Goal: Task Accomplishment & Management: Manage account settings

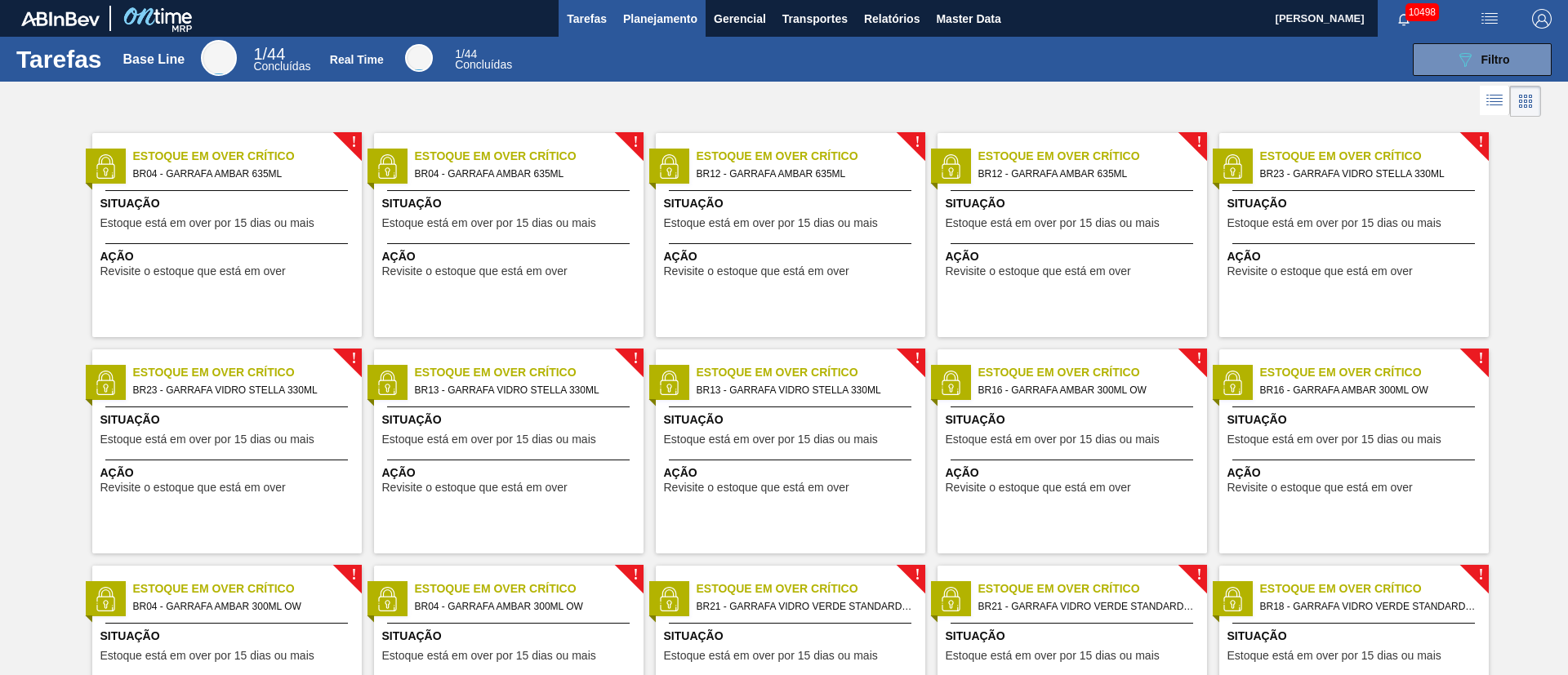
click at [645, 9] on span "Planejamento" at bounding box center [659, 18] width 74 height 19
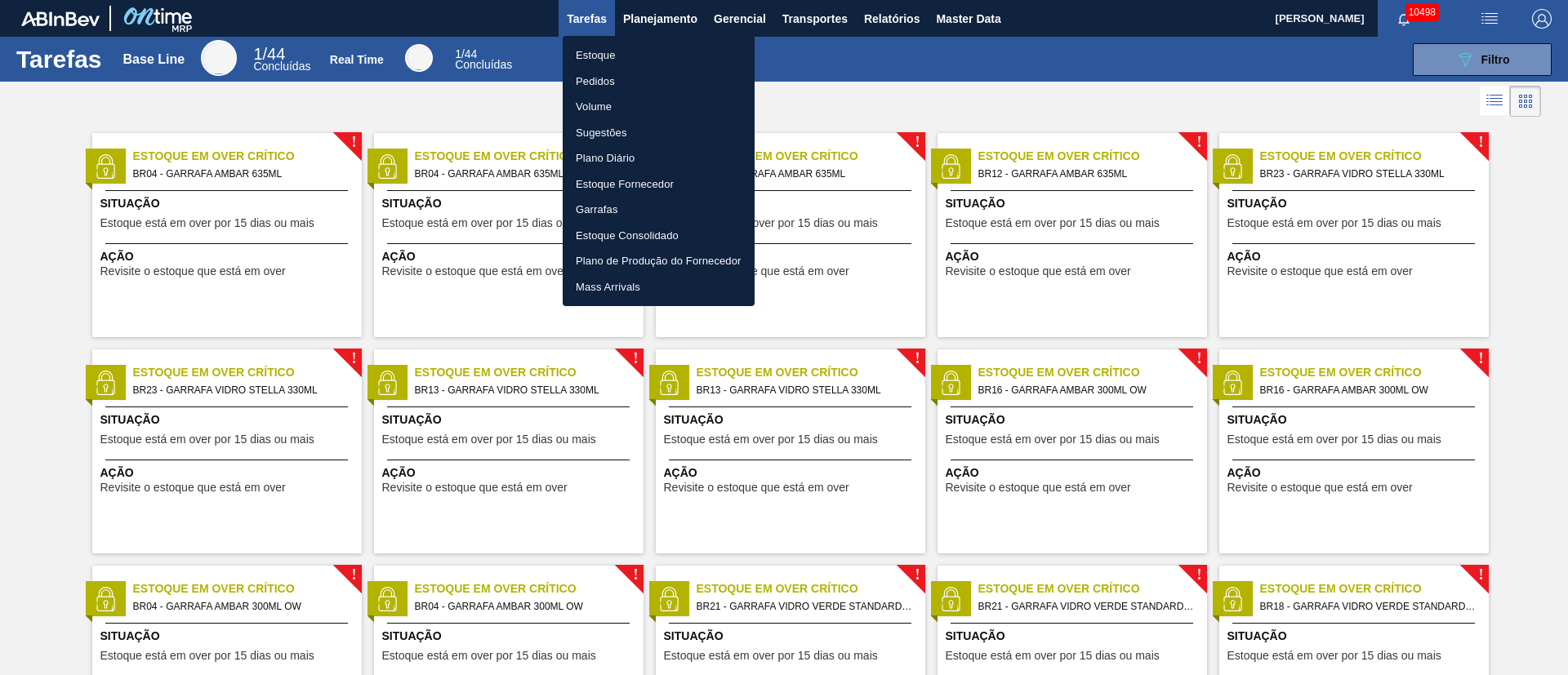
click at [581, 78] on li "Pedidos" at bounding box center [659, 81] width 192 height 26
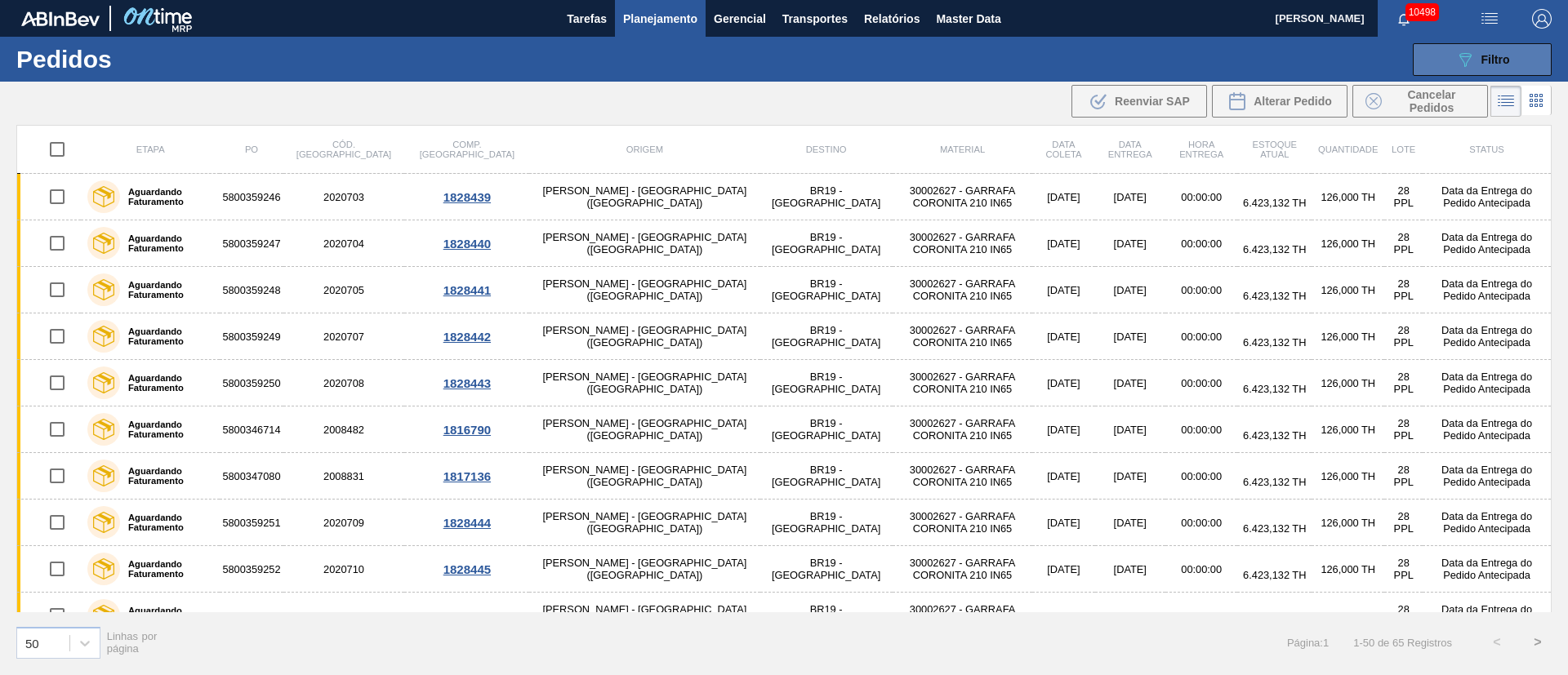
click at [1505, 64] on span "Filtro" at bounding box center [1495, 59] width 28 height 13
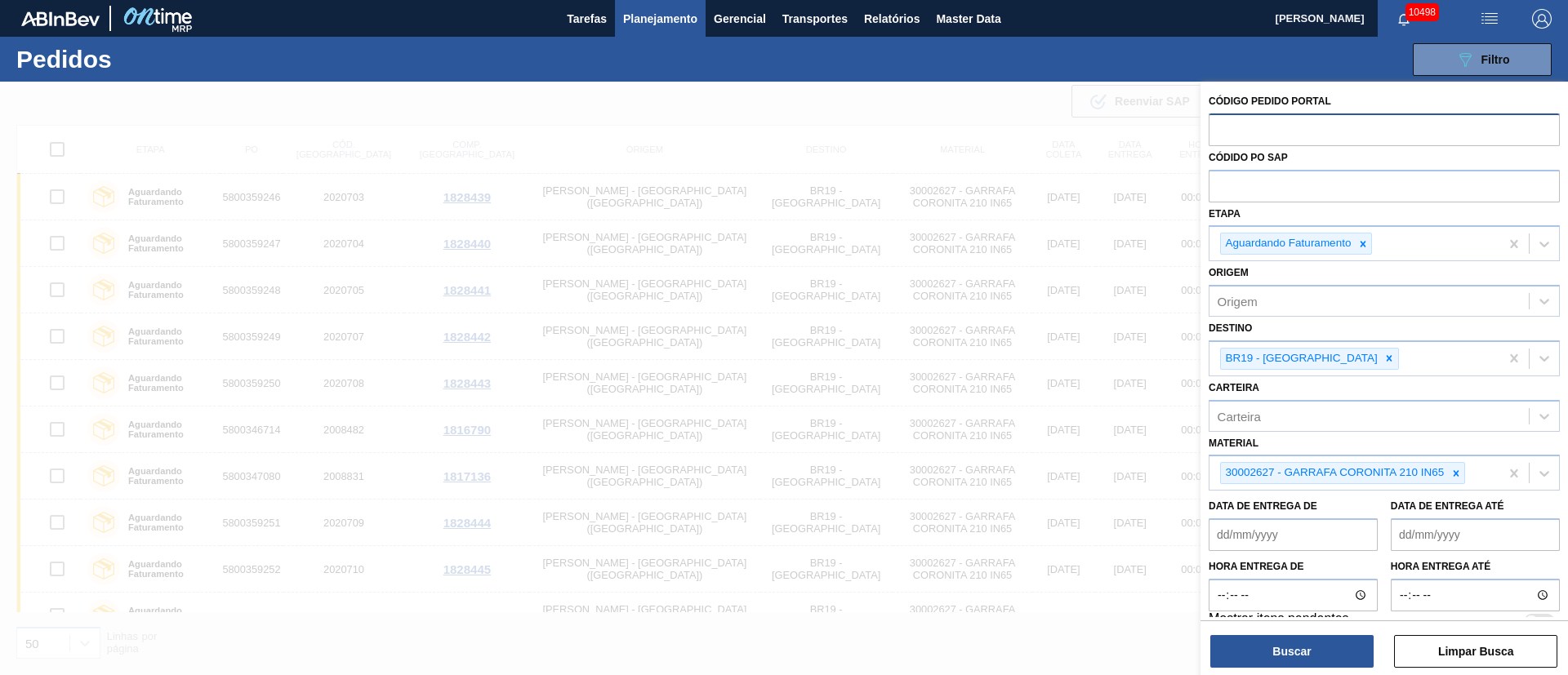
click at [1247, 133] on input "text" at bounding box center [1384, 129] width 351 height 31
paste input "text"
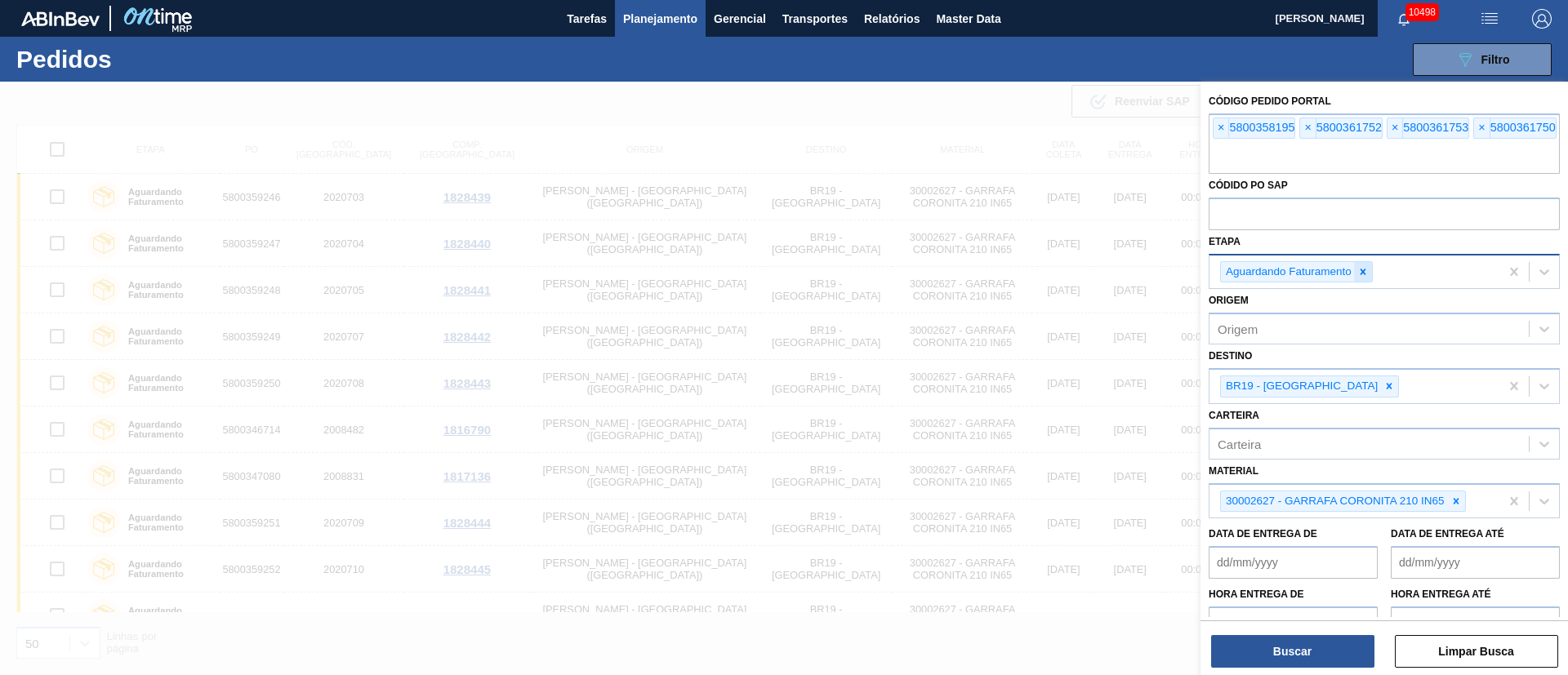
click at [1361, 269] on icon at bounding box center [1364, 272] width 5 height 5
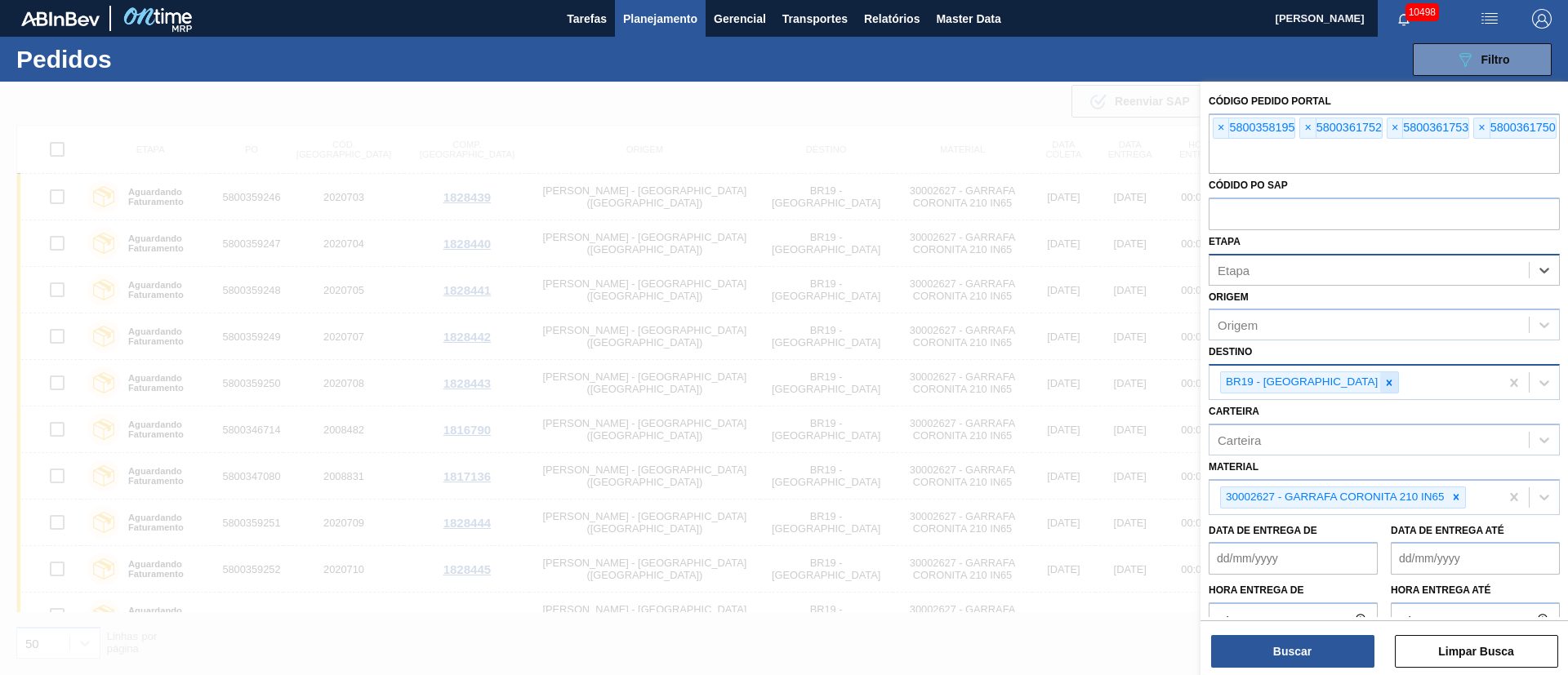
click at [1384, 383] on icon at bounding box center [1389, 383] width 12 height 12
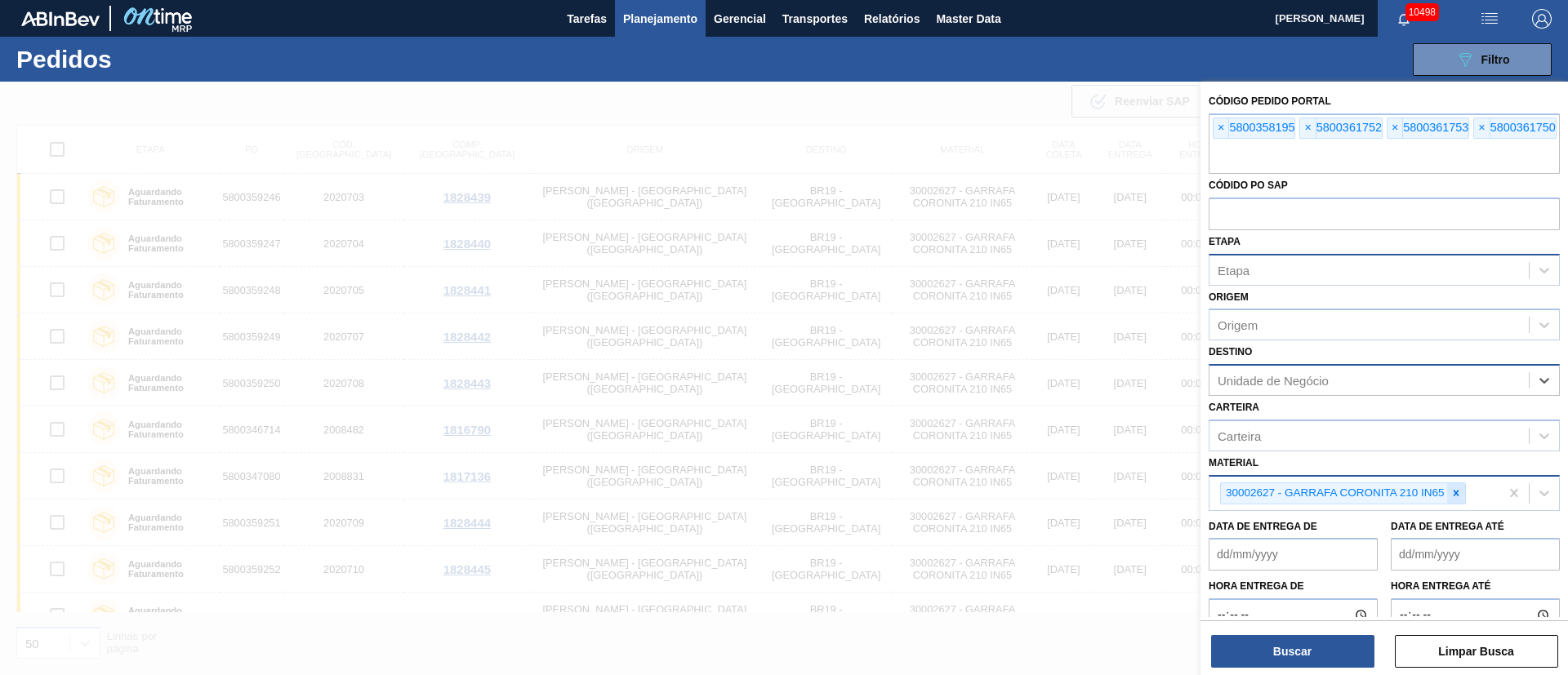
click at [1461, 488] on icon at bounding box center [1456, 493] width 12 height 12
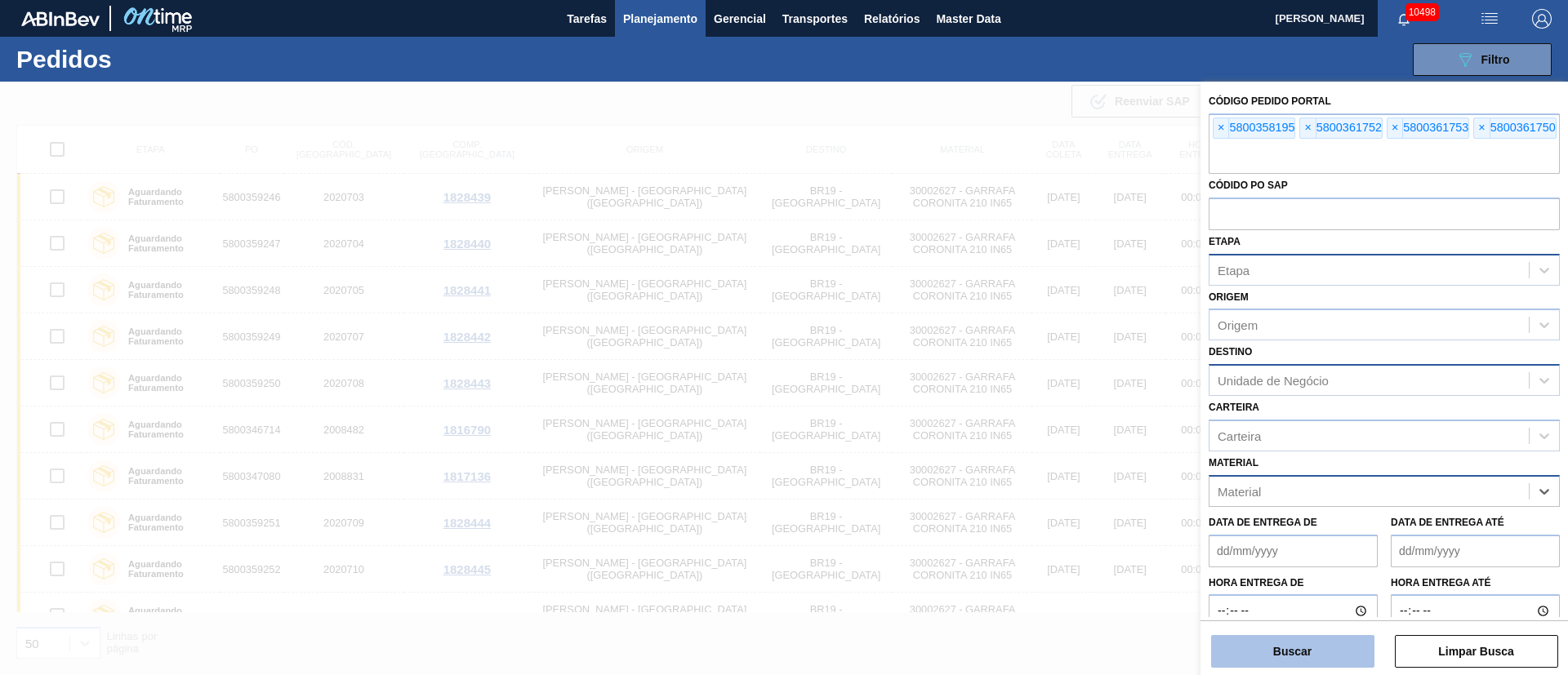
click at [1330, 644] on button "Buscar" at bounding box center [1293, 652] width 163 height 33
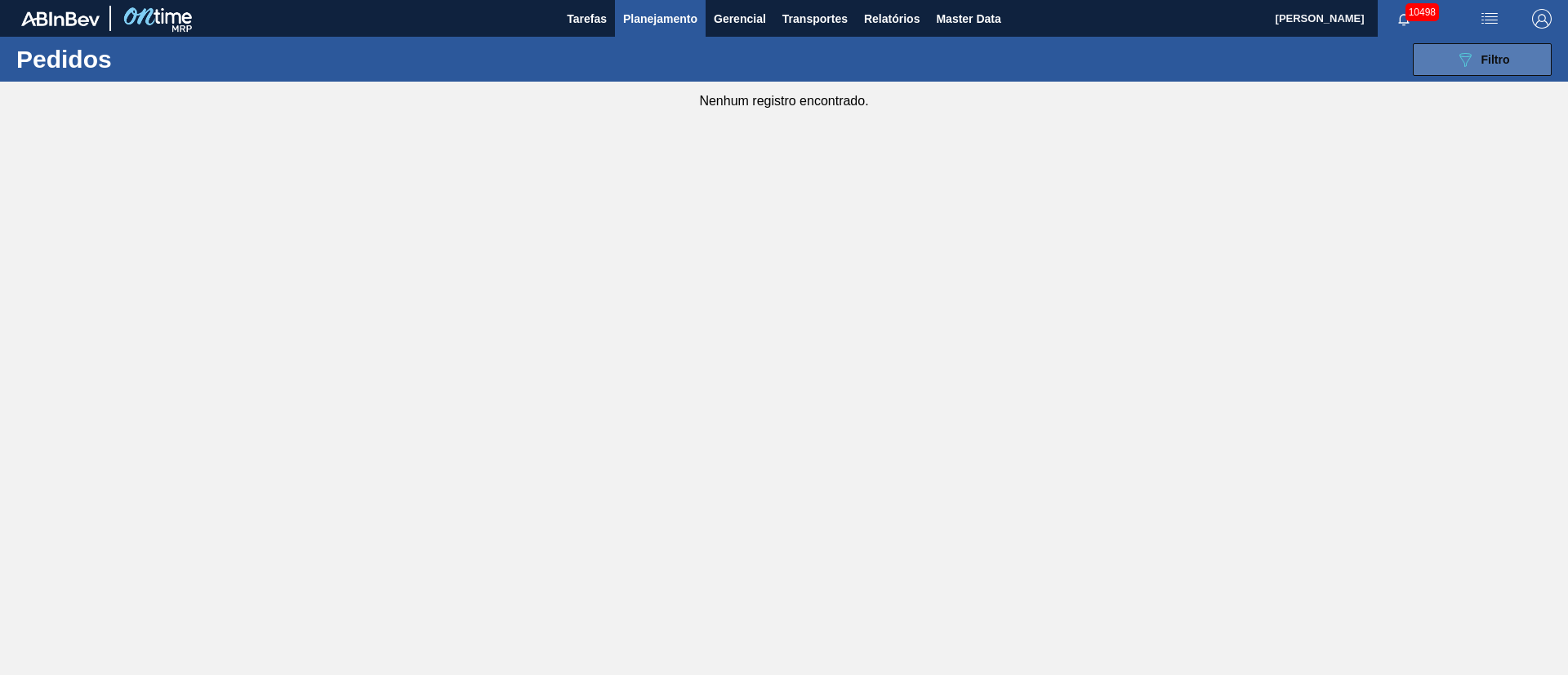
click at [1500, 63] on span "Filtro" at bounding box center [1495, 59] width 28 height 13
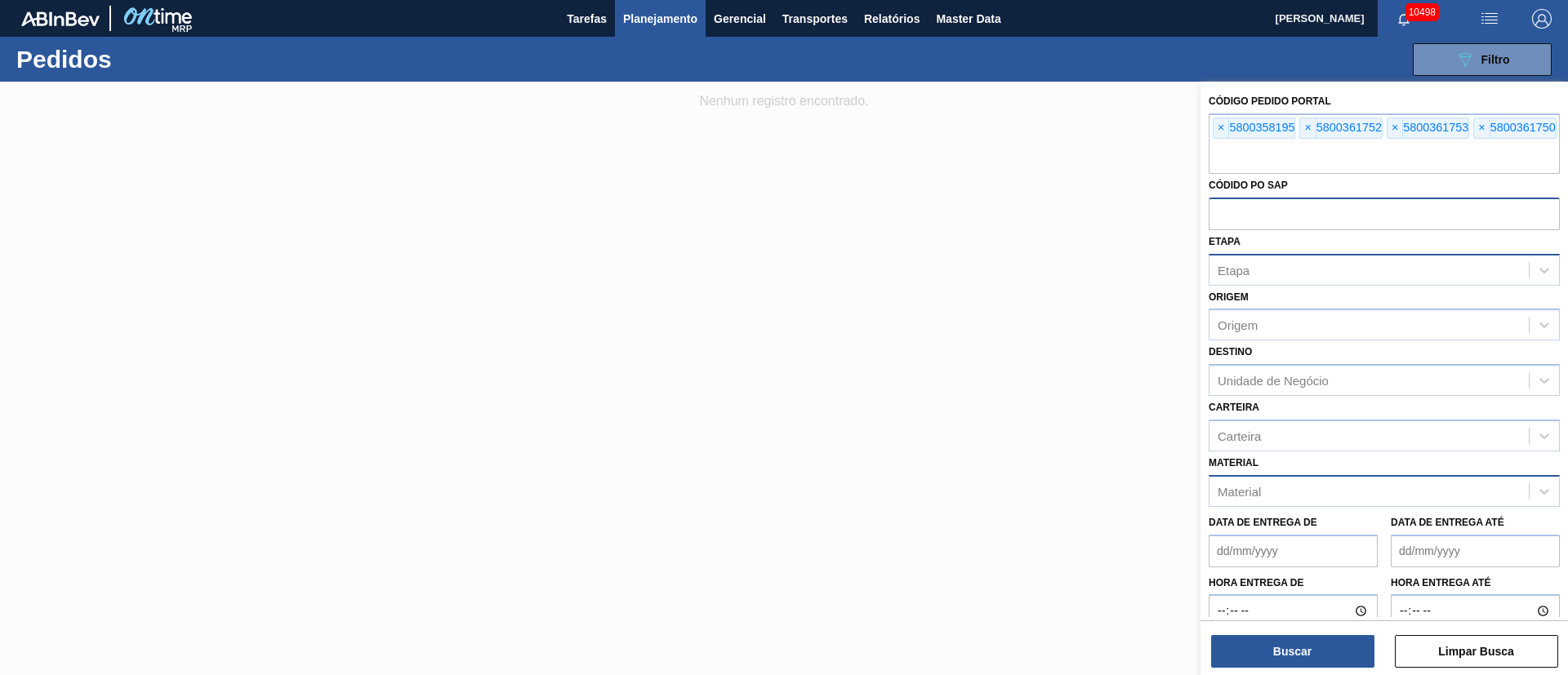
click at [1270, 221] on input "text" at bounding box center [1384, 213] width 351 height 31
paste input "text"
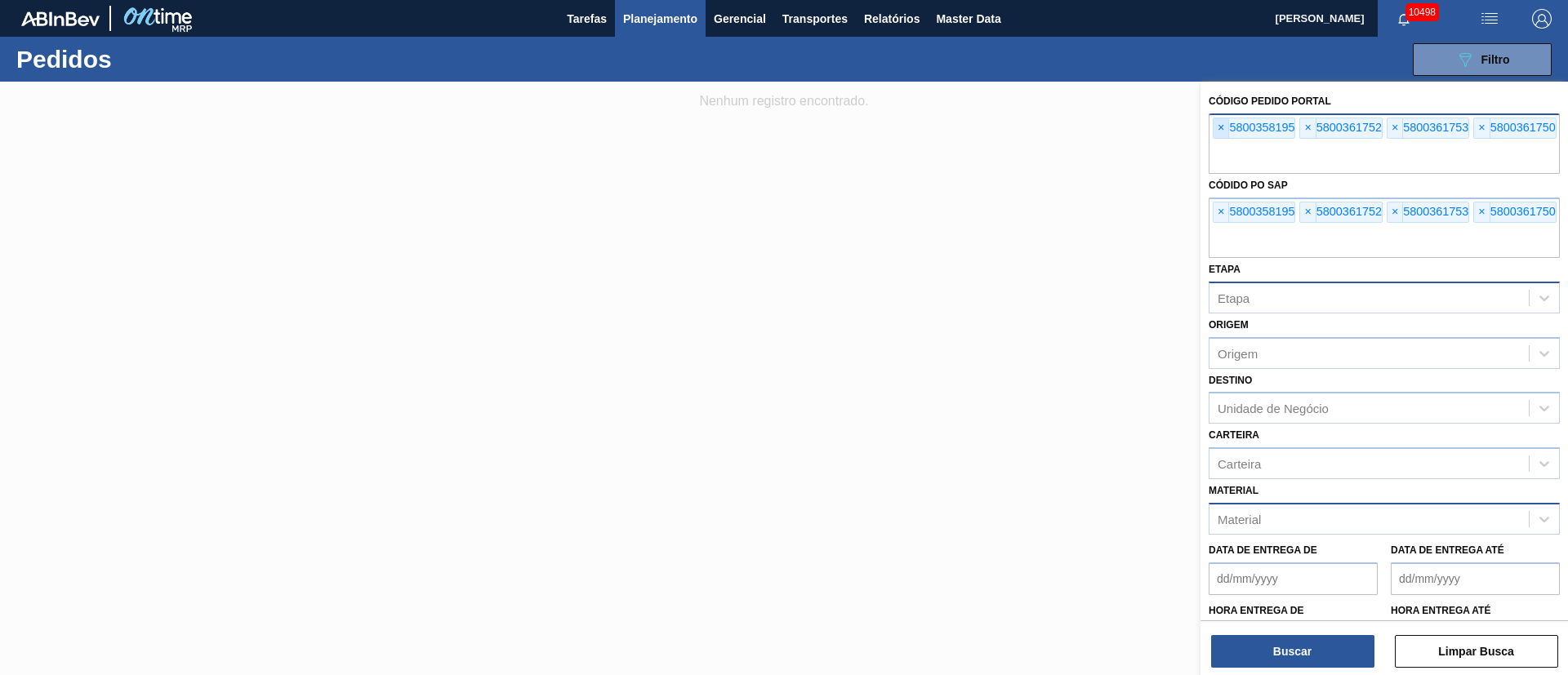
click at [1220, 128] on span "×" at bounding box center [1220, 128] width 16 height 19
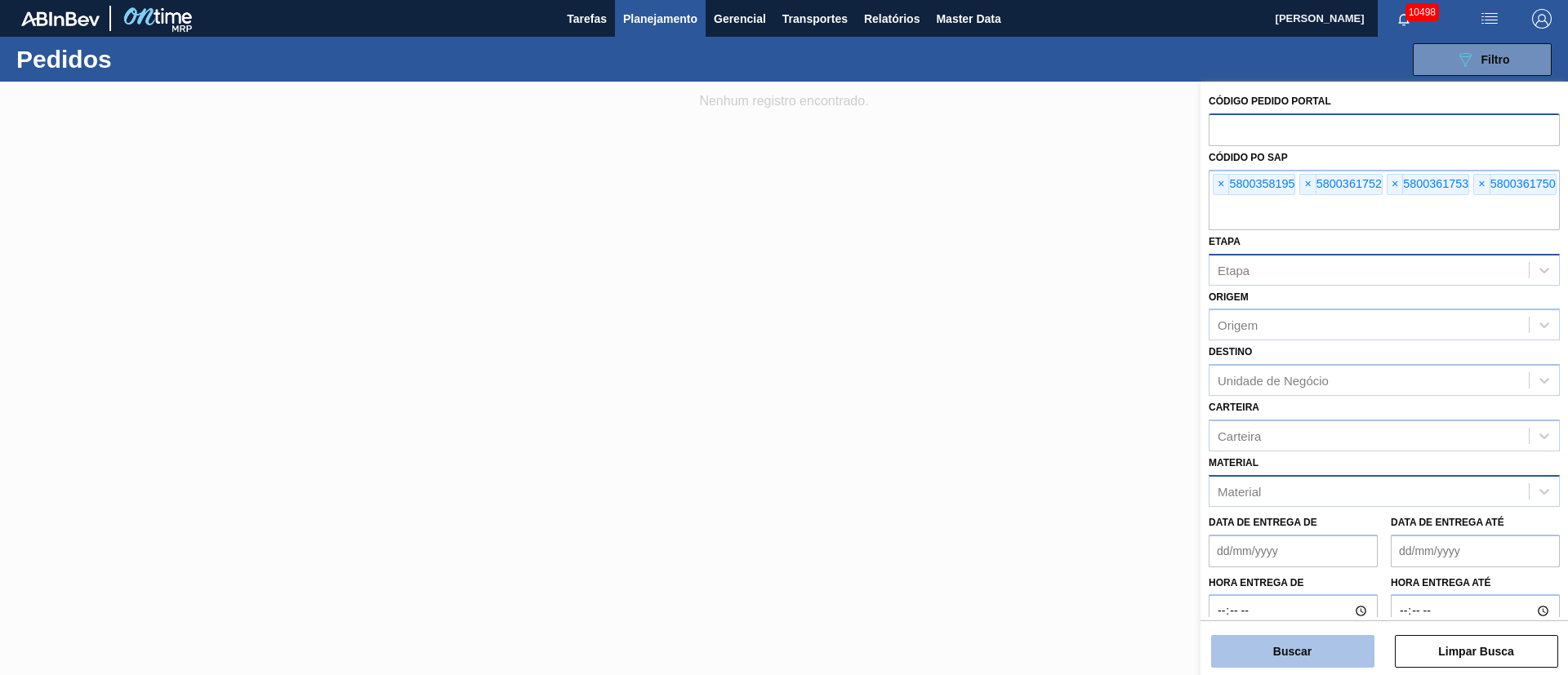
click at [1297, 639] on button "Buscar" at bounding box center [1293, 652] width 163 height 33
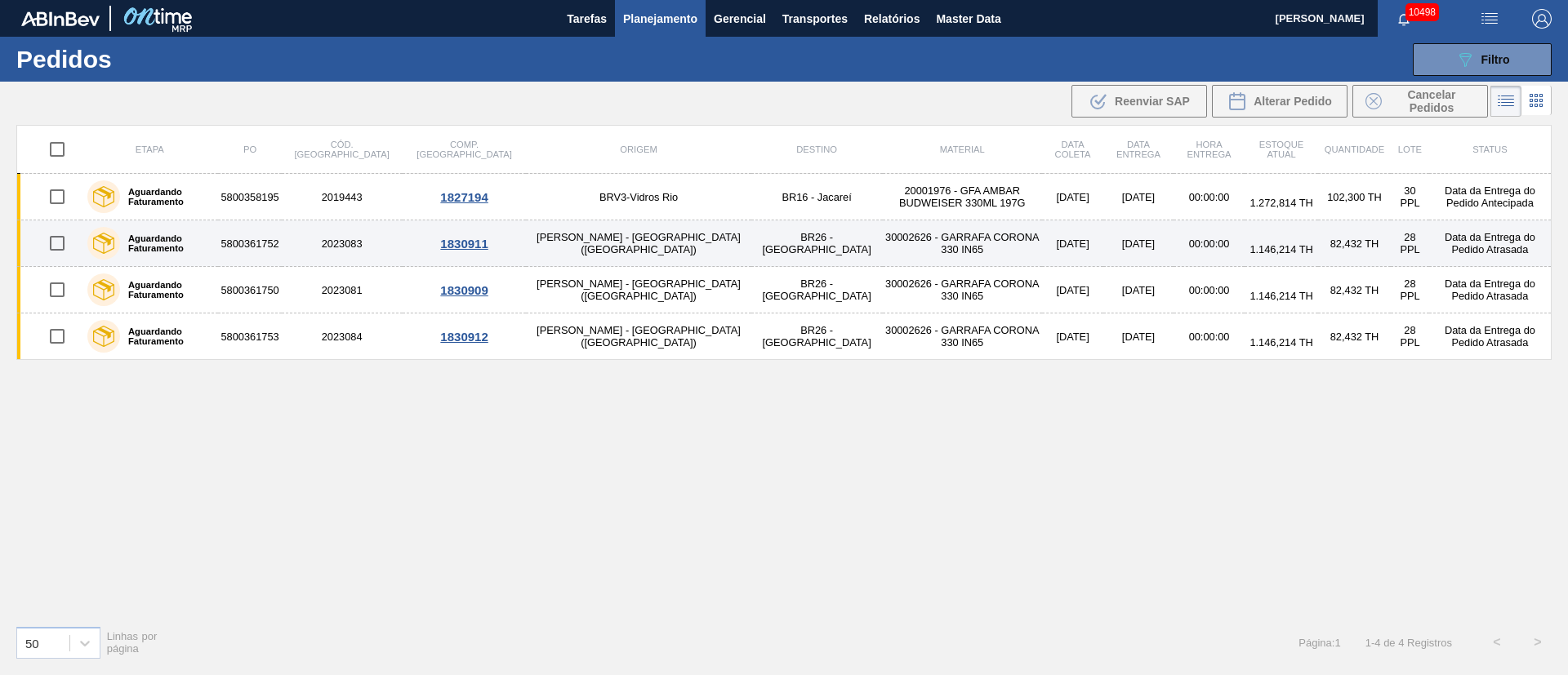
click at [60, 242] on input "checkbox" at bounding box center [57, 244] width 35 height 35
checkbox input "true"
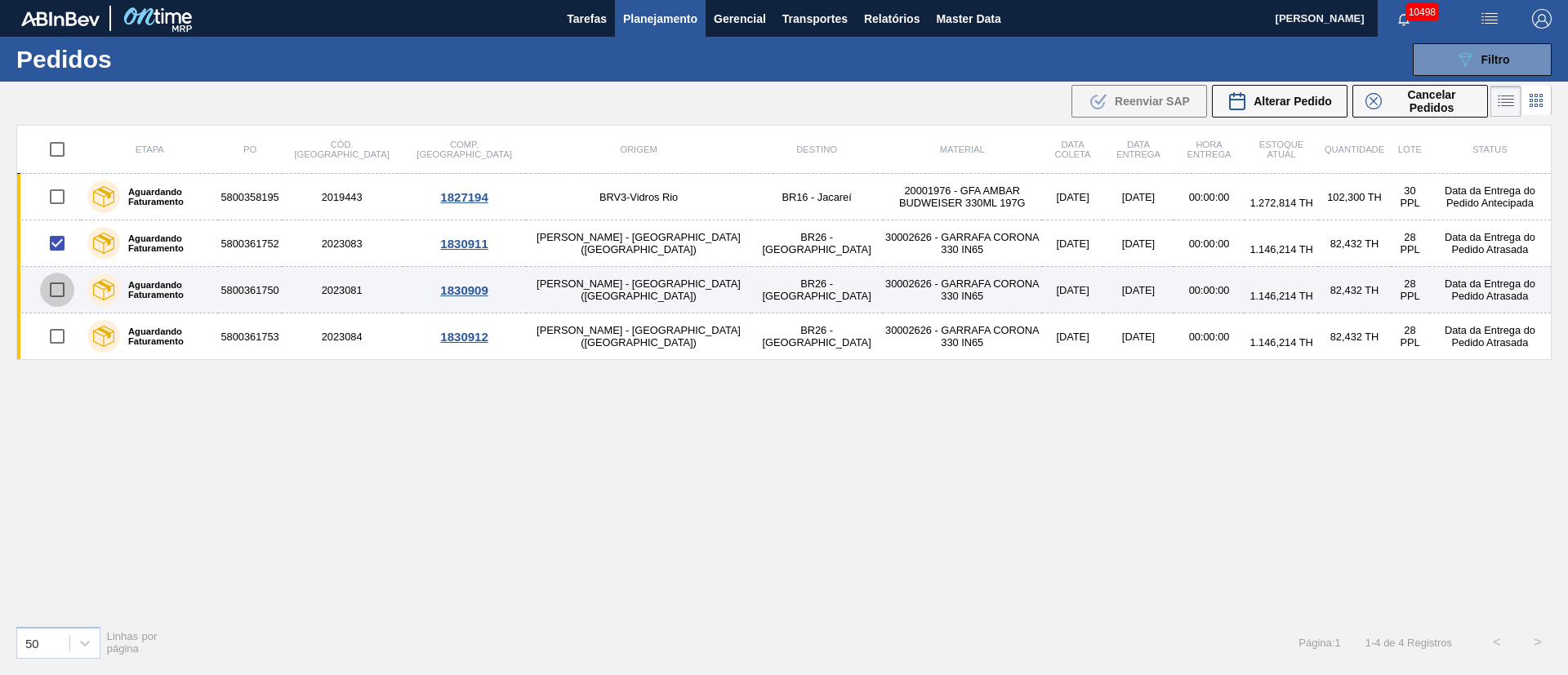
click at [56, 296] on input "checkbox" at bounding box center [57, 290] width 35 height 35
checkbox input "true"
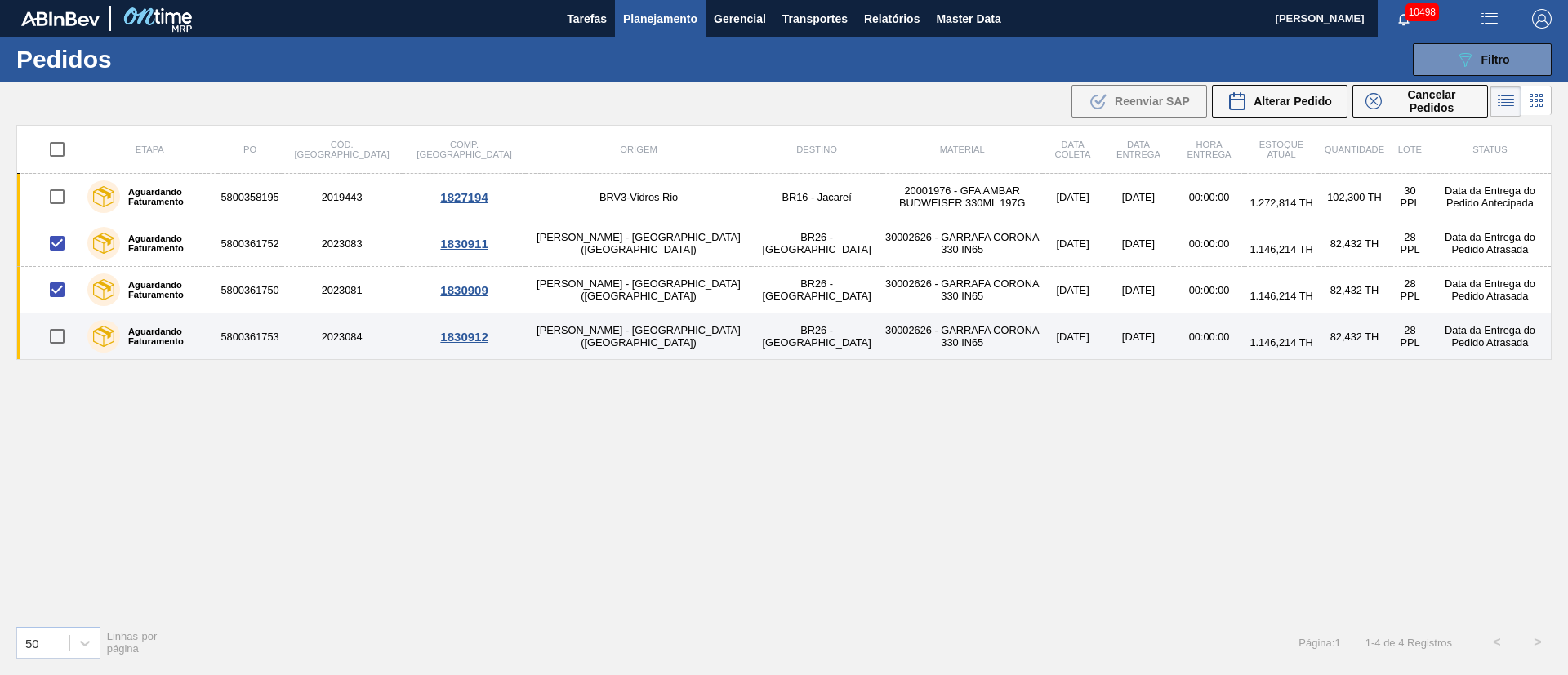
click at [61, 333] on input "checkbox" at bounding box center [57, 337] width 35 height 35
checkbox input "true"
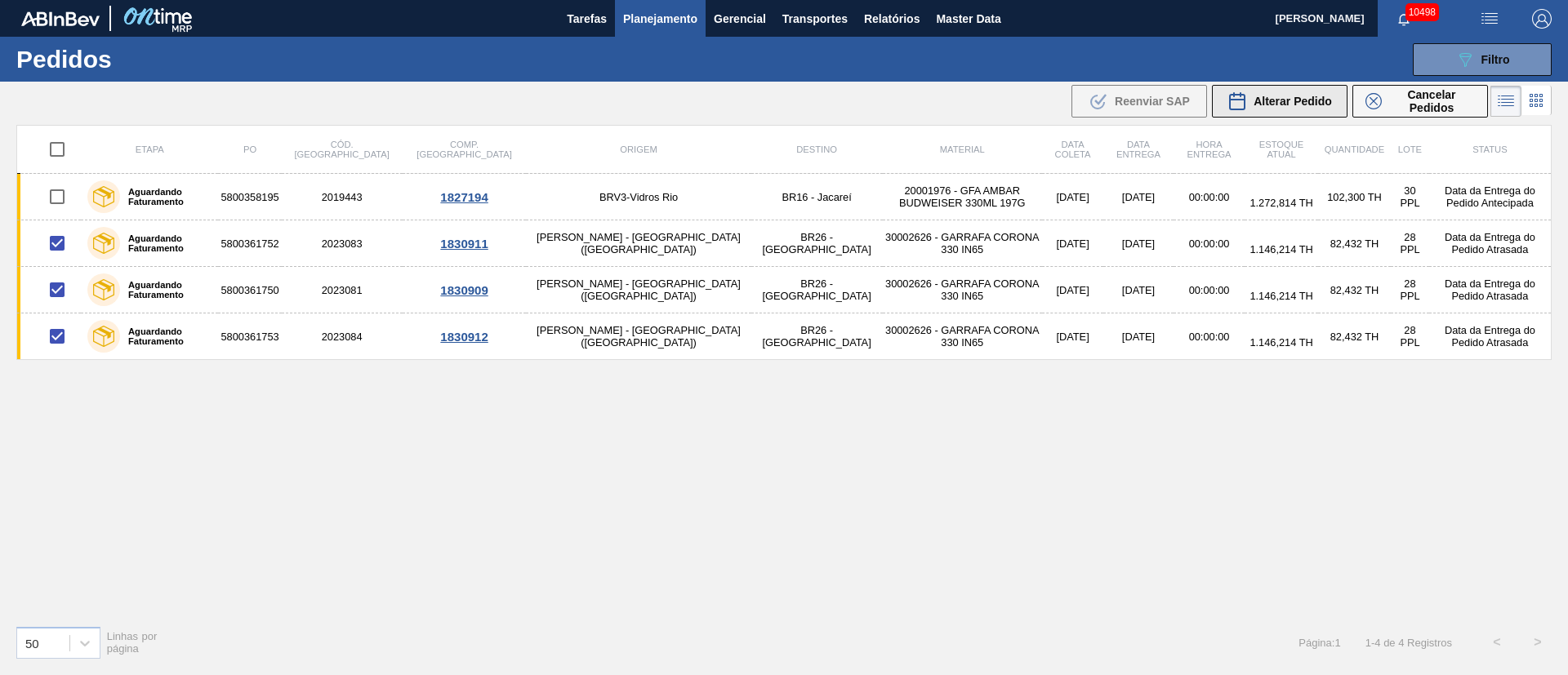
click at [1278, 101] on span "Alterar Pedido" at bounding box center [1293, 101] width 78 height 13
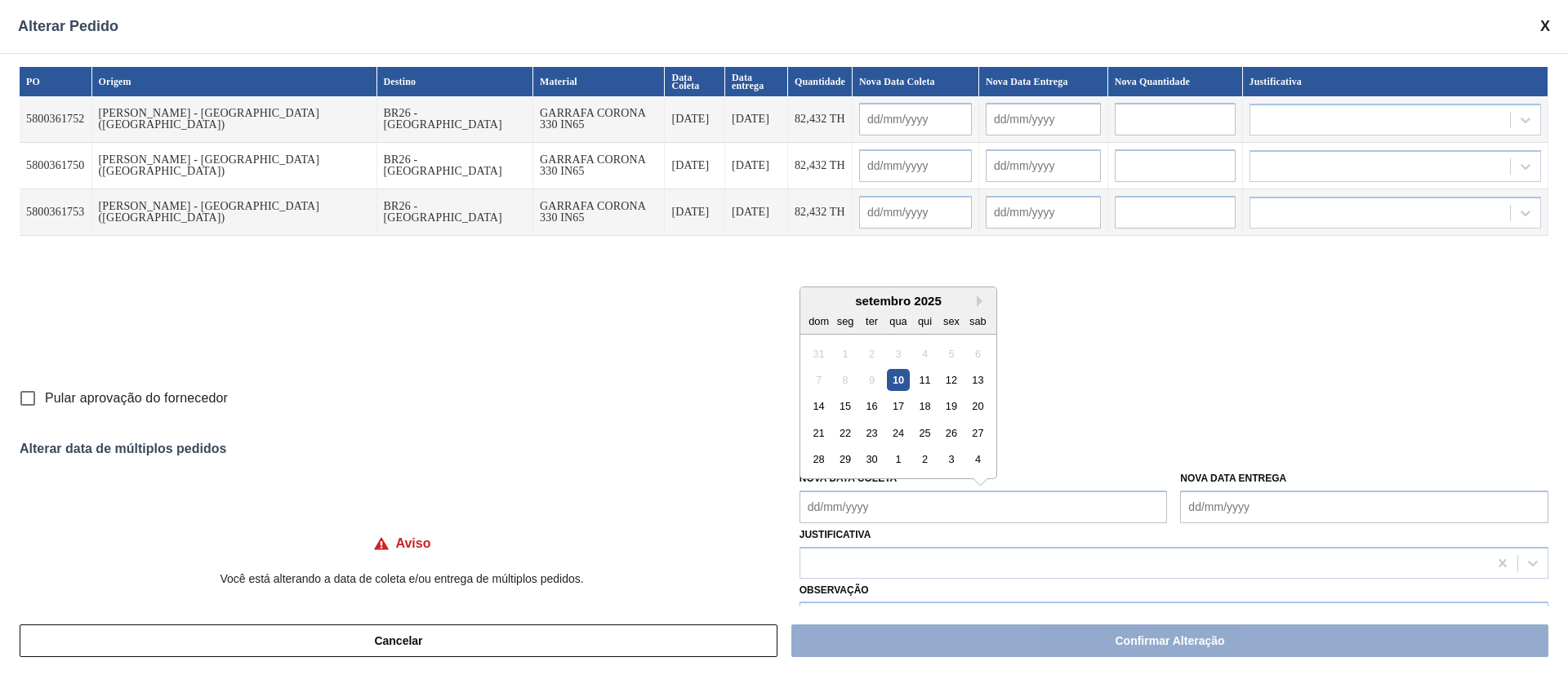
click at [839, 509] on Coleta "Nova Data Coleta" at bounding box center [983, 507] width 369 height 33
click at [854, 410] on div "15" at bounding box center [845, 406] width 22 height 22
type Coleta "[DATE]"
type input "[DATE]"
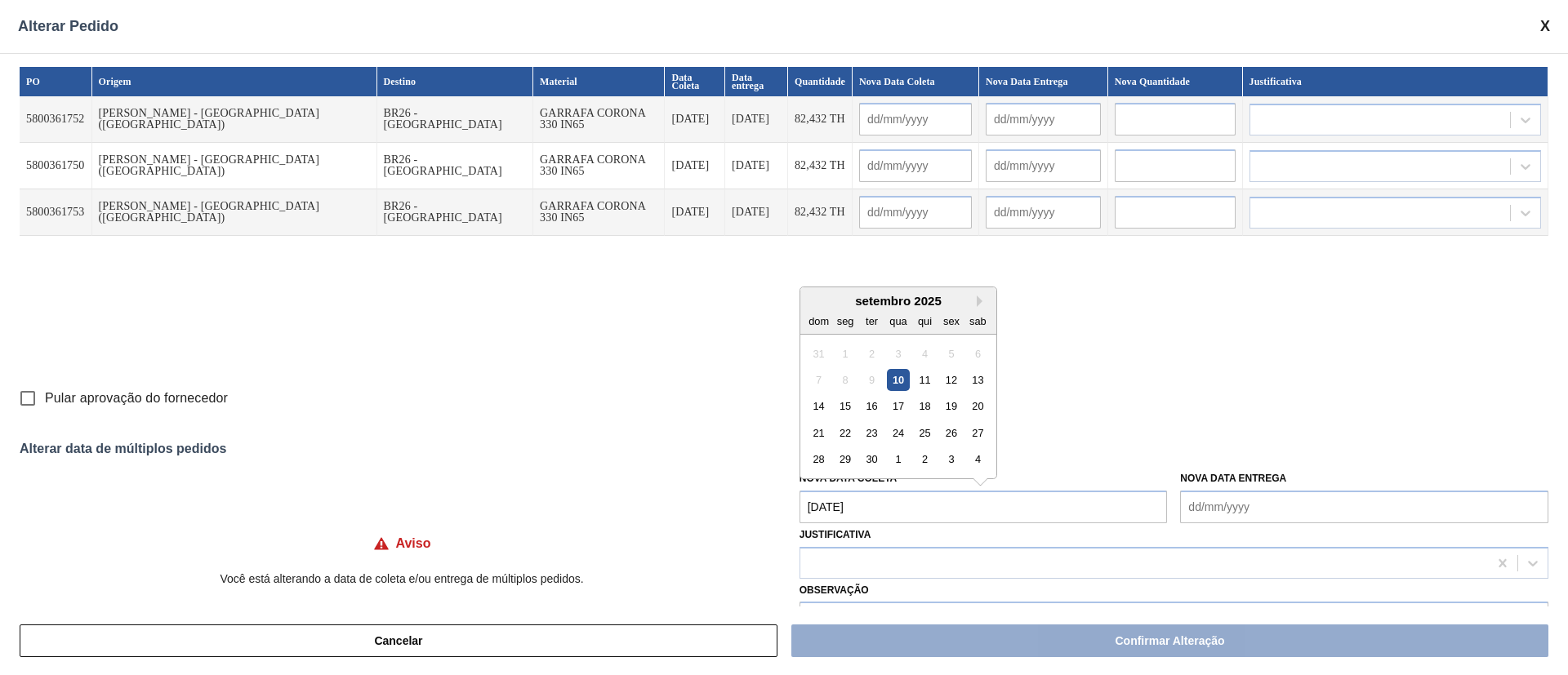
type input "[DATE]"
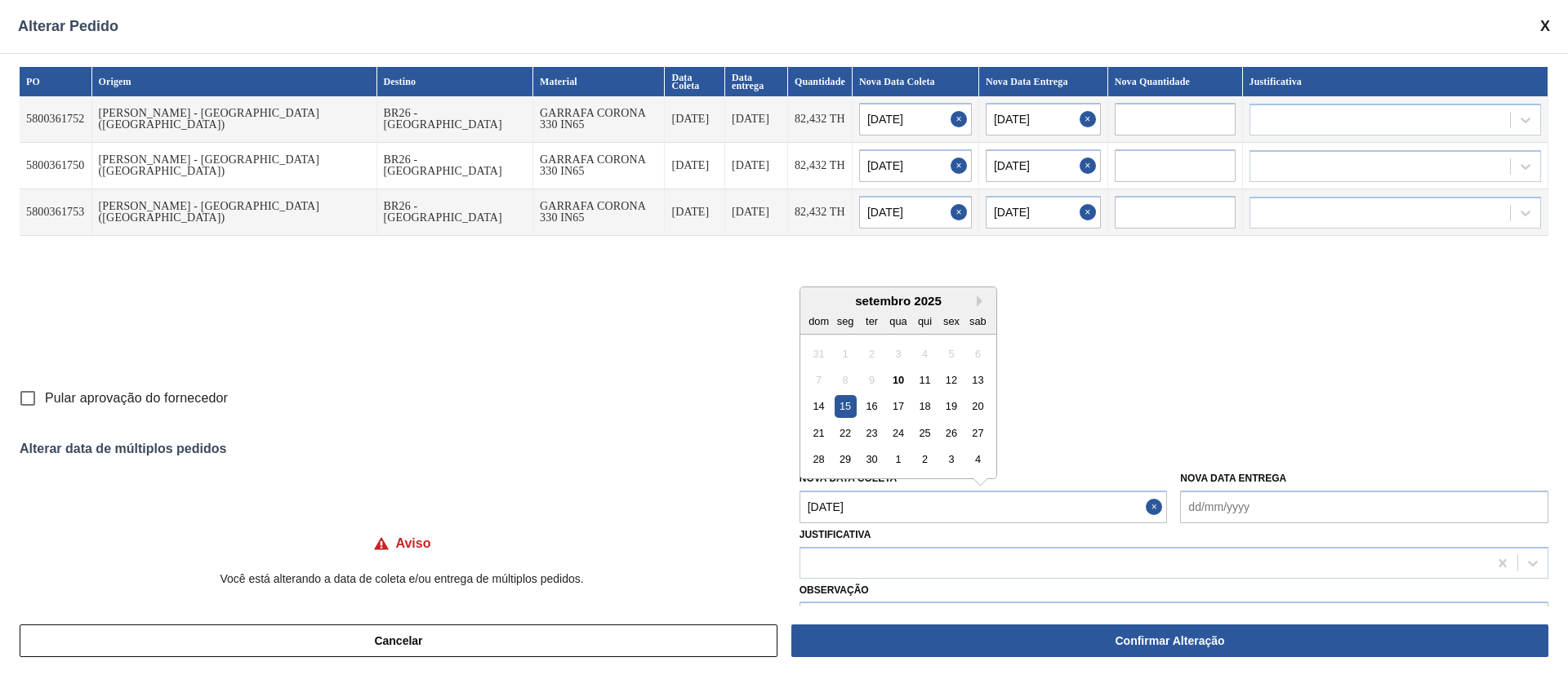
click at [856, 497] on Coleta "[DATE]" at bounding box center [983, 507] width 369 height 33
click at [929, 379] on div "11" at bounding box center [925, 380] width 22 height 22
type Coleta "[DATE]"
type input "[DATE]"
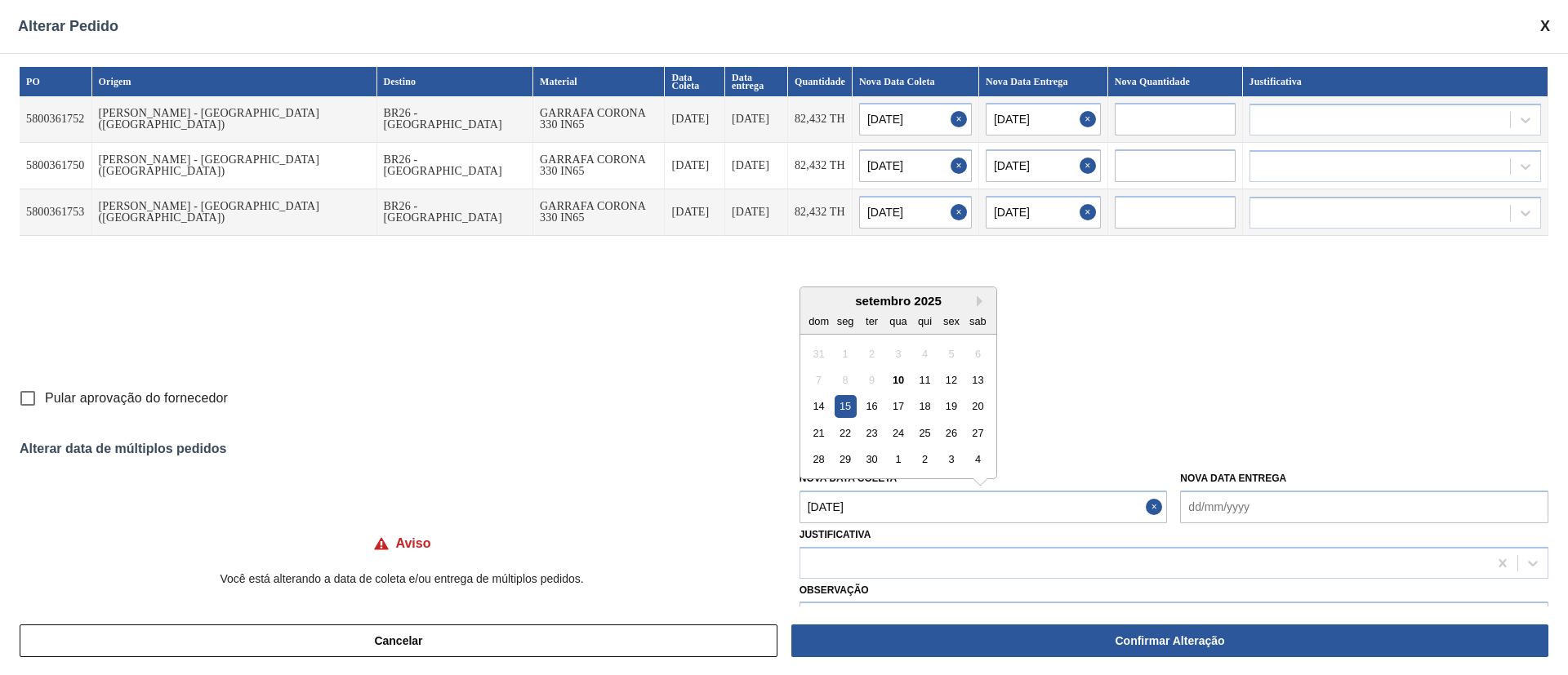
type input "[DATE]"
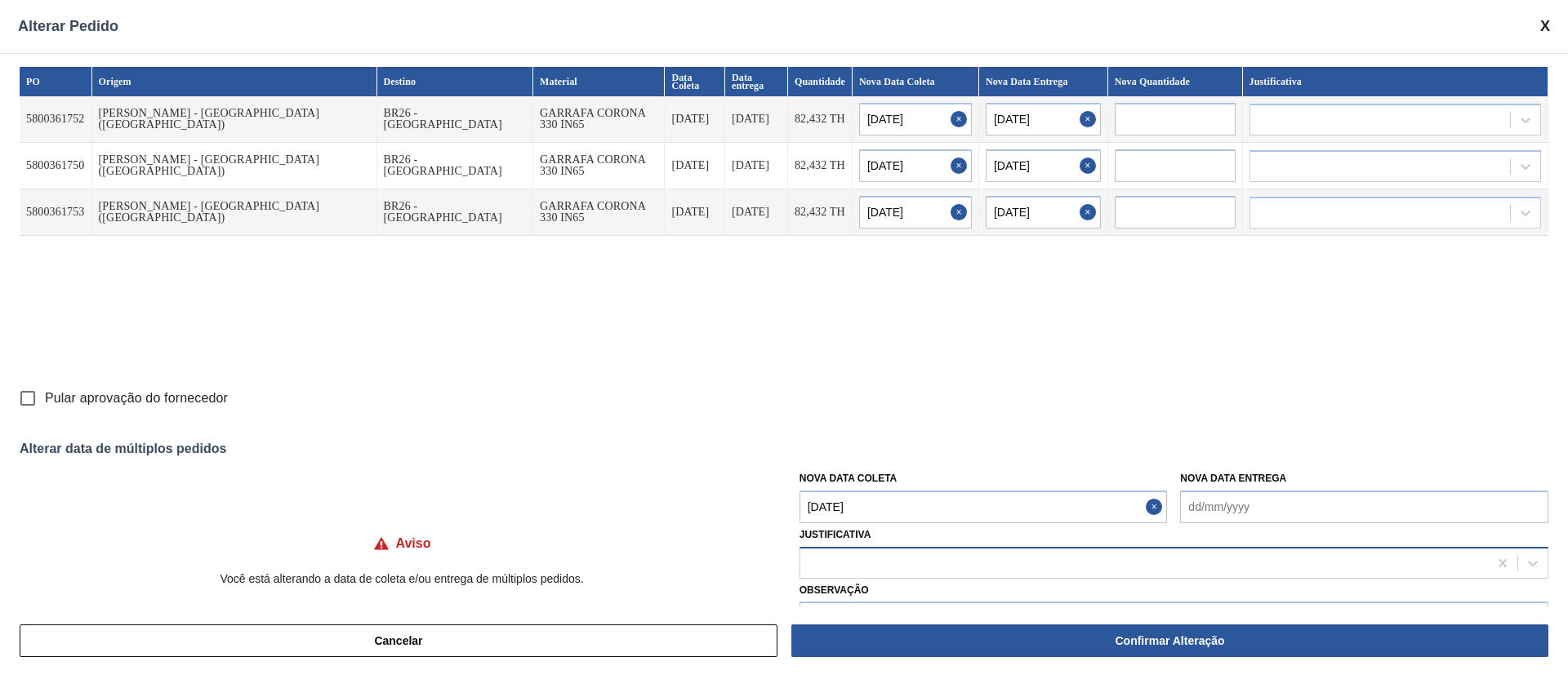
click at [861, 570] on div at bounding box center [1144, 563] width 688 height 24
type input "j"
type input "u"
type input "ou"
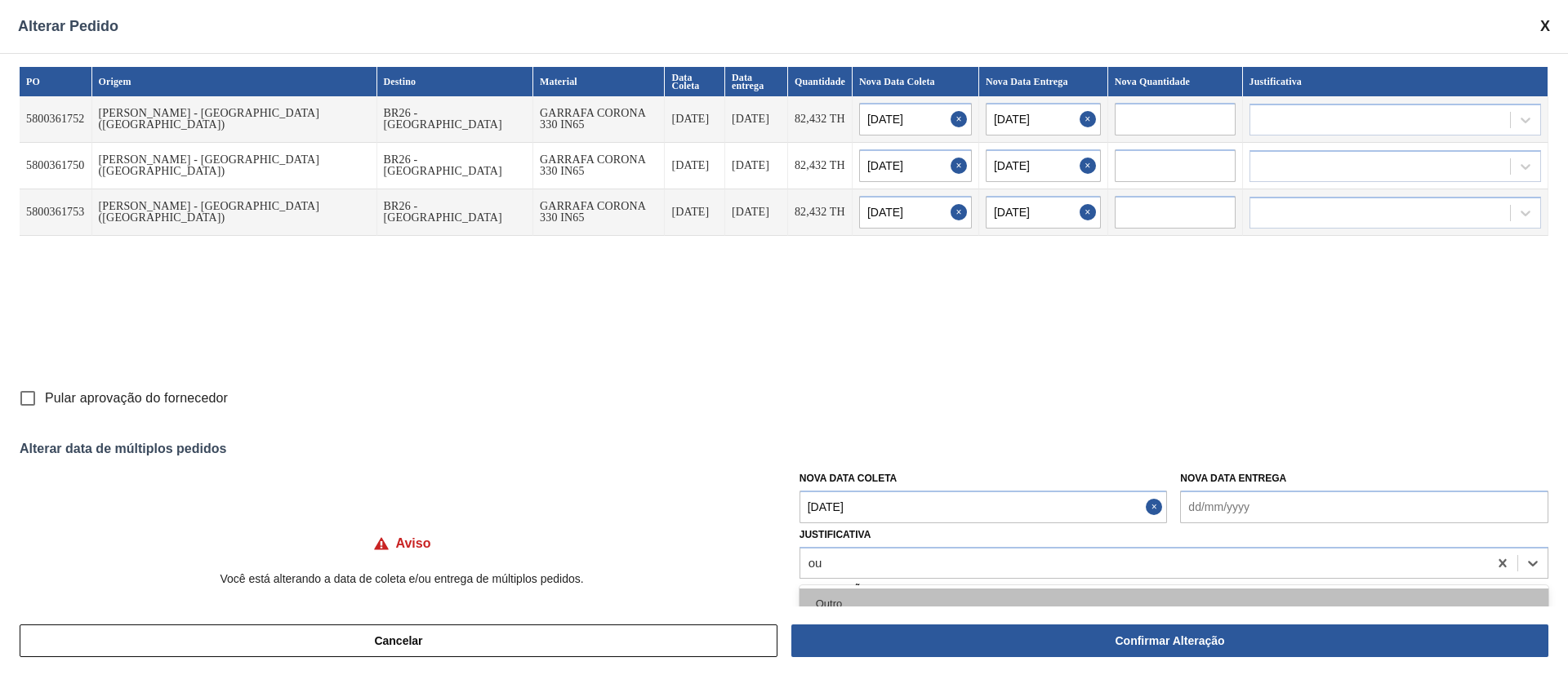
click at [849, 598] on div "Outro" at bounding box center [1173, 604] width 749 height 30
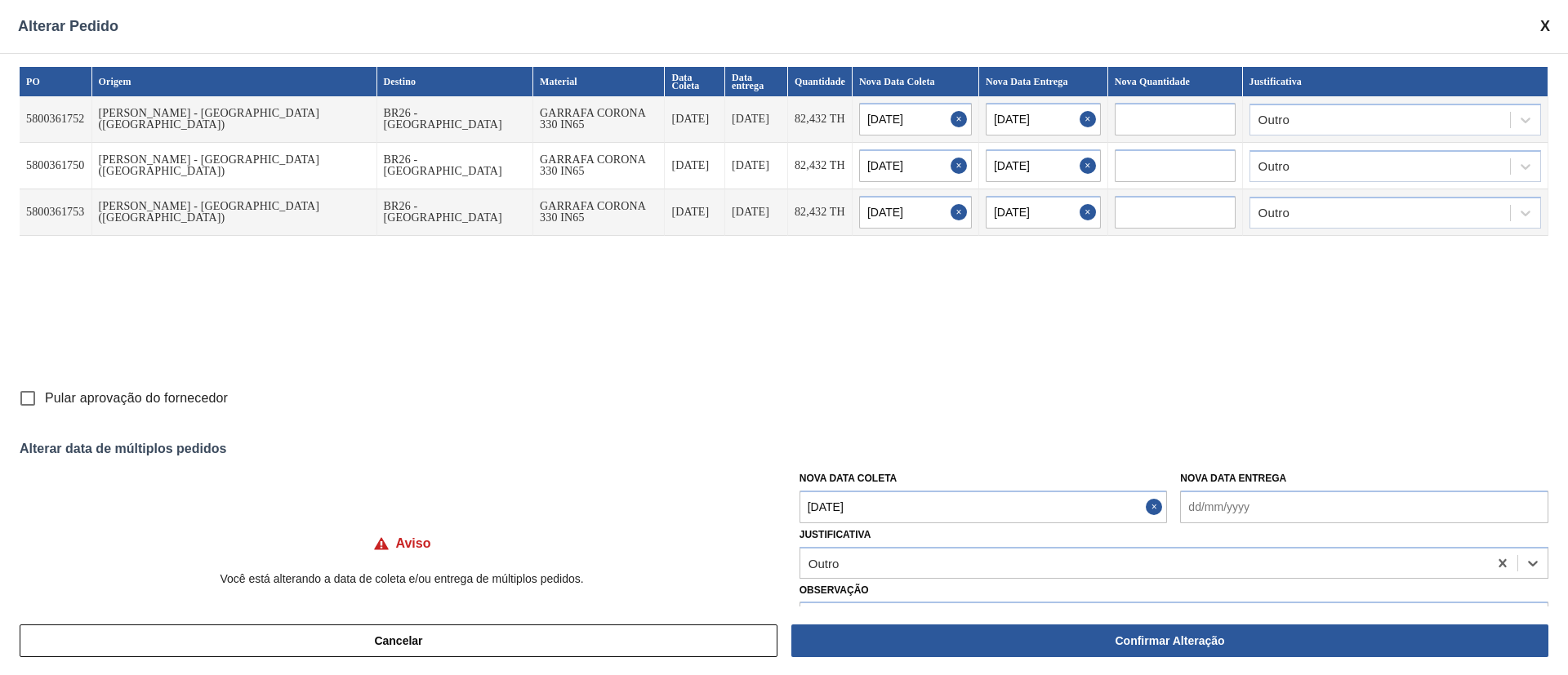
click at [27, 395] on input "Pular aprovação do fornecedor" at bounding box center [28, 399] width 35 height 35
checkbox input "true"
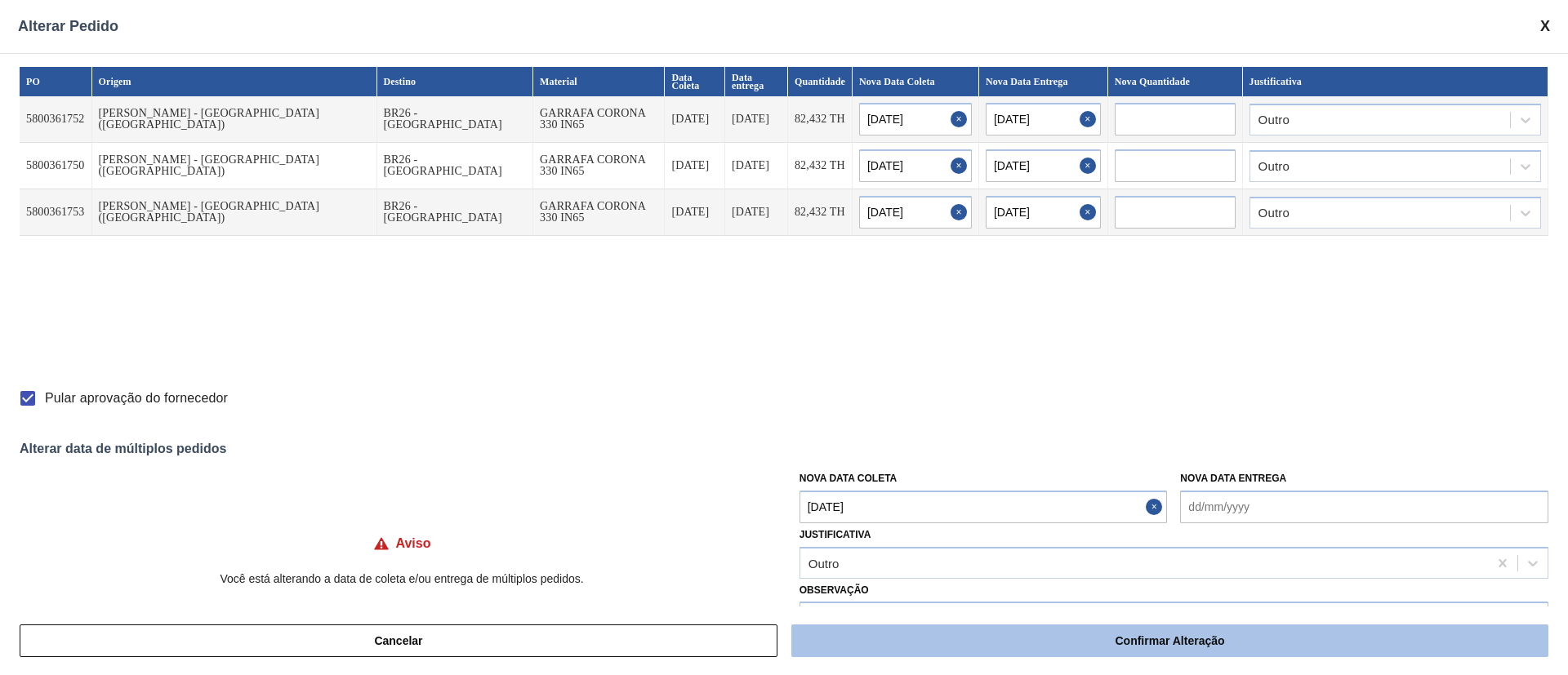
click at [1107, 636] on button "Confirmar Alteração" at bounding box center [1170, 641] width 757 height 33
checkbox input "false"
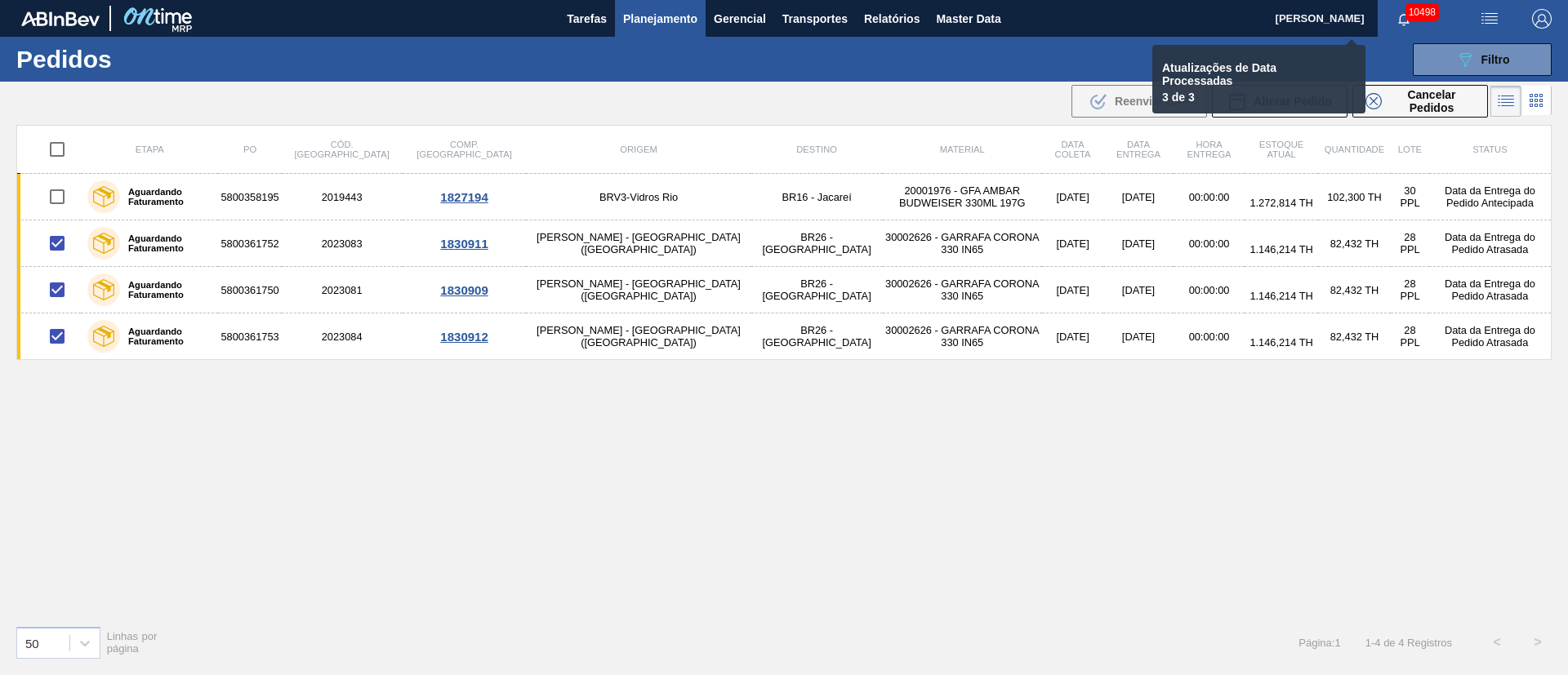
checkbox input "false"
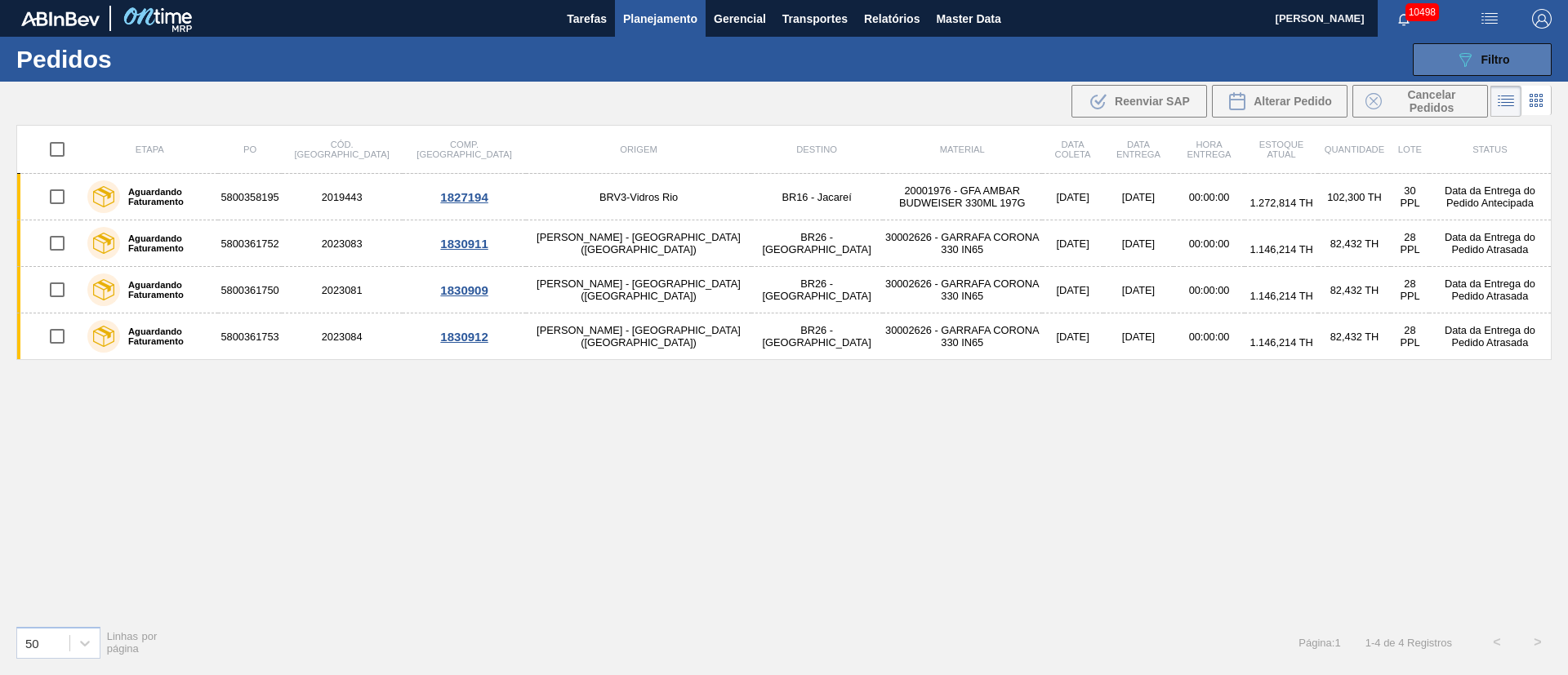
click at [1497, 67] on div "089F7B8B-B2A5-4AFE-B5C0-19BA573D28AC Filtro" at bounding box center [1482, 59] width 55 height 19
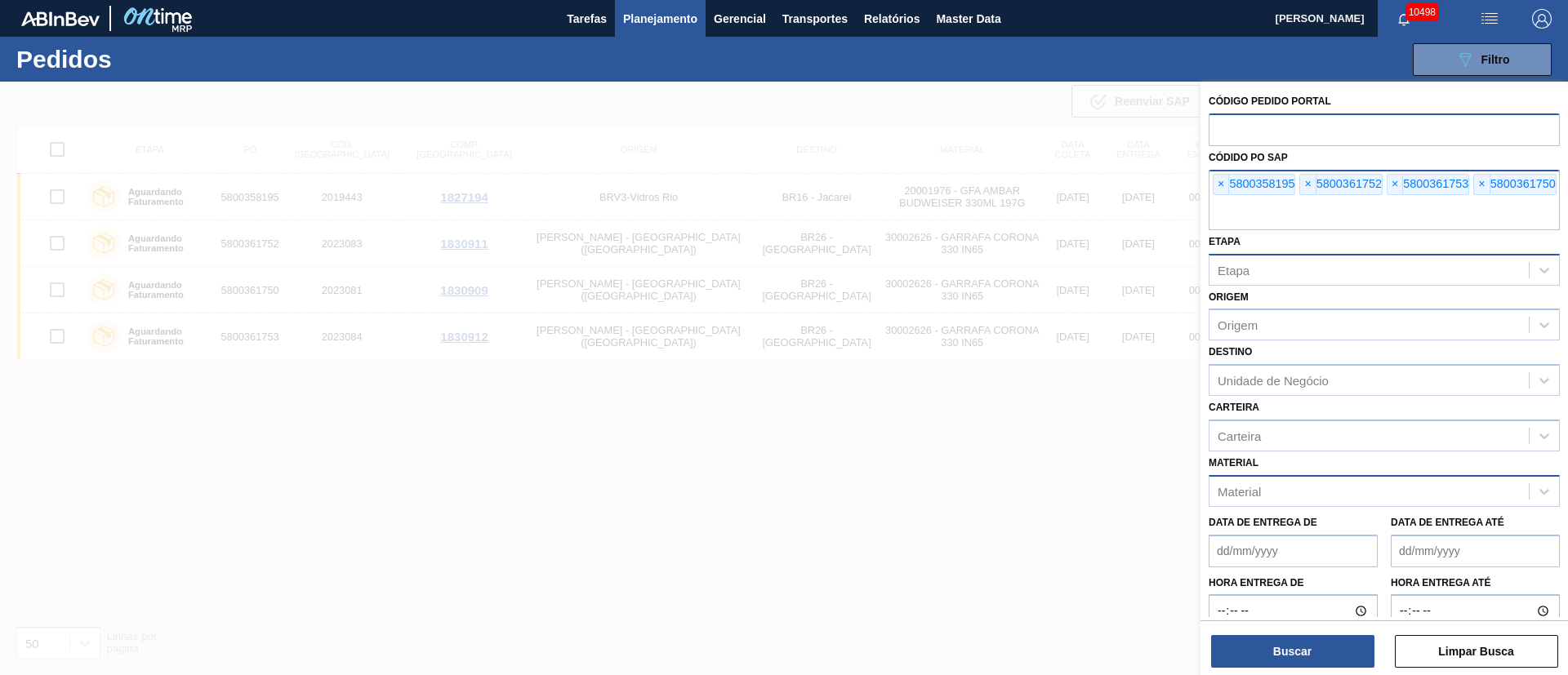
click at [1212, 186] on div "× 5800358195 × 5800361752 × 5800361753 × 5800361750" at bounding box center [1384, 200] width 351 height 60
click at [1216, 186] on span "×" at bounding box center [1220, 184] width 16 height 19
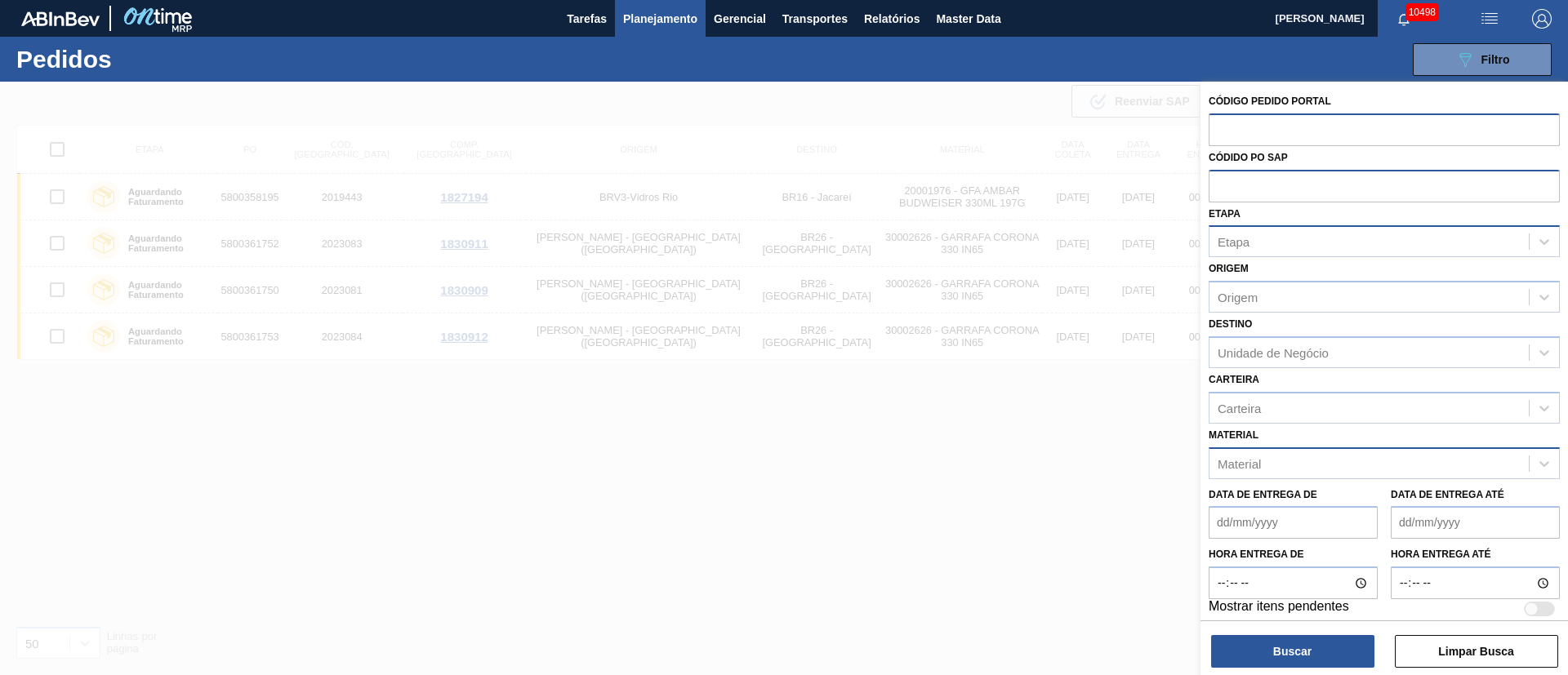
paste input "text"
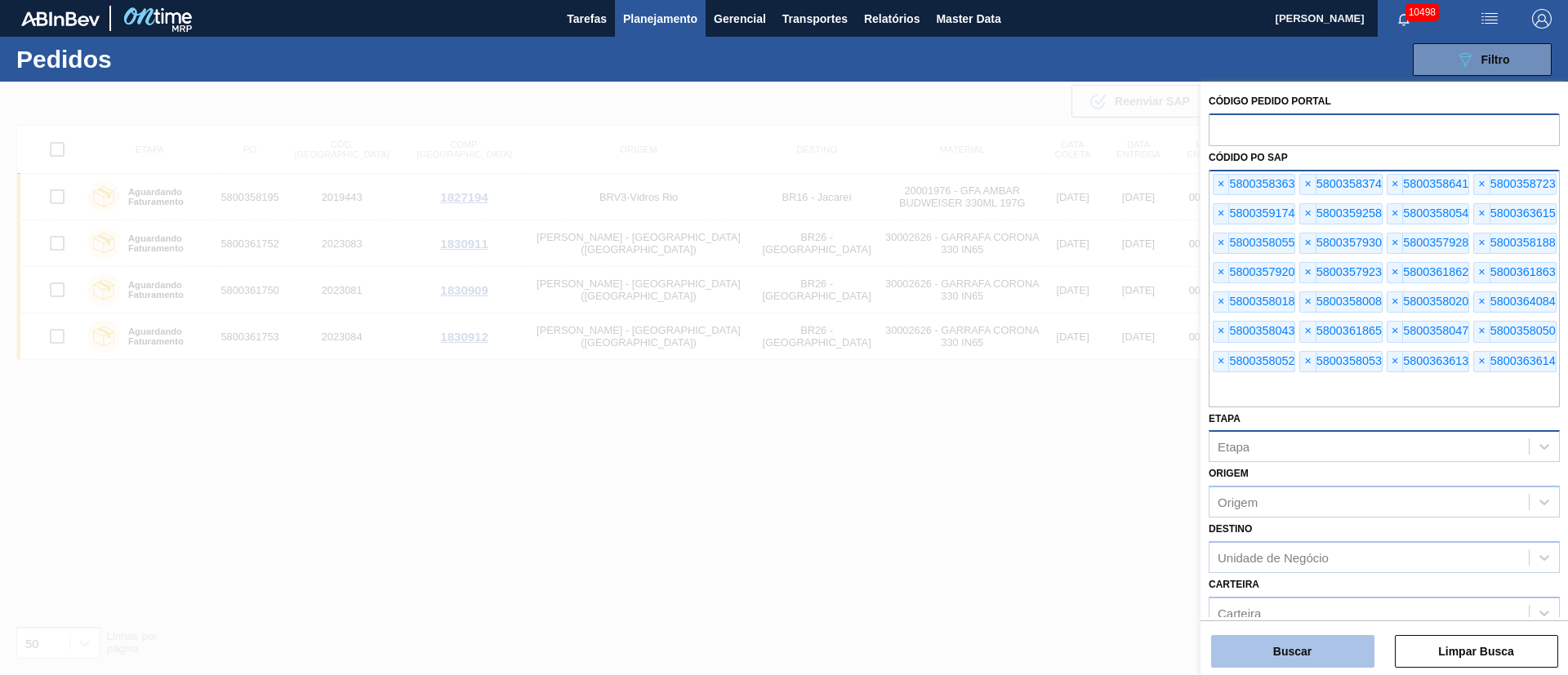
click at [1277, 640] on button "Buscar" at bounding box center [1293, 652] width 163 height 33
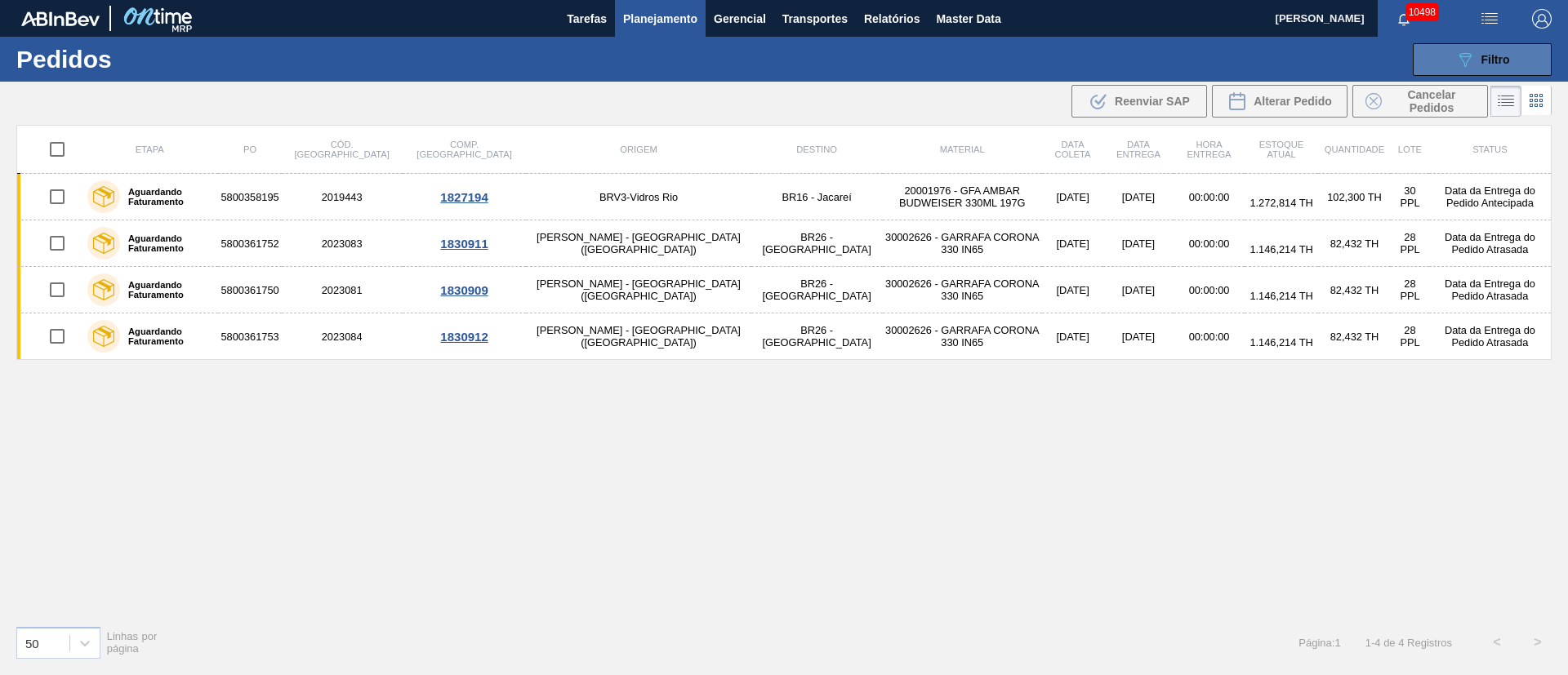
click at [1447, 57] on button "089F7B8B-B2A5-4AFE-B5C0-19BA573D28AC Filtro" at bounding box center [1482, 59] width 139 height 33
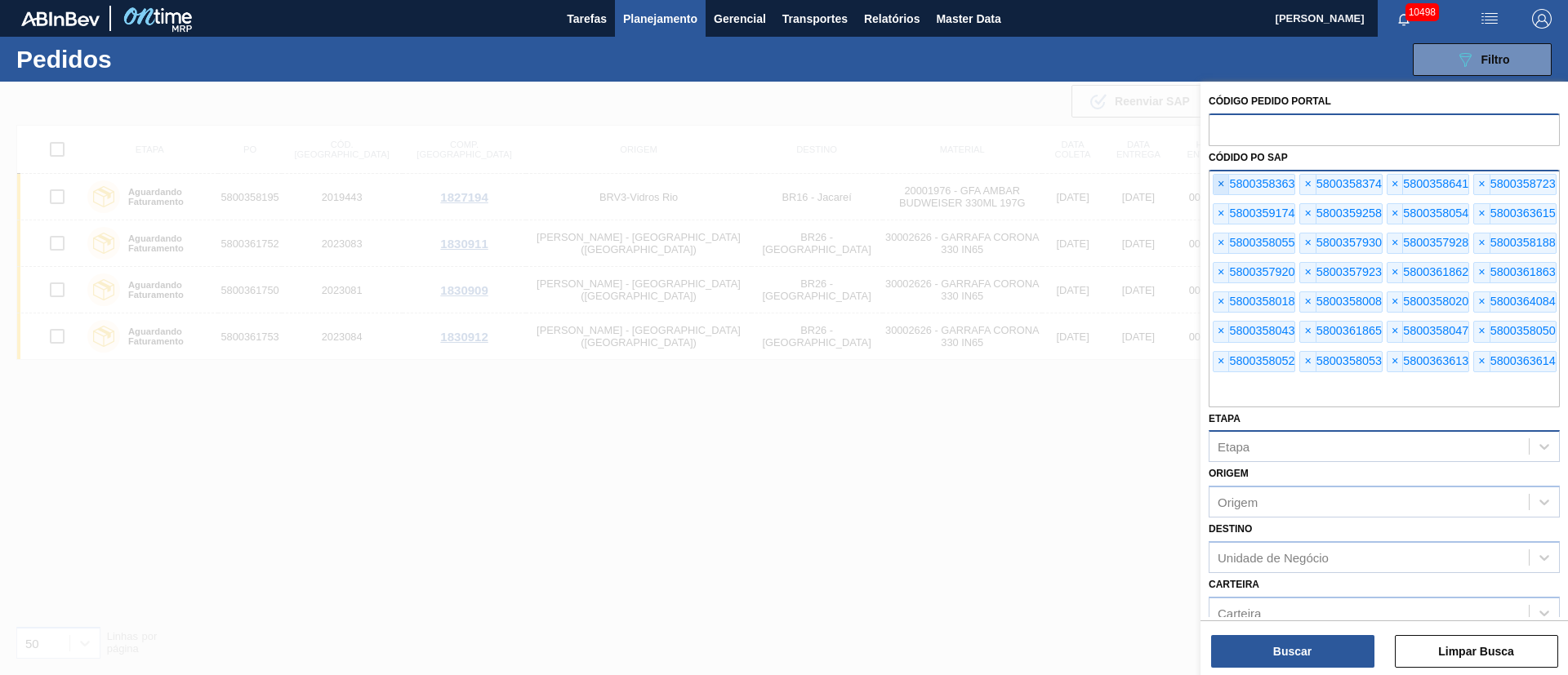
click at [1220, 186] on span "×" at bounding box center [1220, 184] width 16 height 19
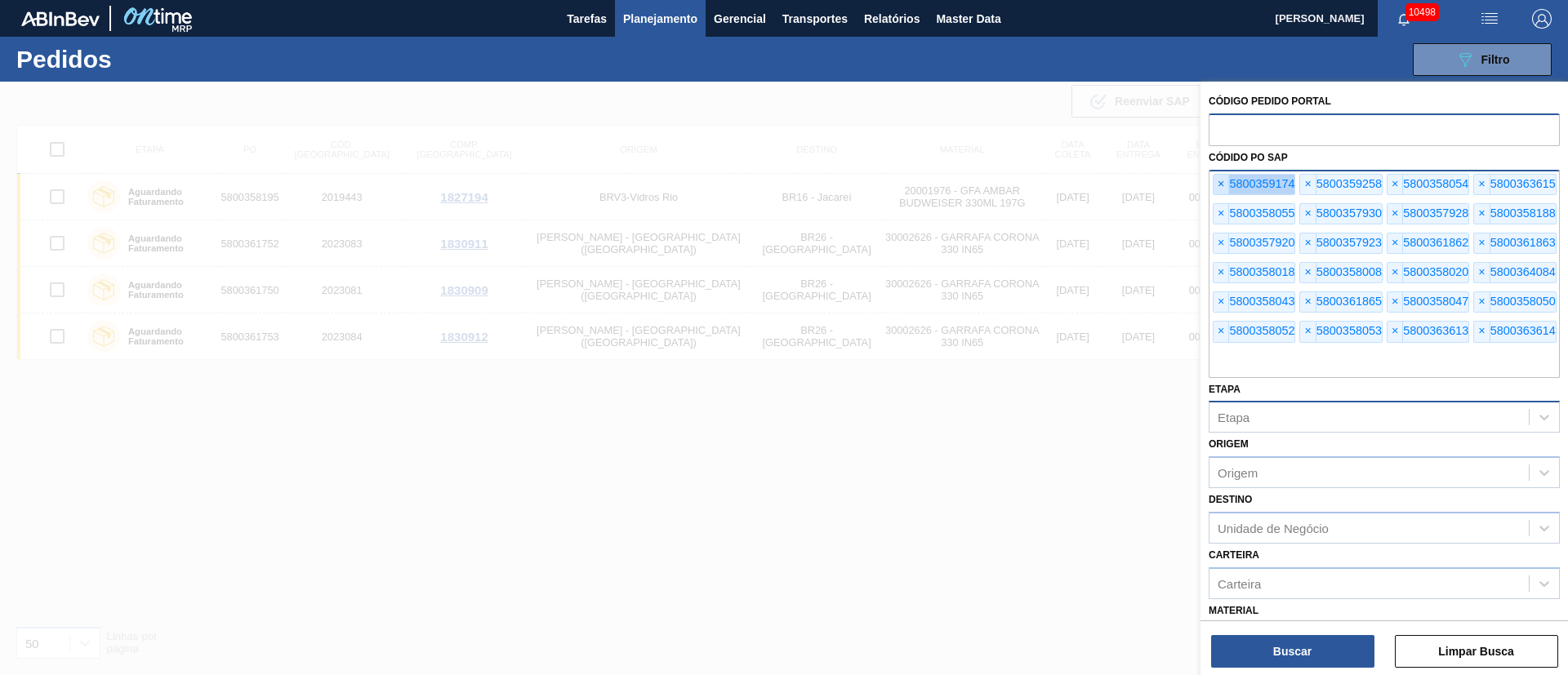
click at [1220, 186] on span "×" at bounding box center [1220, 184] width 16 height 19
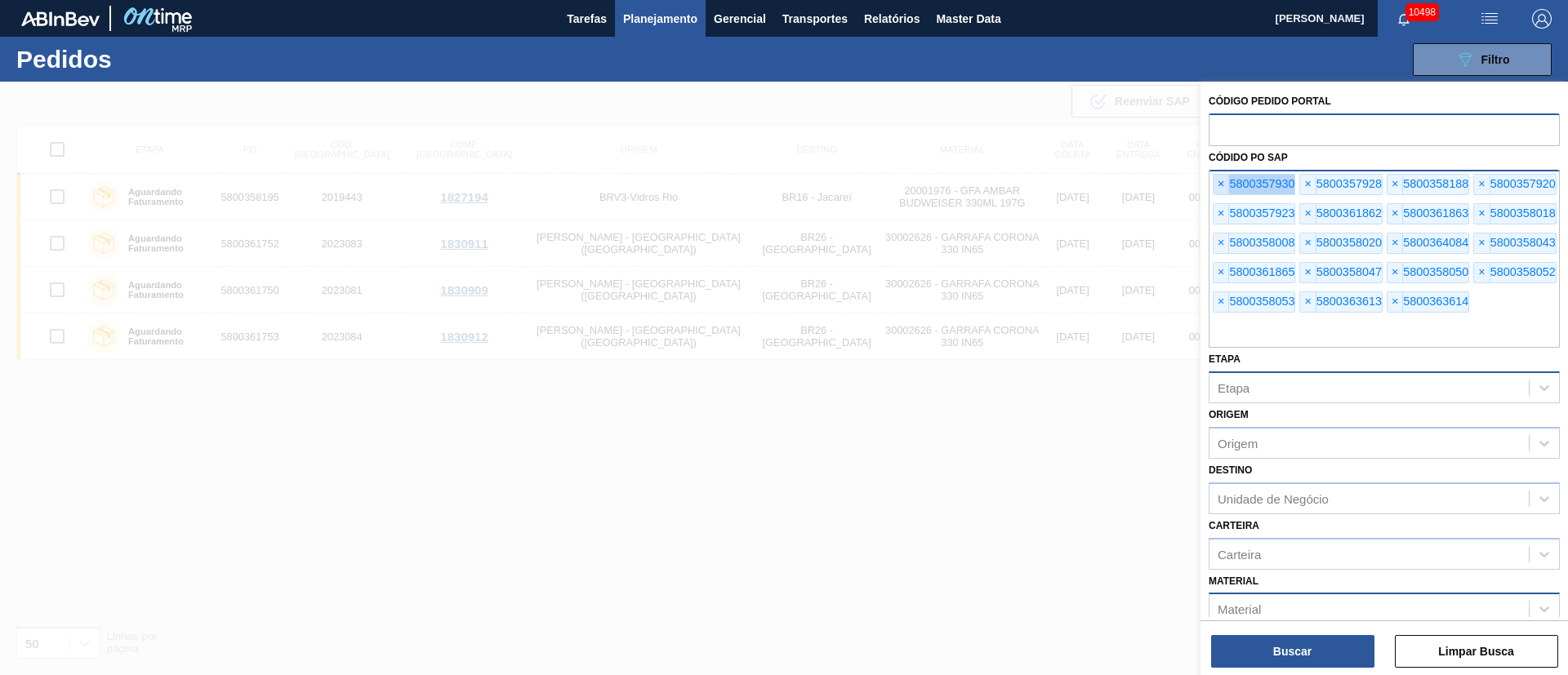
click at [1220, 186] on span "×" at bounding box center [1220, 184] width 16 height 19
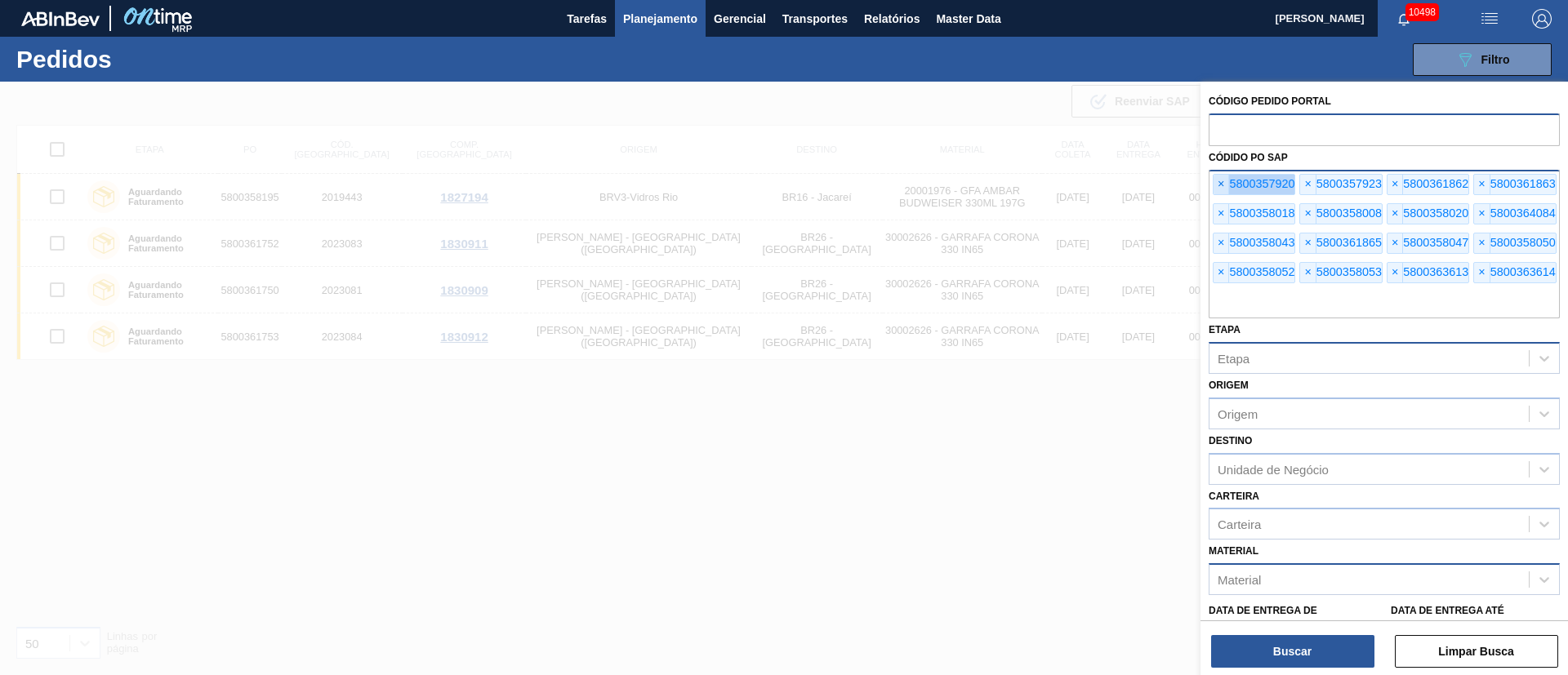
click at [1220, 186] on span "×" at bounding box center [1220, 184] width 16 height 19
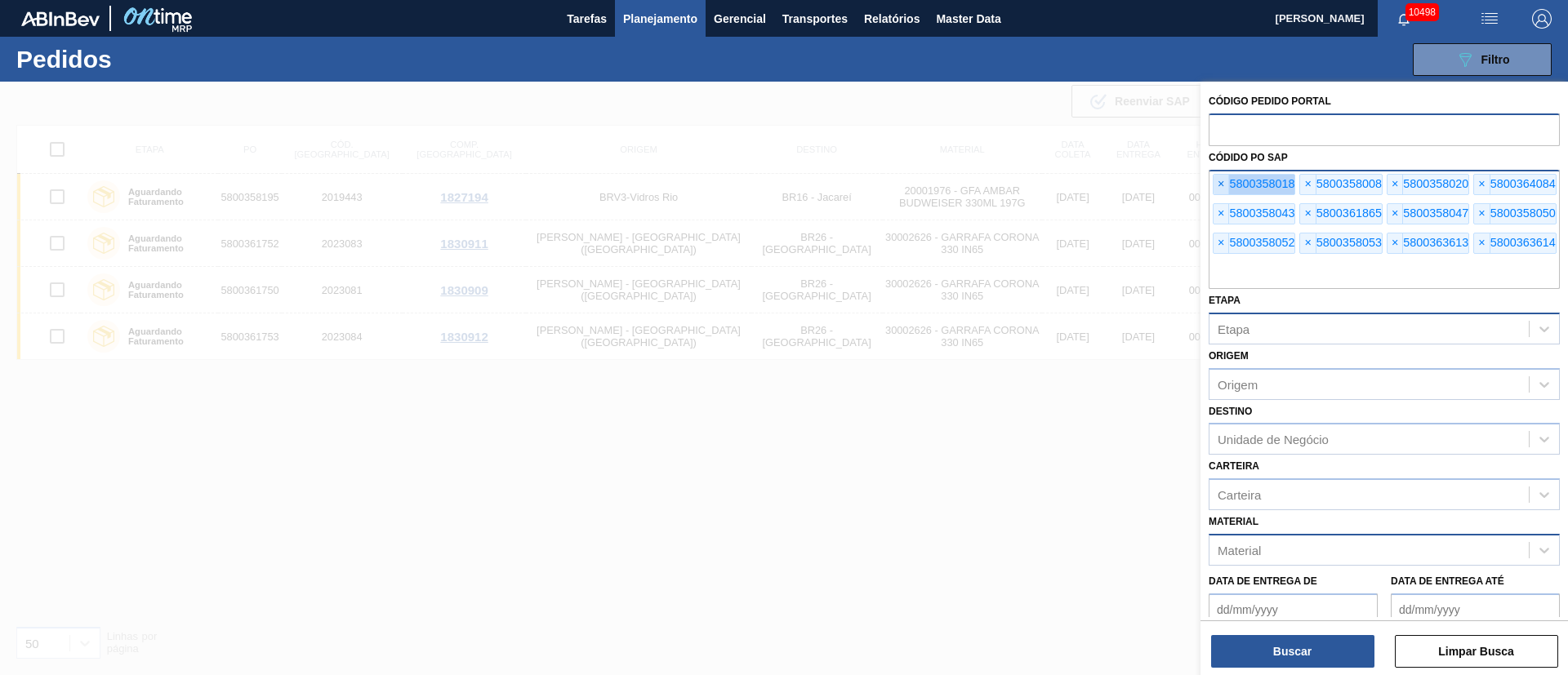
click at [1220, 186] on span "×" at bounding box center [1220, 184] width 16 height 19
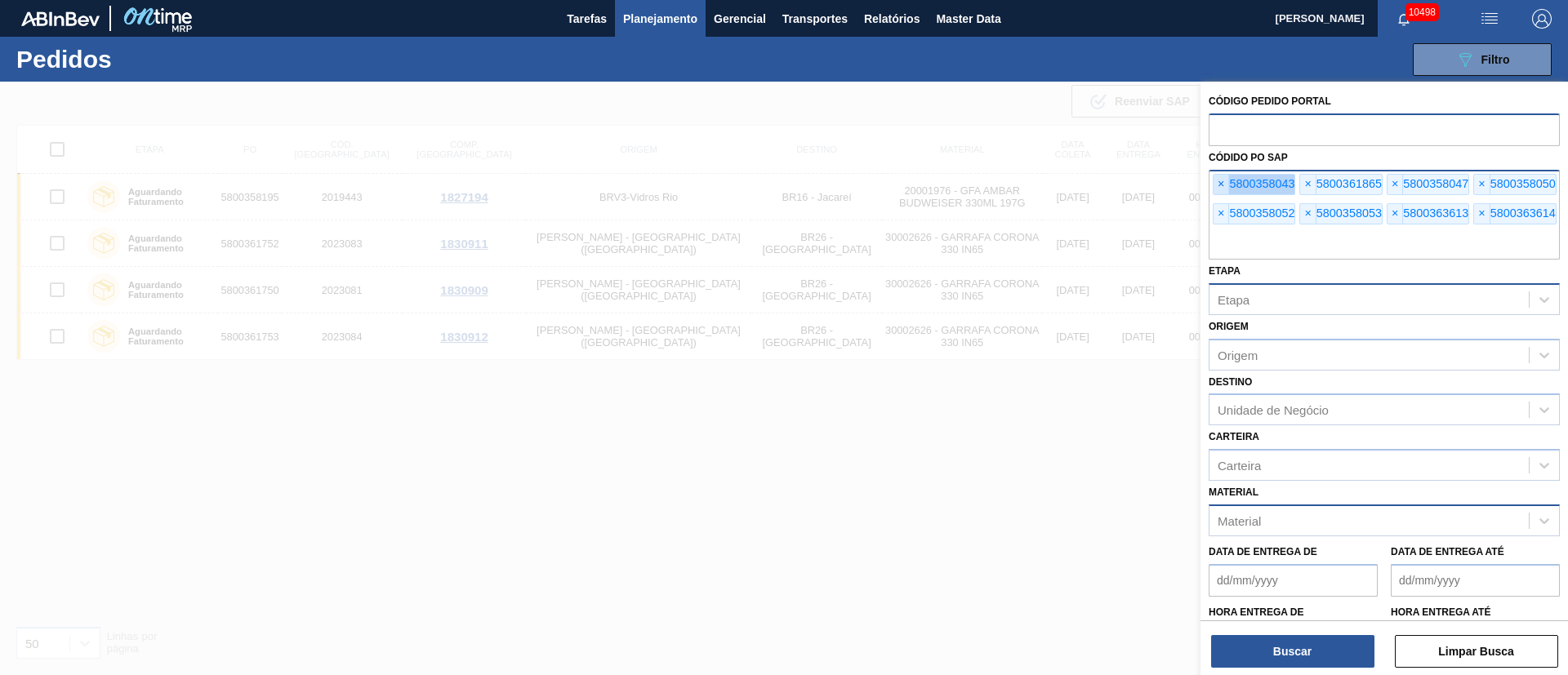
click at [1220, 186] on span "×" at bounding box center [1220, 184] width 16 height 19
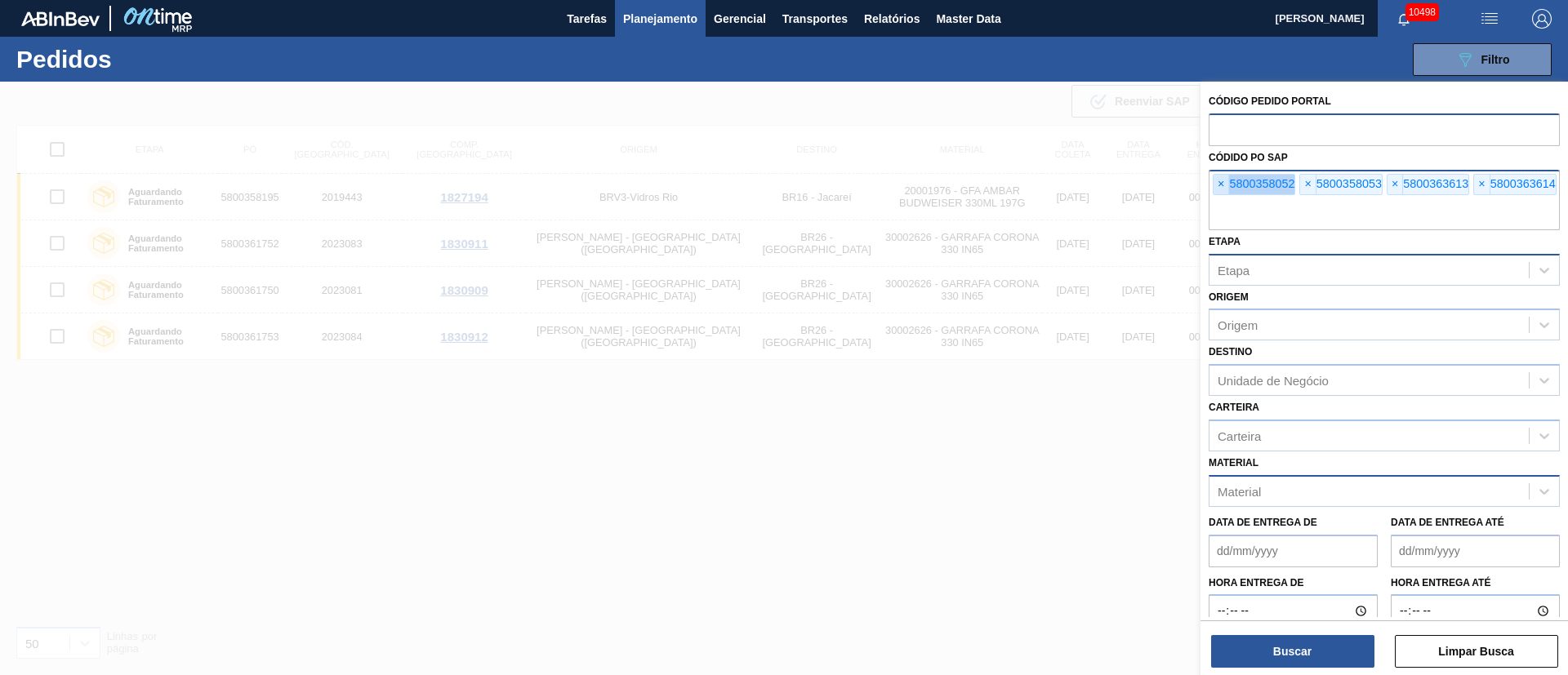
click at [1220, 186] on span "×" at bounding box center [1220, 184] width 16 height 19
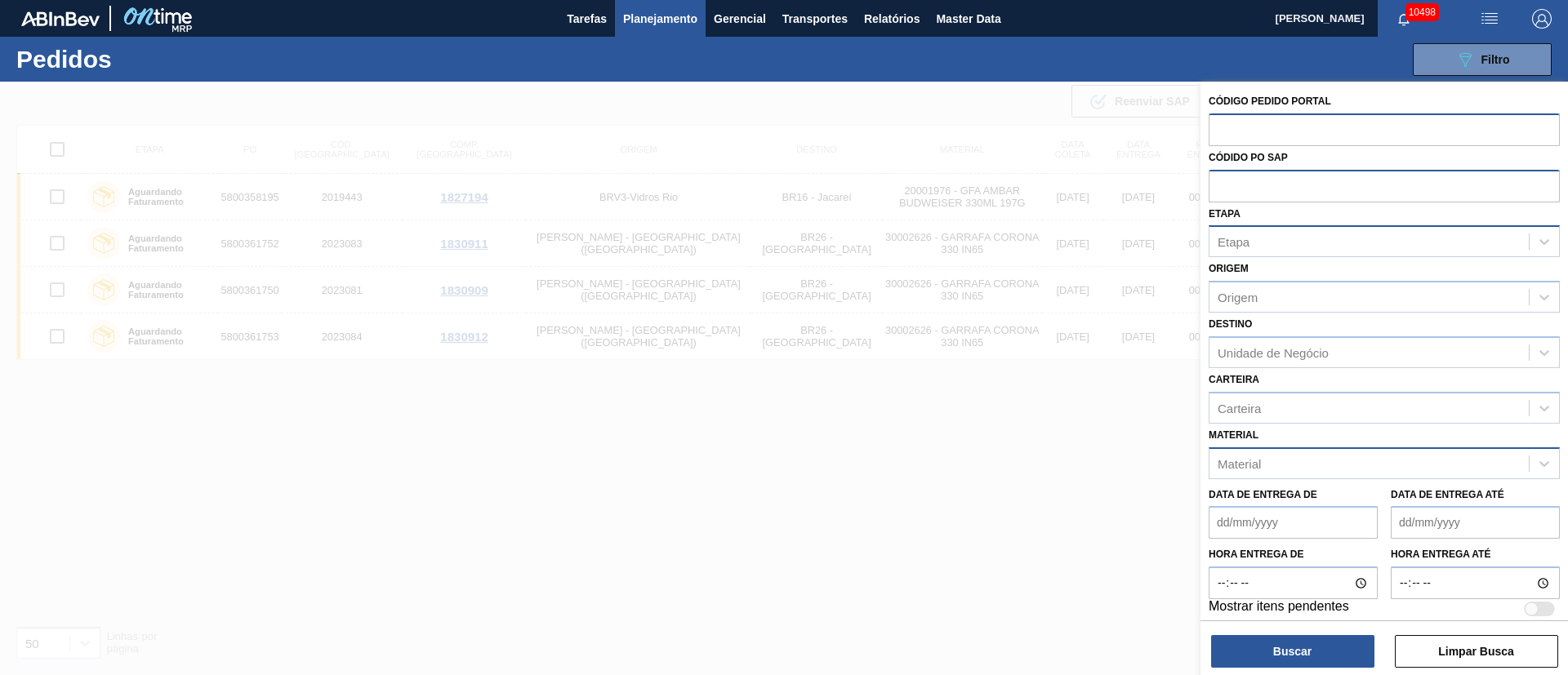
click at [1220, 186] on input "text" at bounding box center [1384, 185] width 351 height 31
paste input "text"
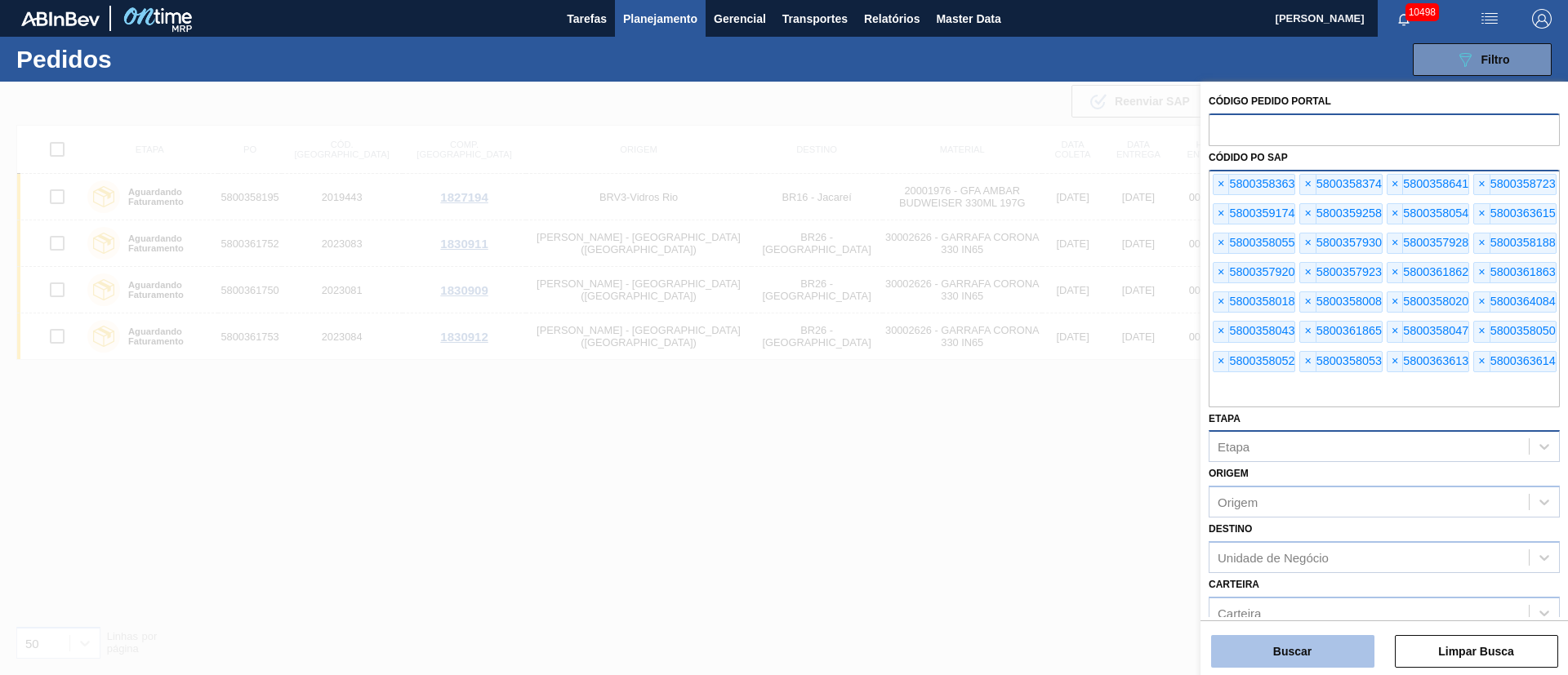
click at [1297, 651] on button "Buscar" at bounding box center [1293, 652] width 163 height 33
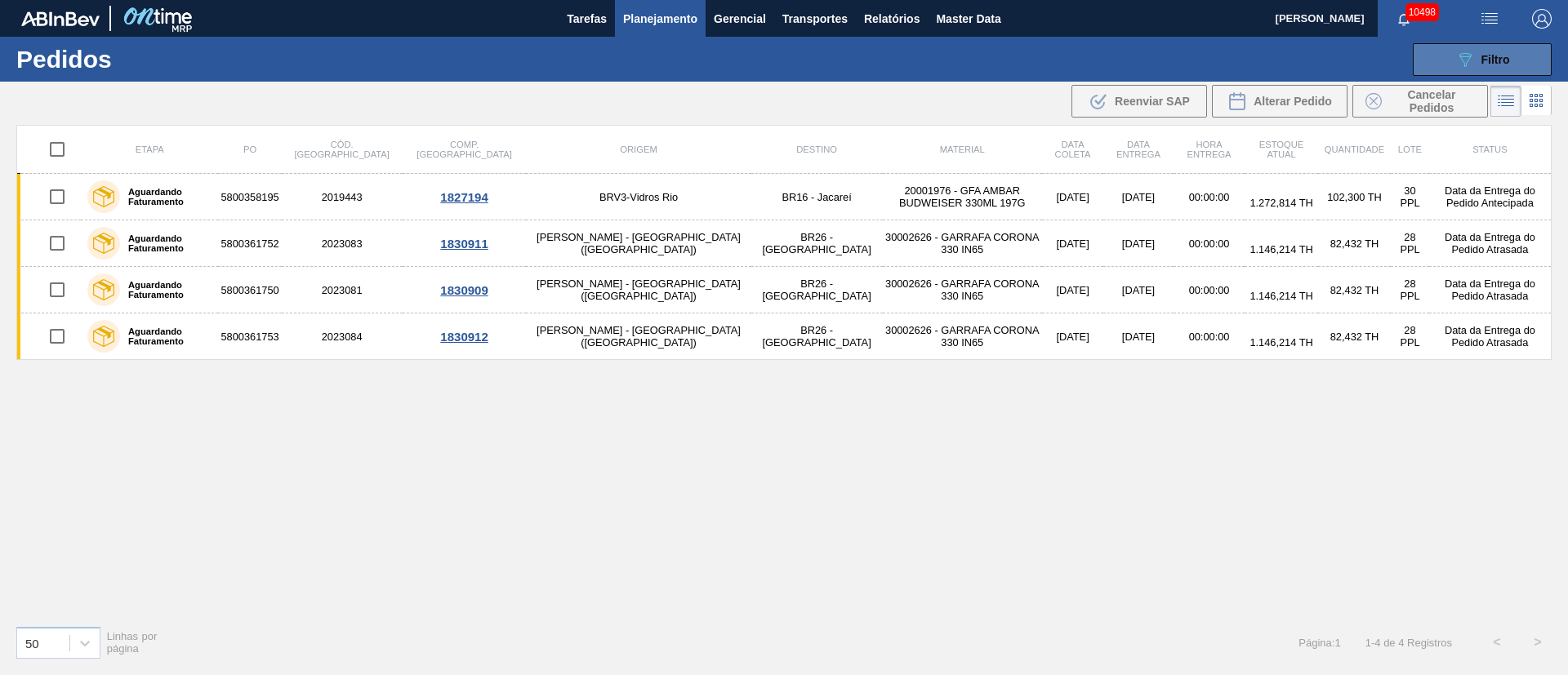
click at [1527, 47] on button "089F7B8B-B2A5-4AFE-B5C0-19BA573D28AC Filtro" at bounding box center [1482, 59] width 139 height 33
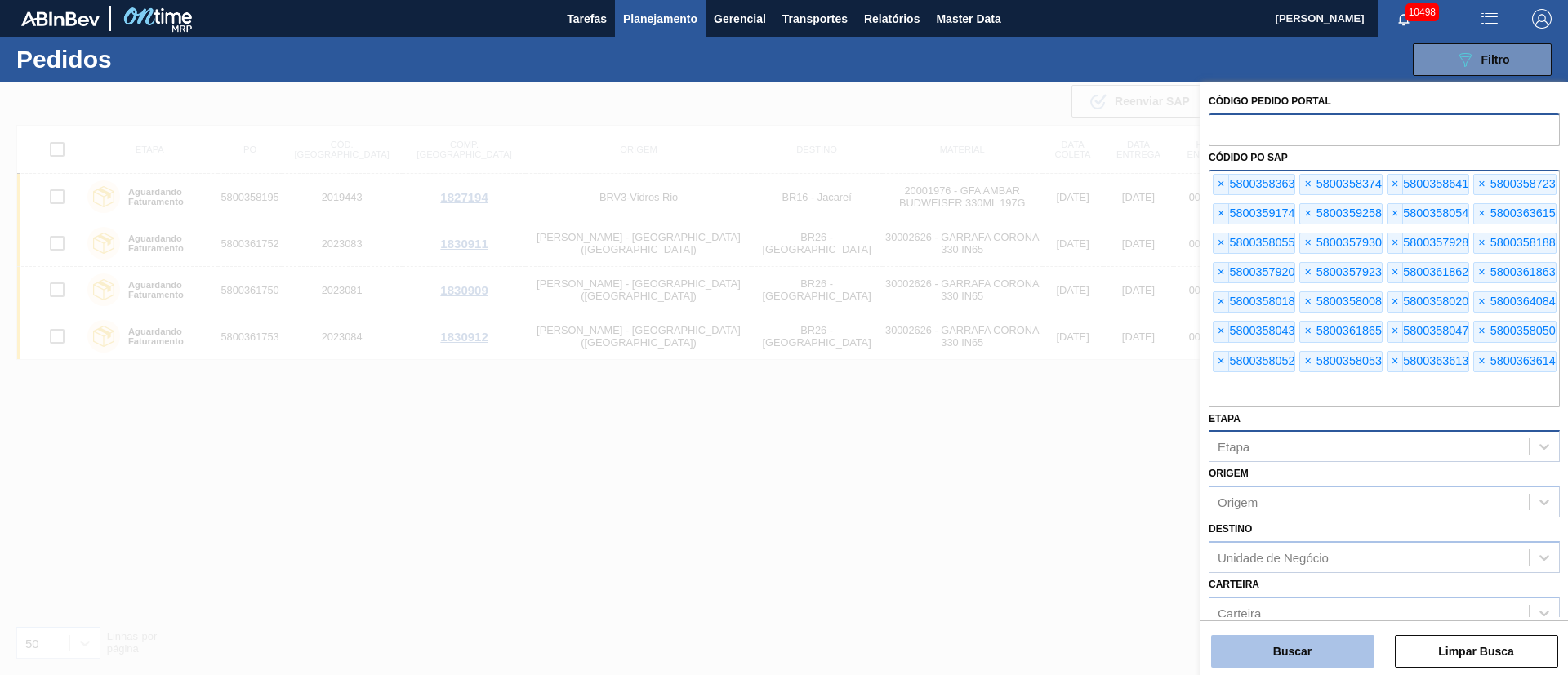
click at [1309, 651] on button "Buscar" at bounding box center [1293, 652] width 163 height 33
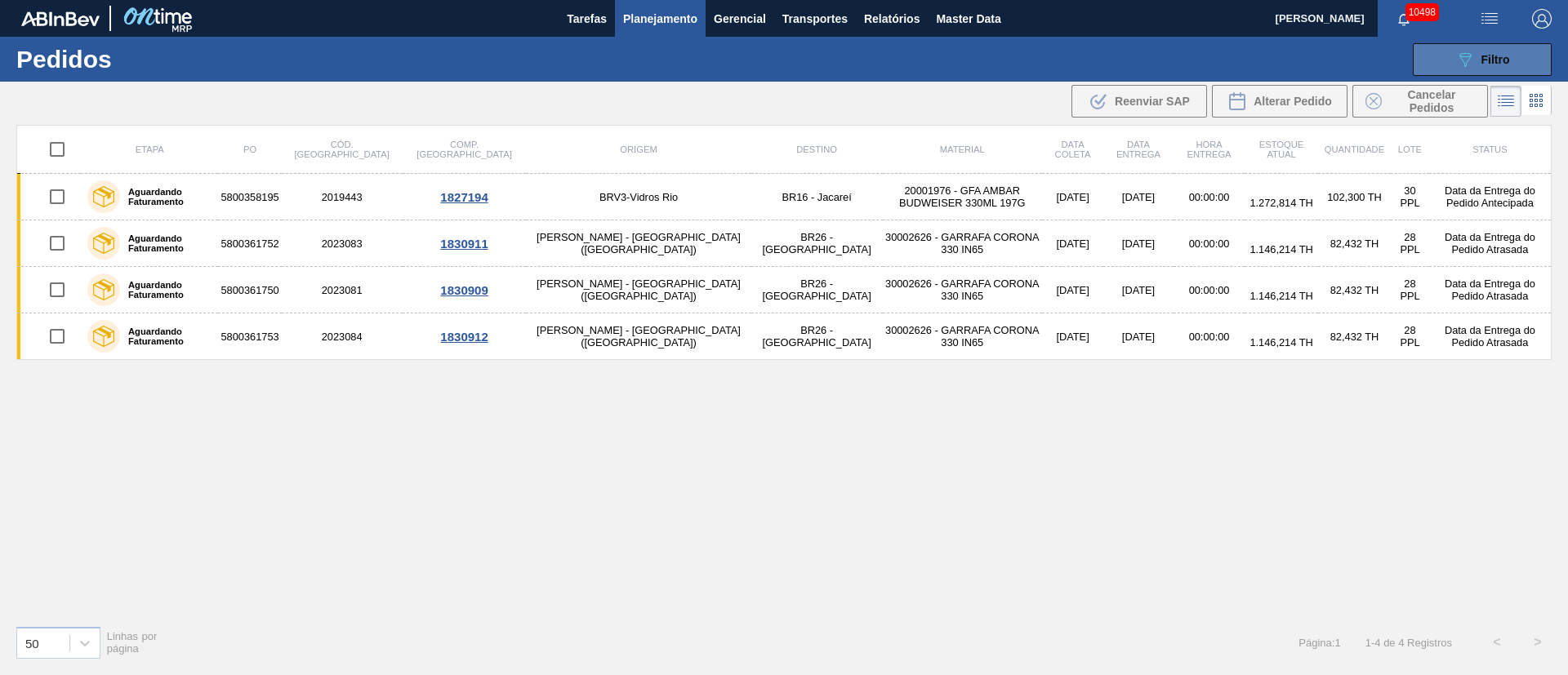
click at [1476, 67] on div "089F7B8B-B2A5-4AFE-B5C0-19BA573D28AC Filtro" at bounding box center [1482, 59] width 55 height 19
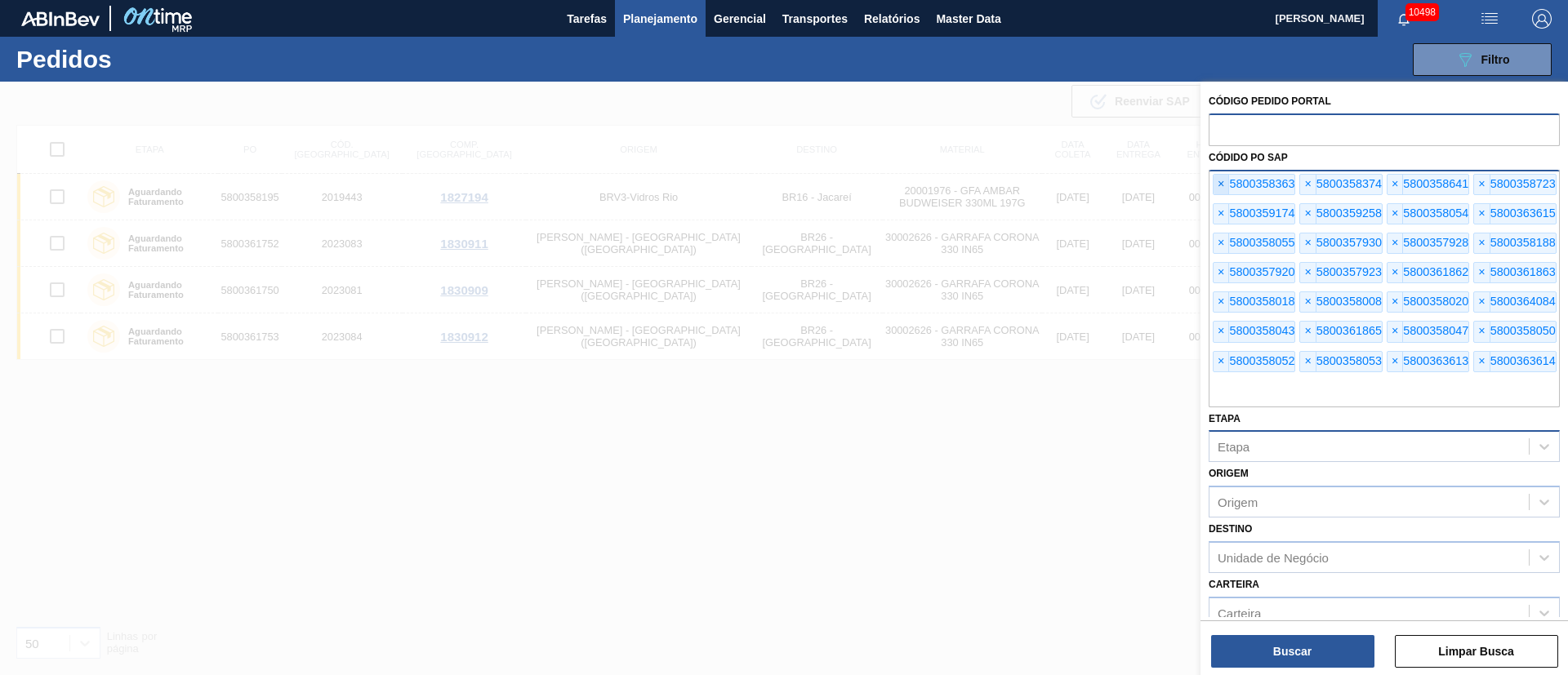
click at [1222, 189] on span "×" at bounding box center [1220, 184] width 16 height 19
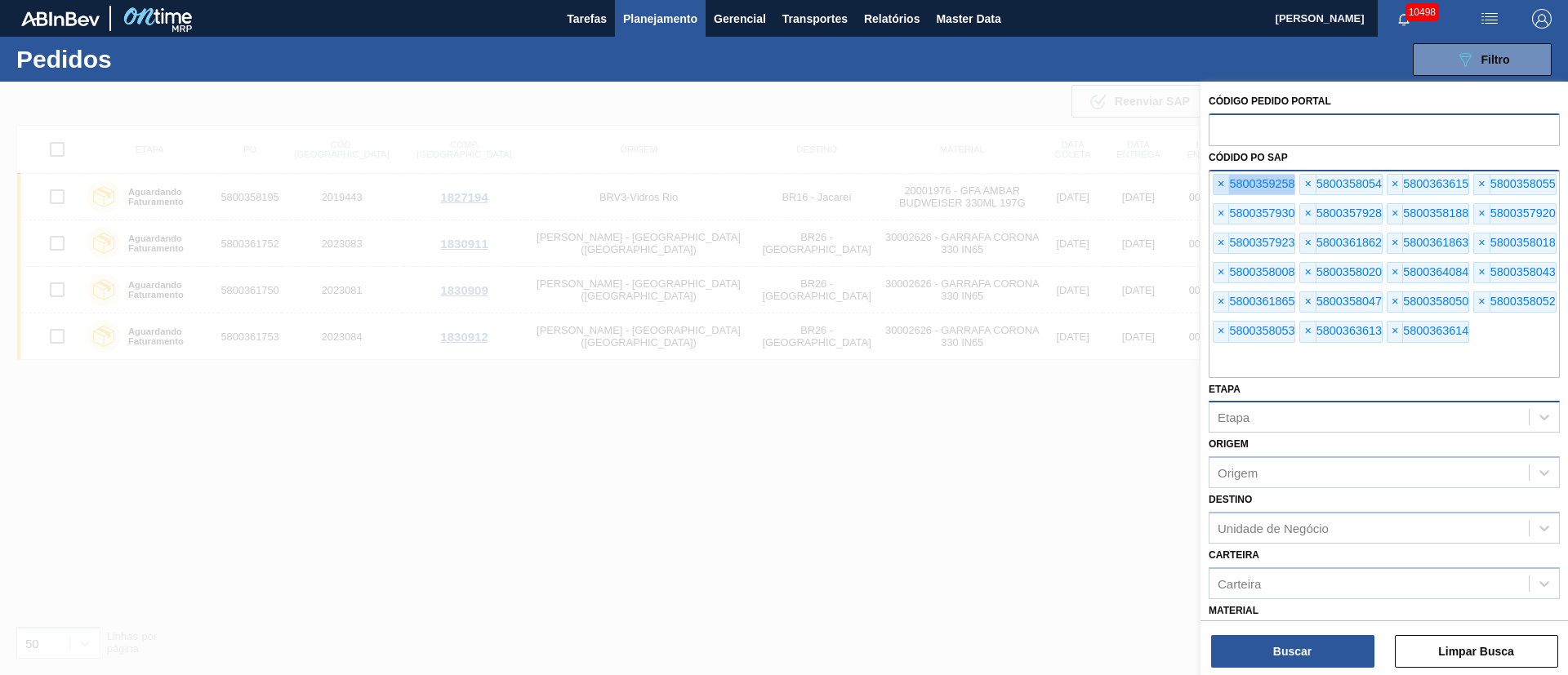
click at [1222, 189] on span "×" at bounding box center [1220, 184] width 16 height 19
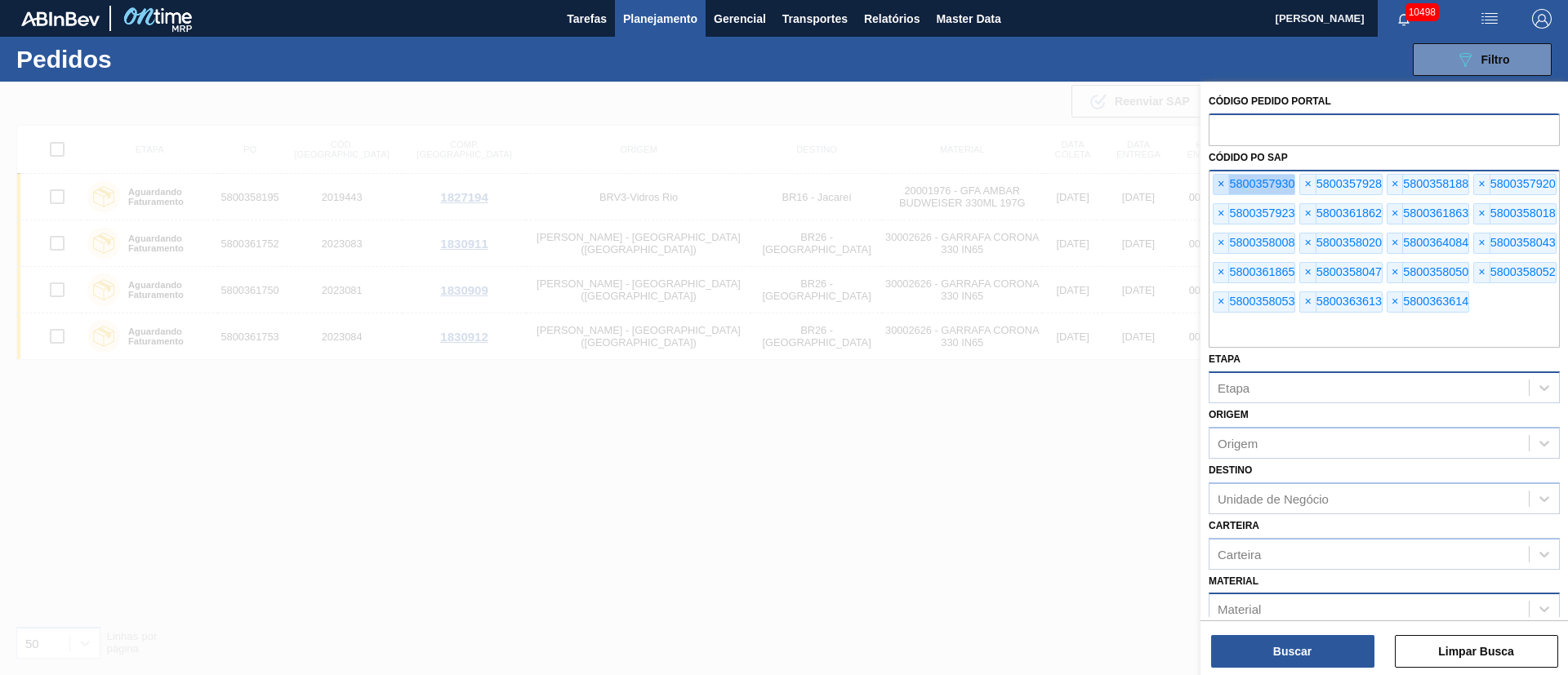
click at [1222, 189] on span "×" at bounding box center [1220, 184] width 16 height 19
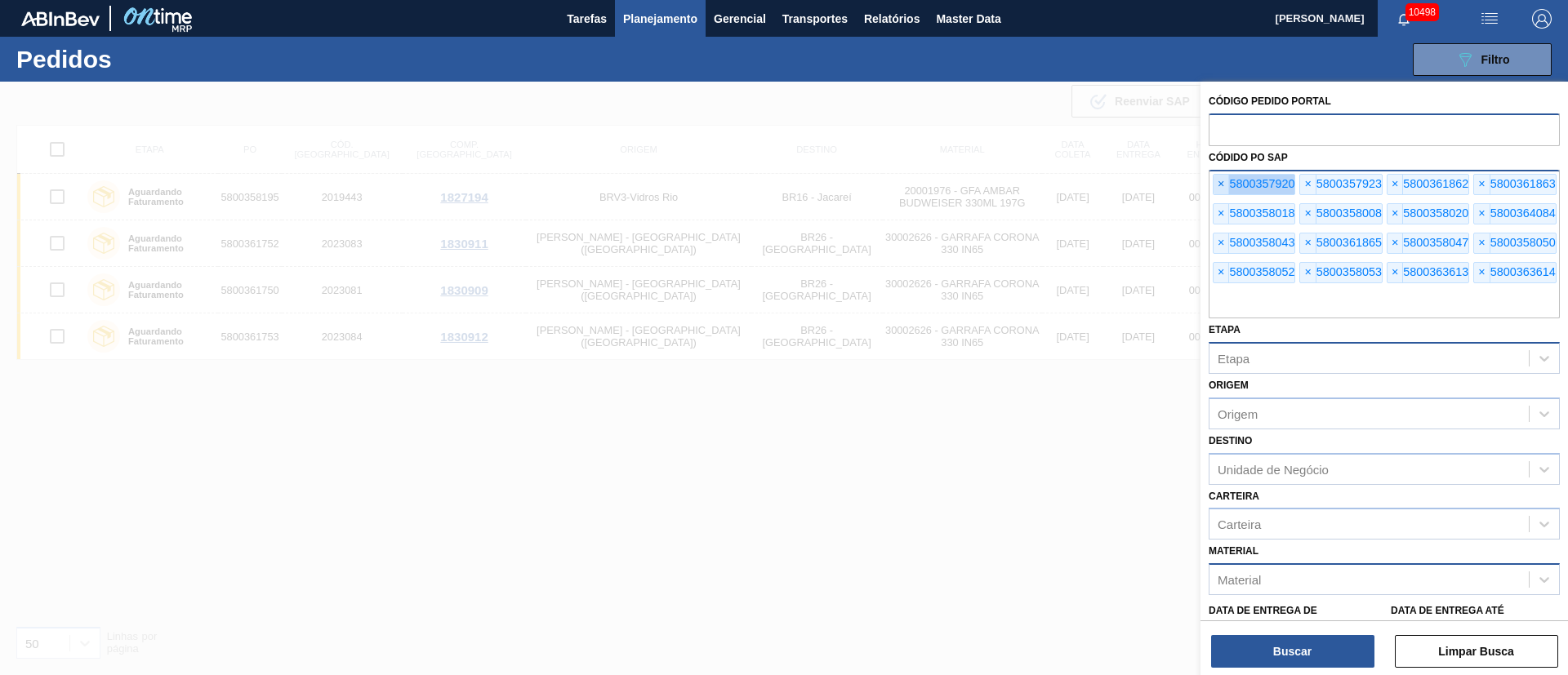
click at [1222, 189] on span "×" at bounding box center [1220, 184] width 16 height 19
click at [1222, 186] on span "×" at bounding box center [1220, 184] width 16 height 19
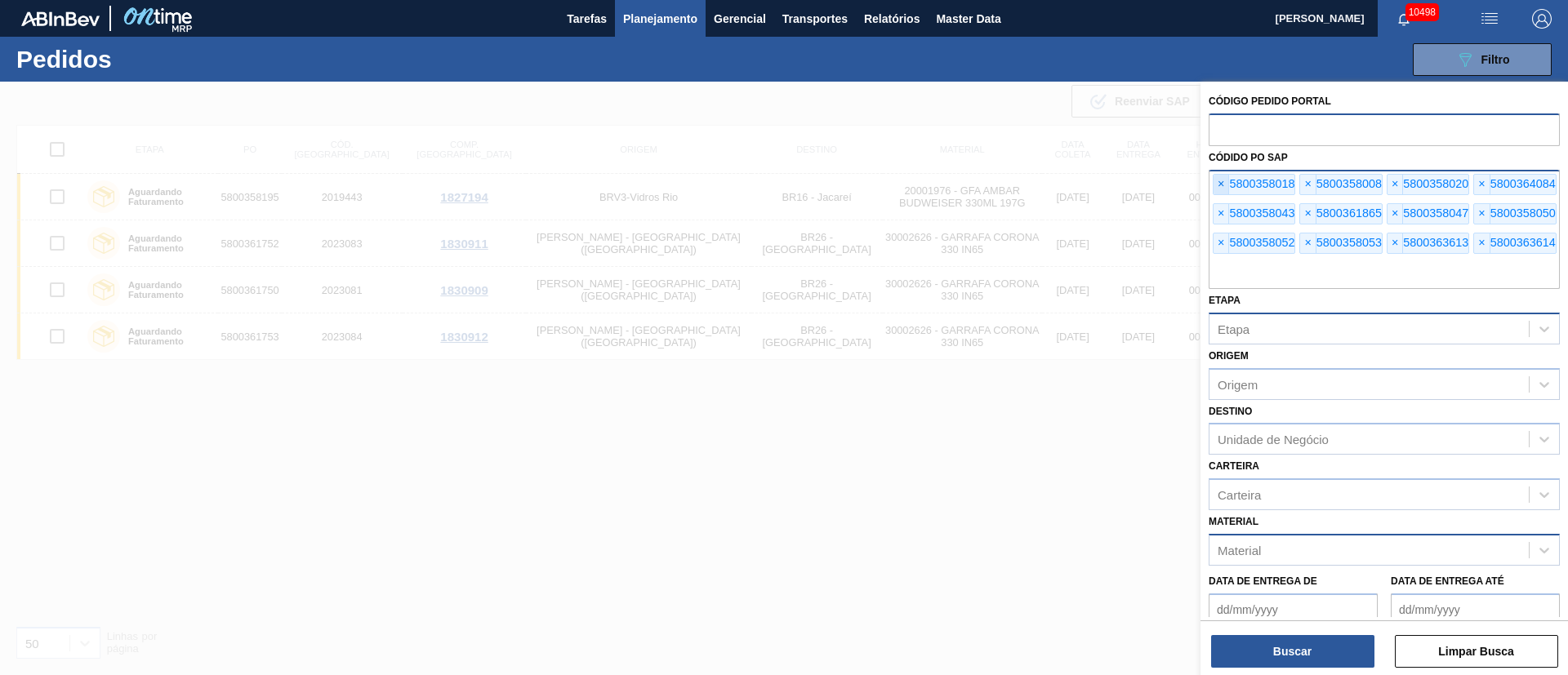
click at [1222, 186] on span "×" at bounding box center [1220, 184] width 16 height 19
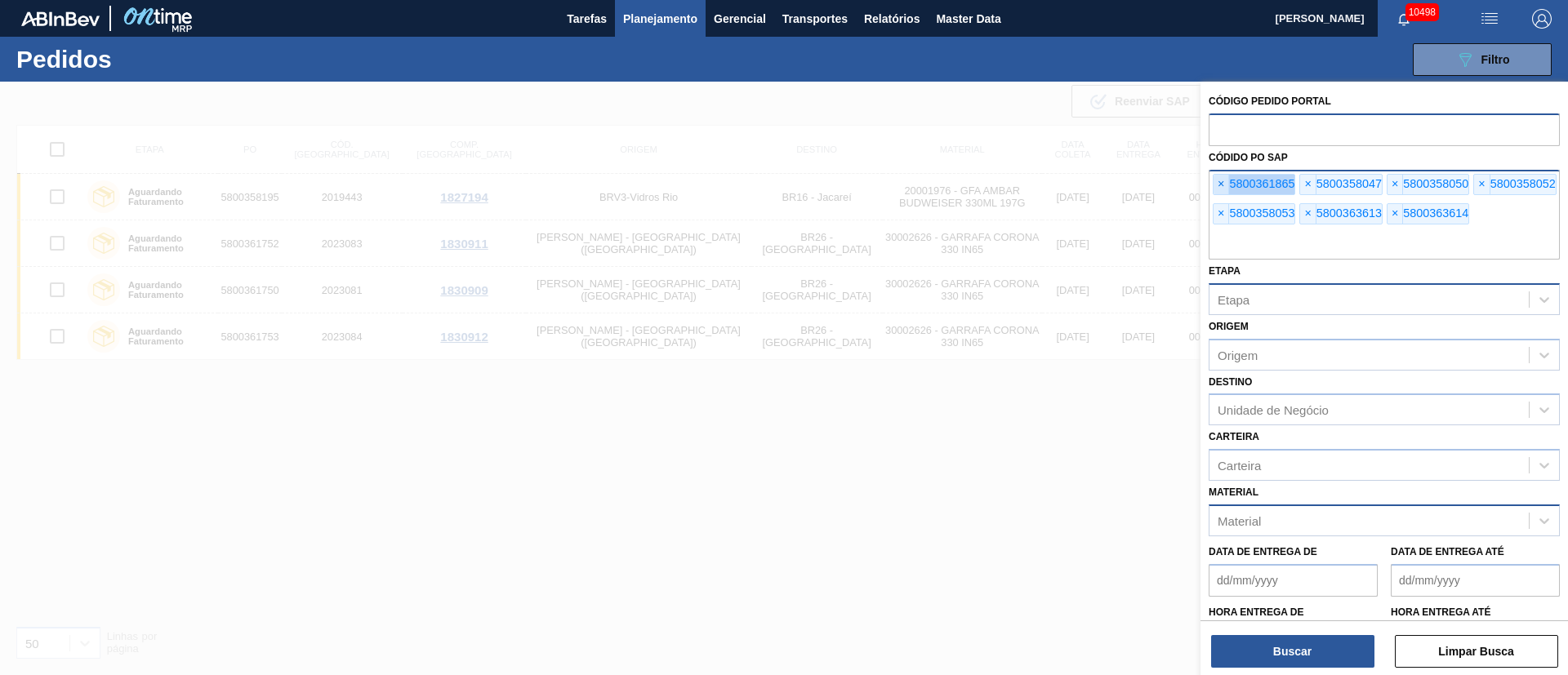
click at [1222, 186] on span "×" at bounding box center [1220, 184] width 16 height 19
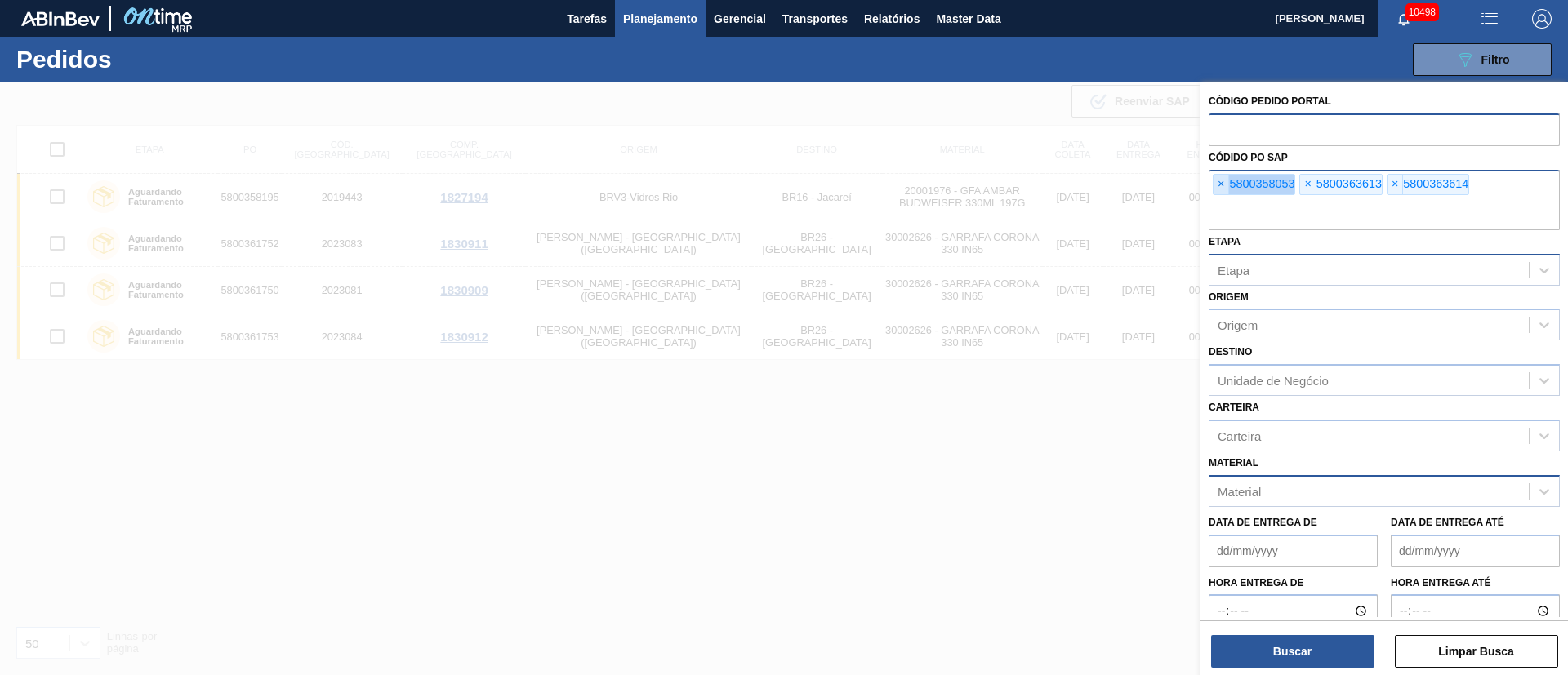
click at [1222, 186] on span "×" at bounding box center [1220, 184] width 16 height 19
click at [1222, 199] on input "text" at bounding box center [1384, 214] width 351 height 31
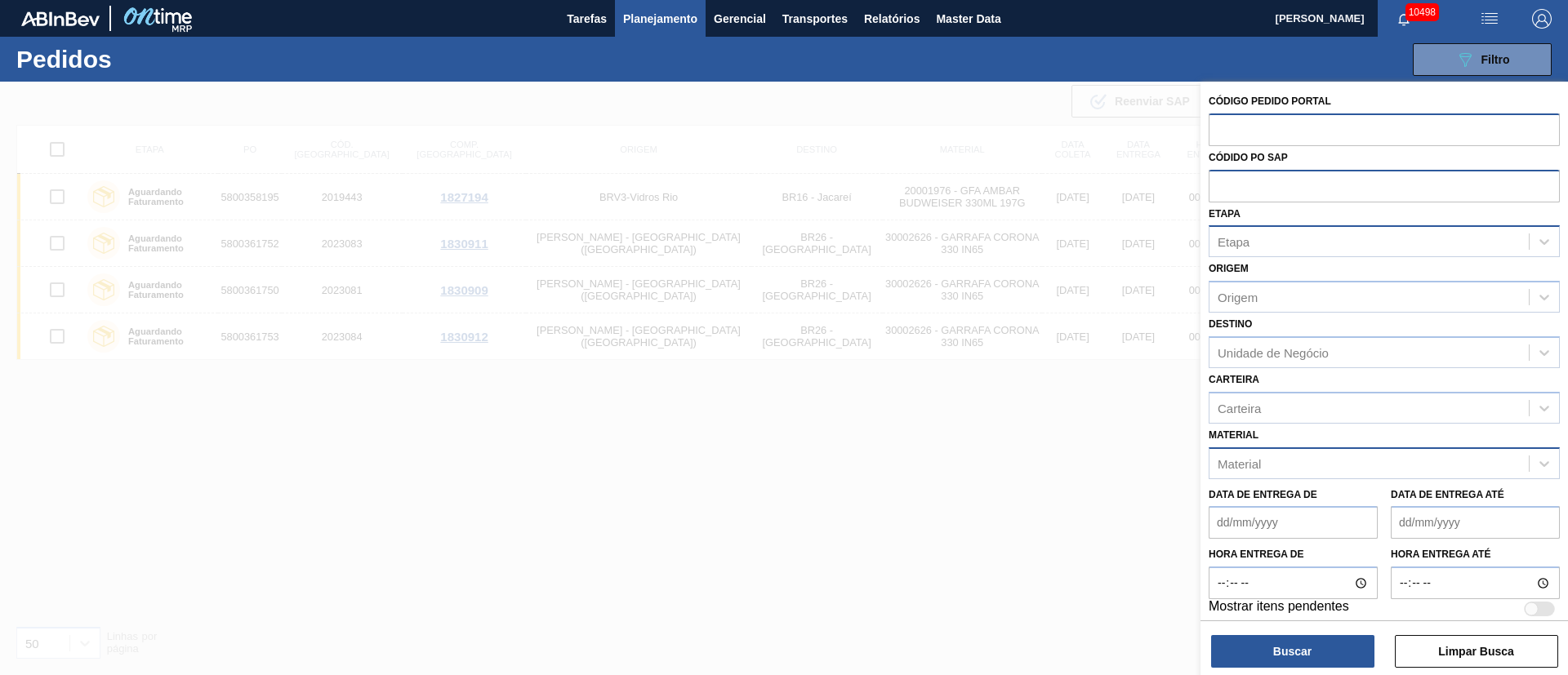
click at [1236, 134] on input "text" at bounding box center [1384, 129] width 351 height 31
paste input "text"
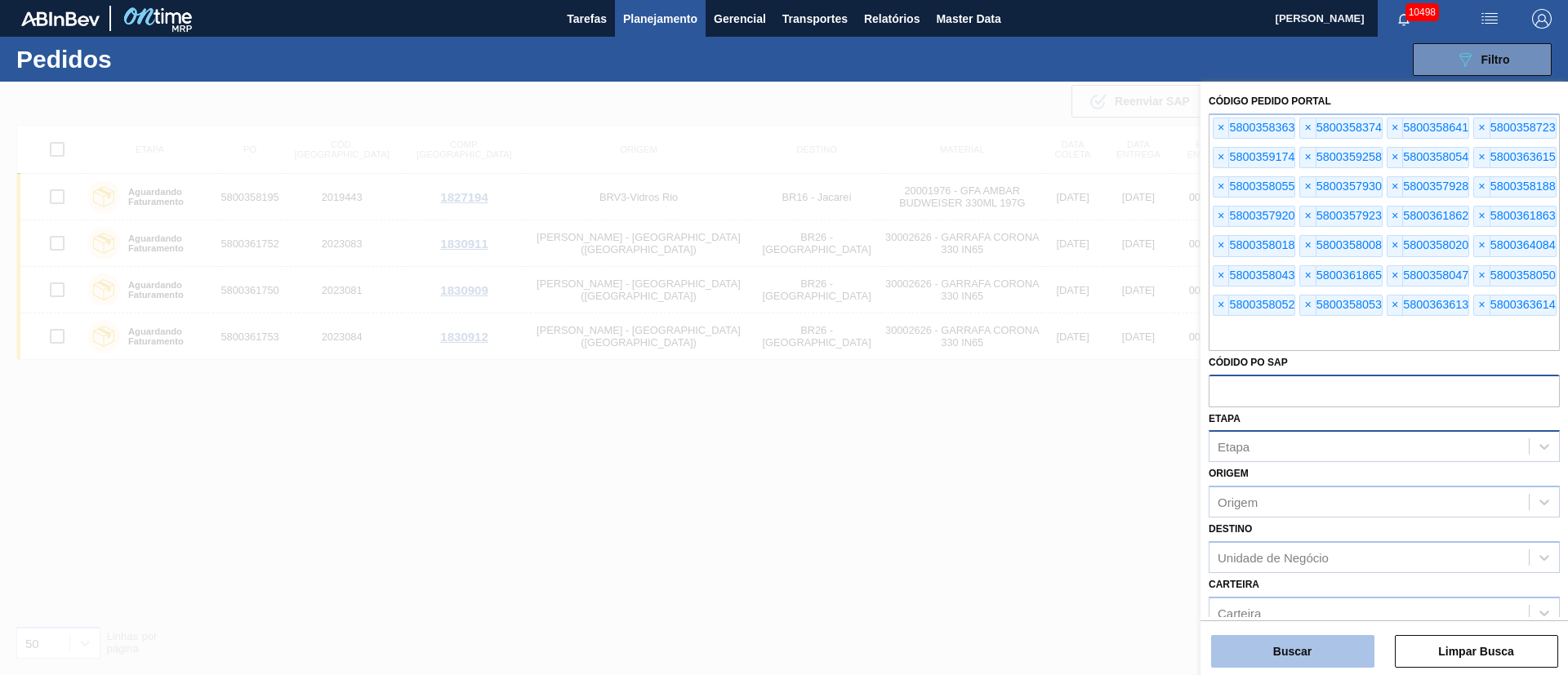
click at [1286, 659] on button "Buscar" at bounding box center [1293, 652] width 163 height 33
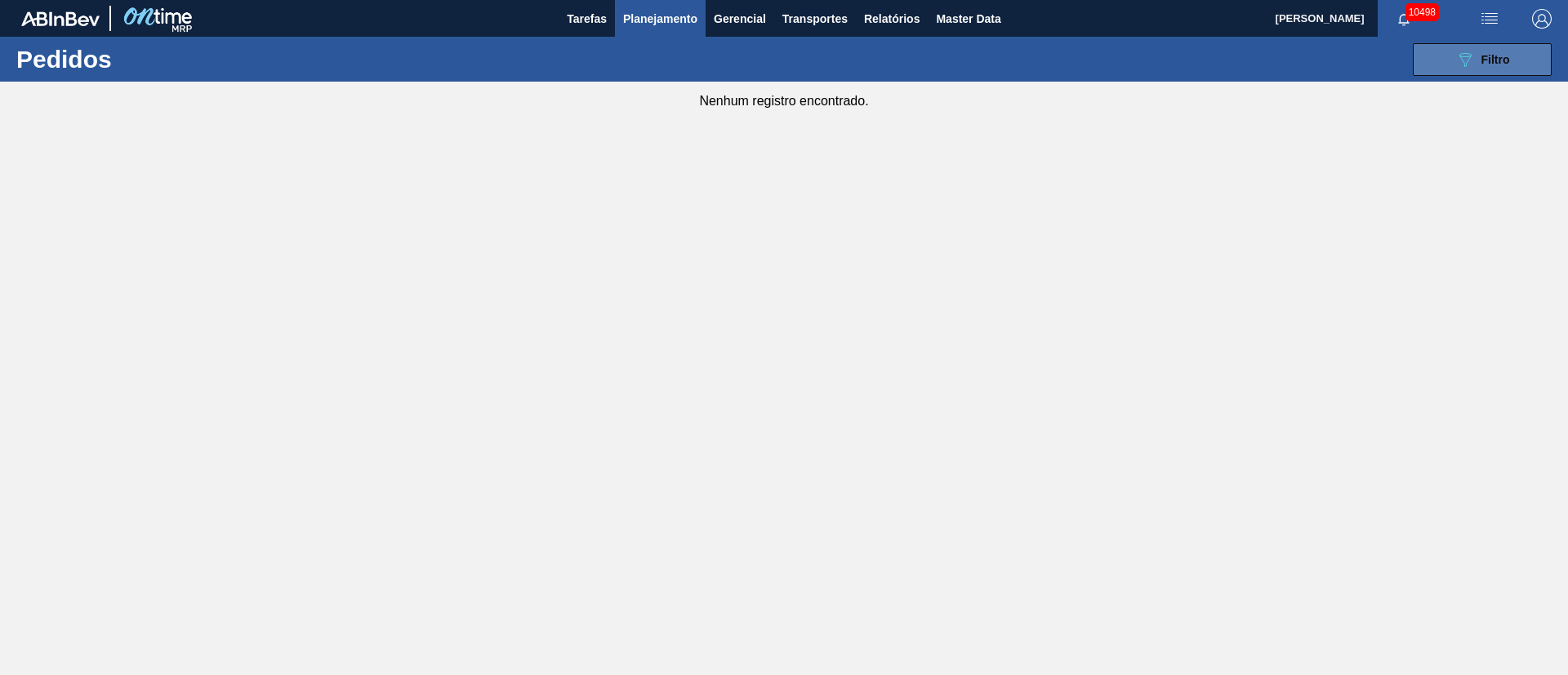
click at [1431, 55] on button "089F7B8B-B2A5-4AFE-B5C0-19BA573D28AC Filtro" at bounding box center [1482, 59] width 139 height 33
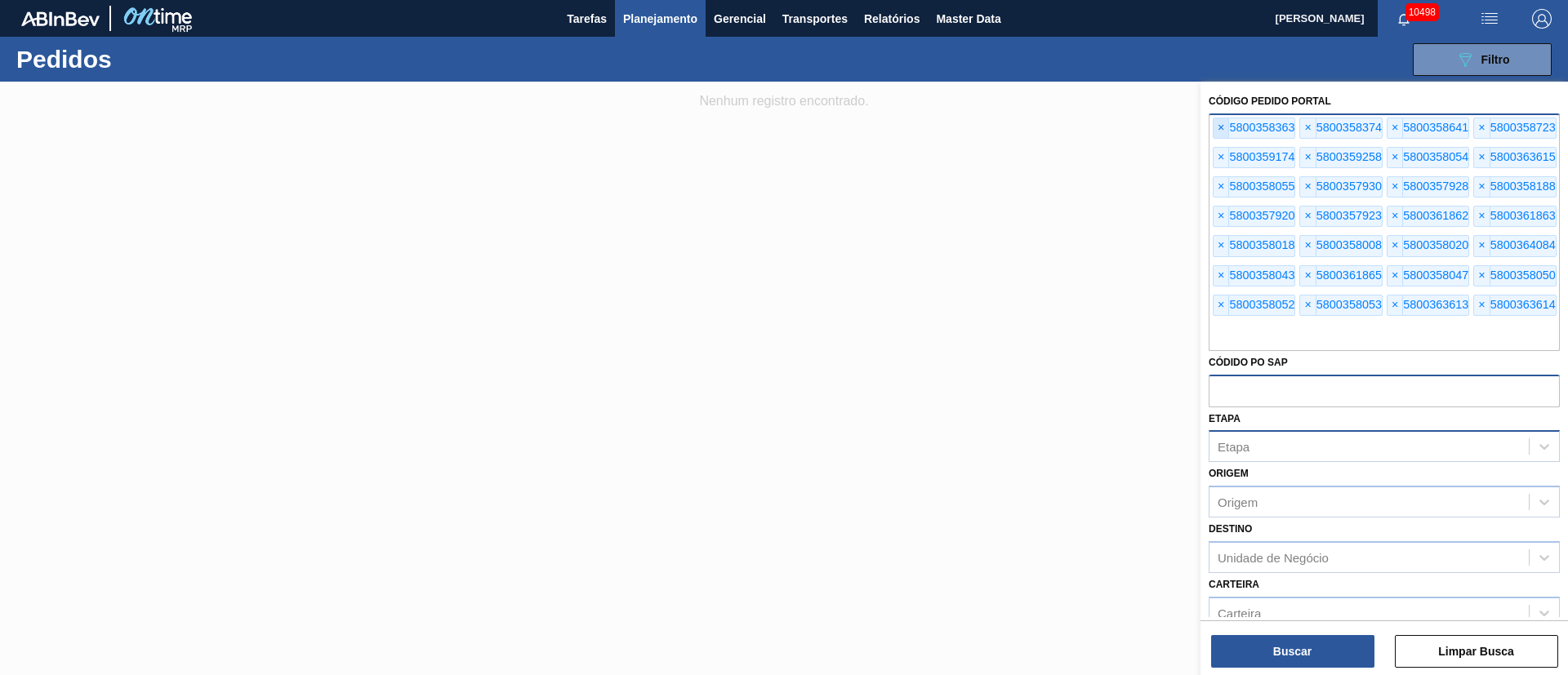
click at [1218, 133] on span "×" at bounding box center [1220, 128] width 16 height 19
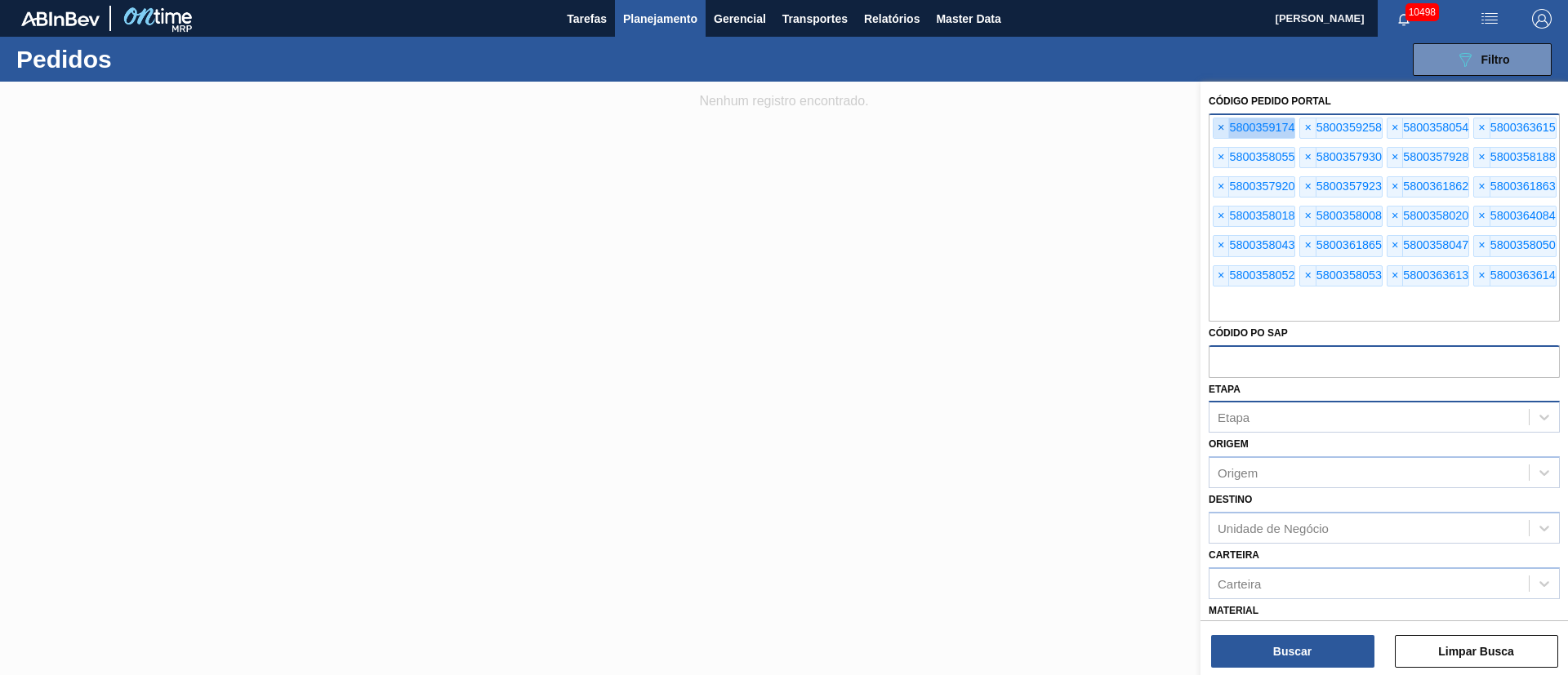
click at [1218, 133] on span "×" at bounding box center [1220, 128] width 16 height 19
click at [1218, 136] on span "×" at bounding box center [1220, 128] width 16 height 19
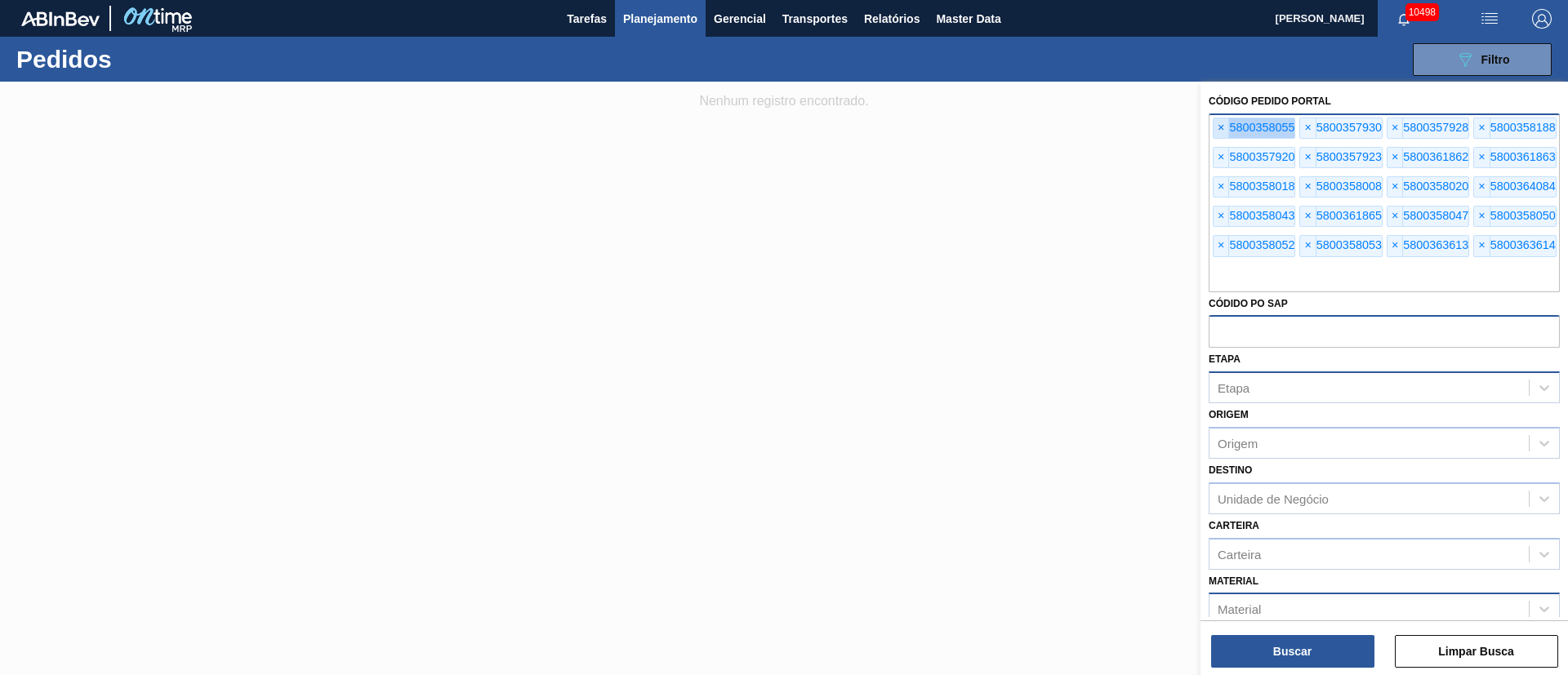
click at [1218, 136] on span "×" at bounding box center [1220, 128] width 16 height 19
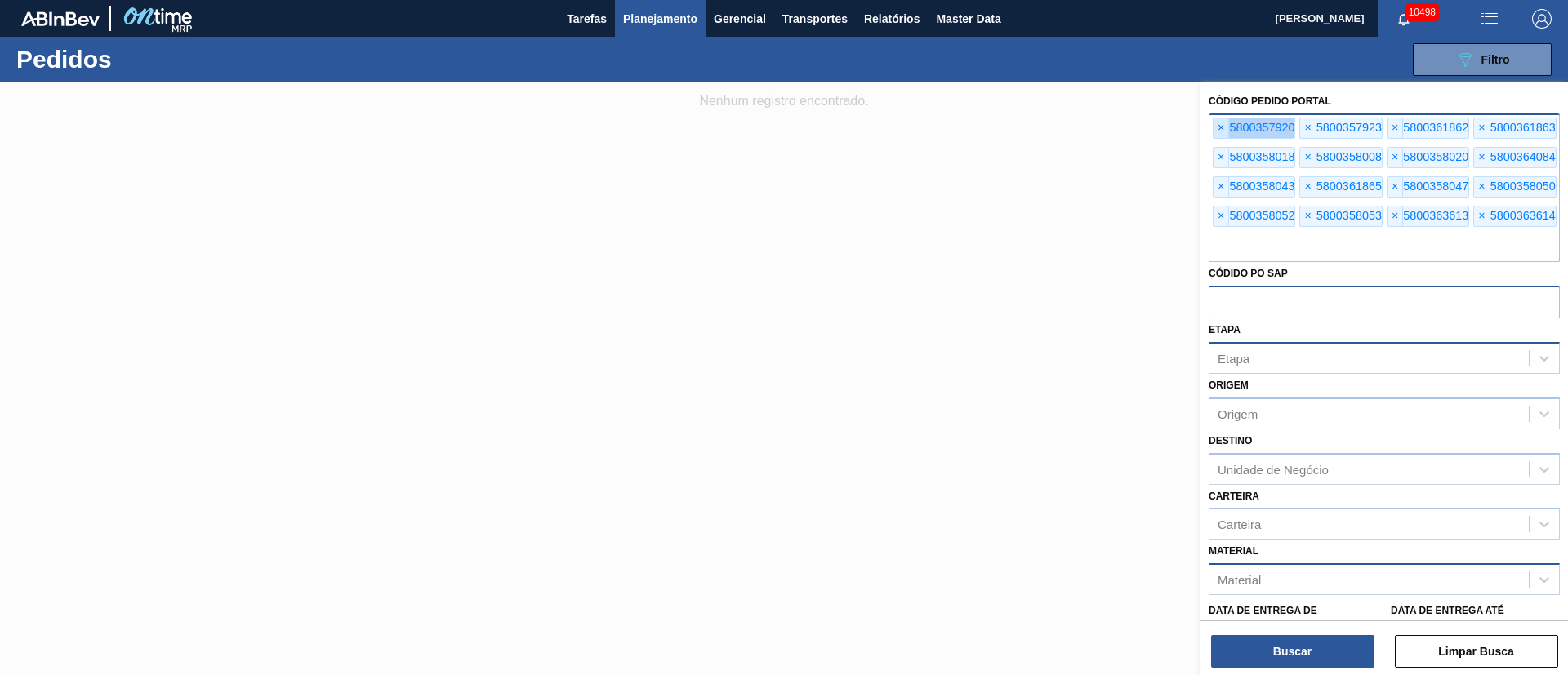
click at [1218, 136] on span "×" at bounding box center [1220, 128] width 16 height 19
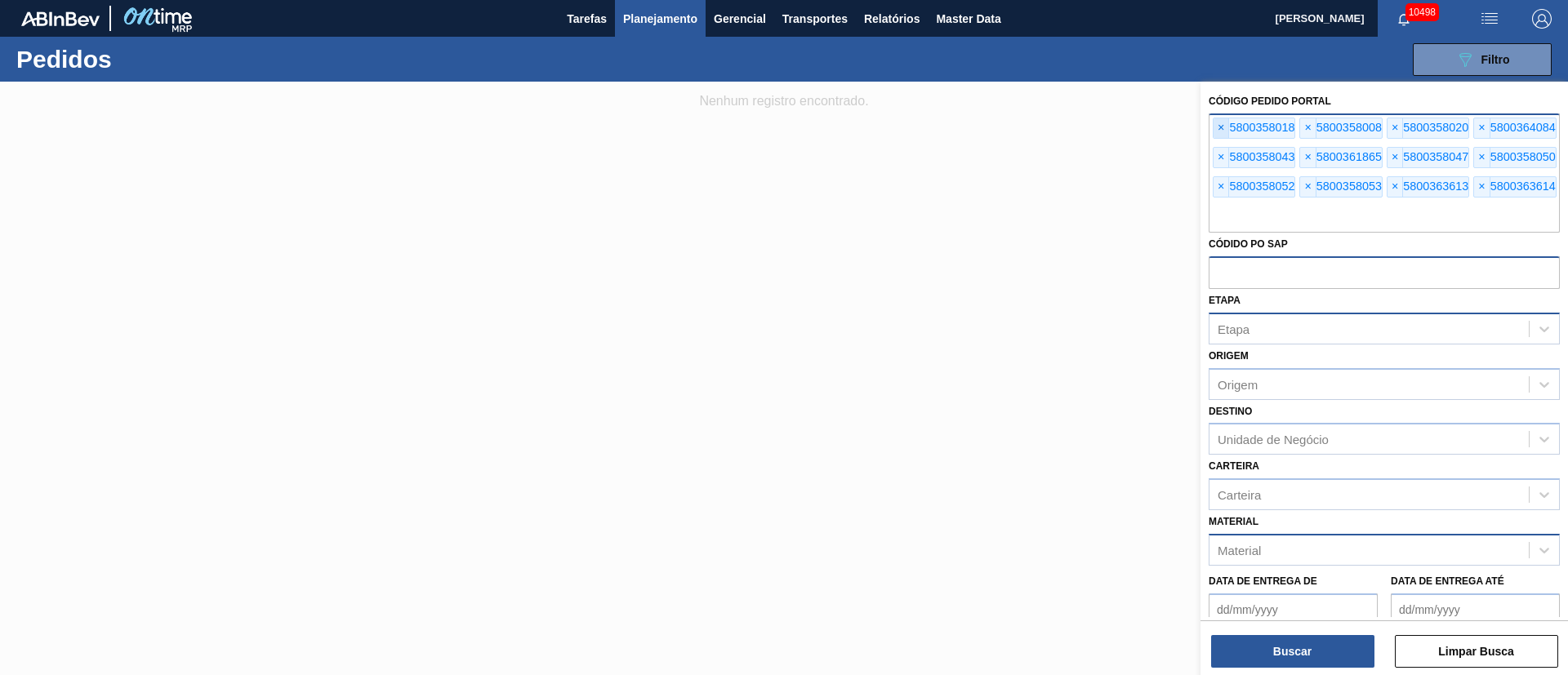
click at [1220, 137] on span "×" at bounding box center [1220, 128] width 16 height 19
click at [1220, 136] on span "×" at bounding box center [1220, 128] width 16 height 19
click at [1220, 134] on span "×" at bounding box center [1220, 128] width 16 height 19
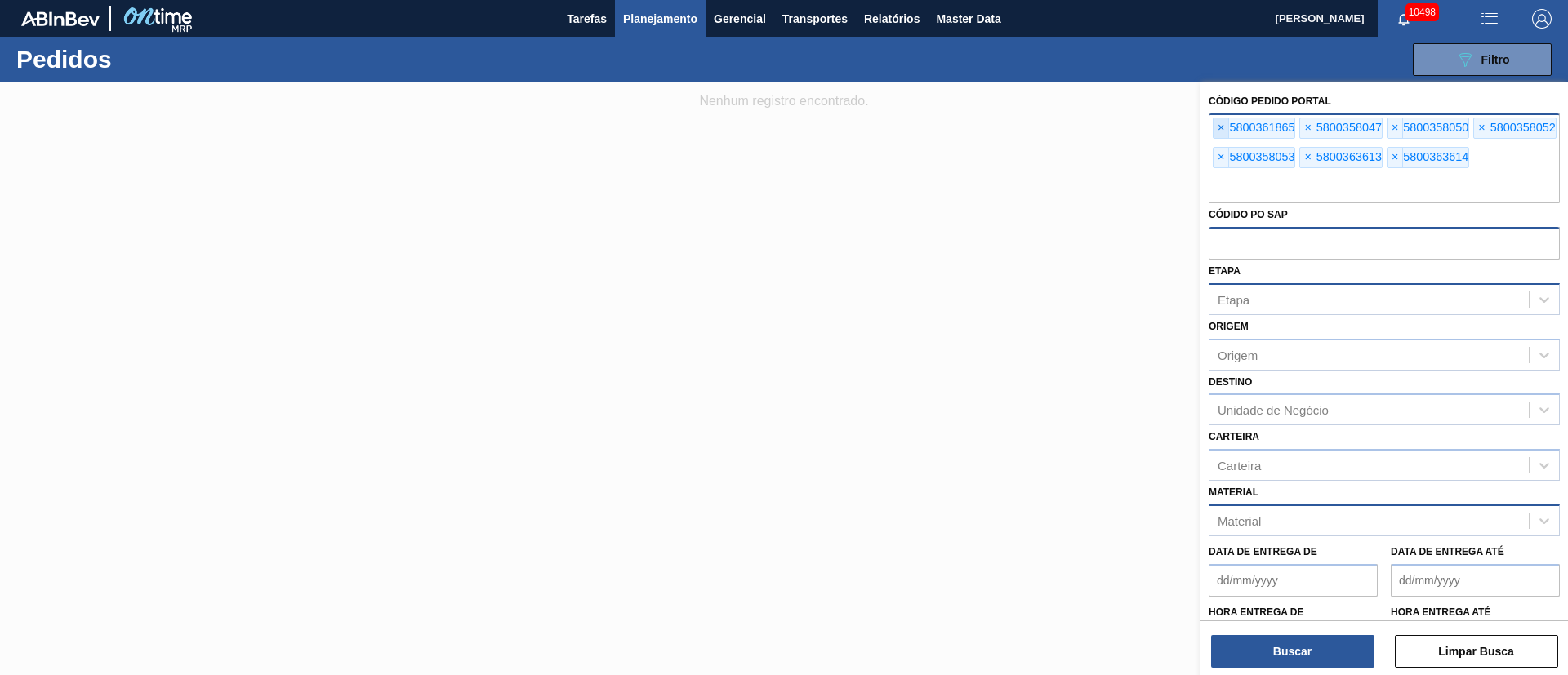
click at [1220, 131] on span "×" at bounding box center [1220, 128] width 16 height 19
click at [1220, 130] on span "×" at bounding box center [1220, 128] width 16 height 19
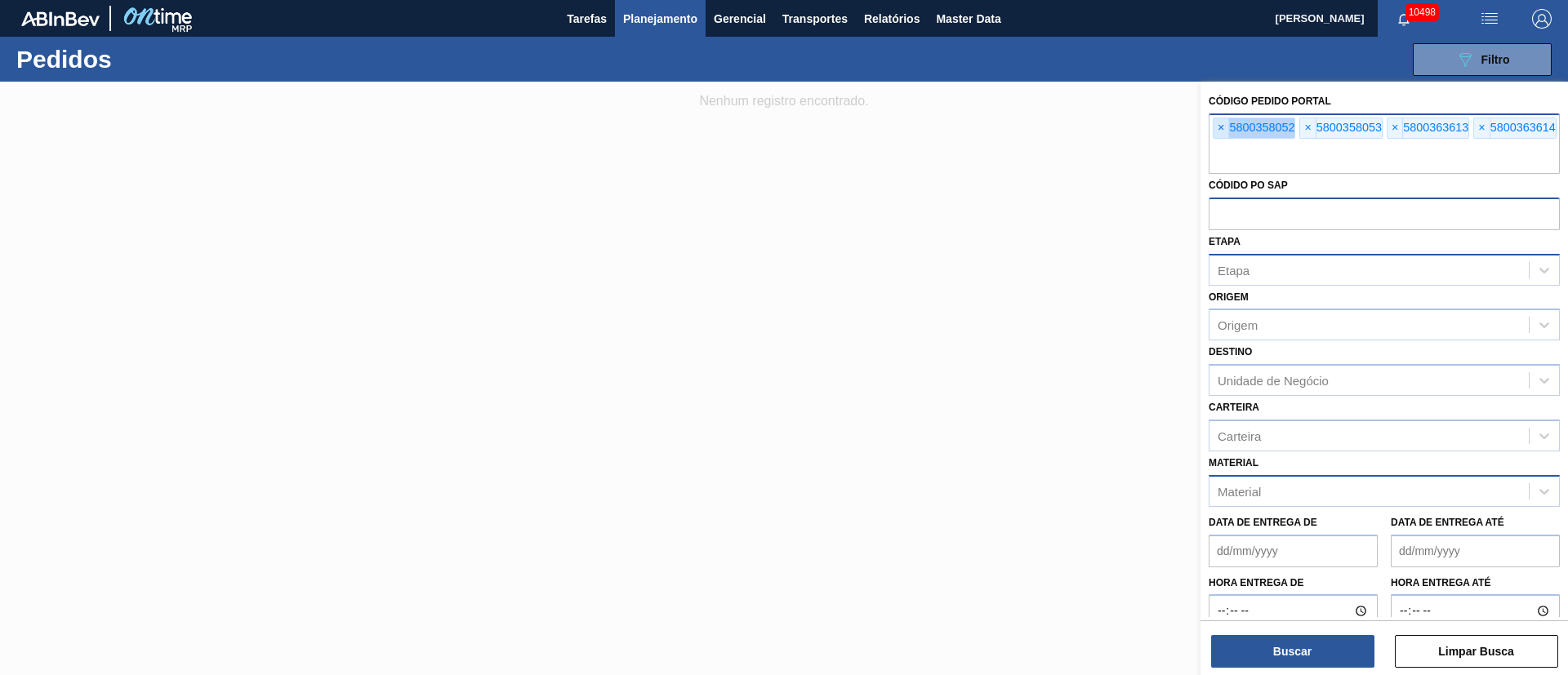
click at [1220, 130] on span "×" at bounding box center [1220, 128] width 16 height 19
click at [1220, 129] on span "×" at bounding box center [1220, 128] width 16 height 19
click at [1220, 143] on input "text" at bounding box center [1384, 159] width 351 height 31
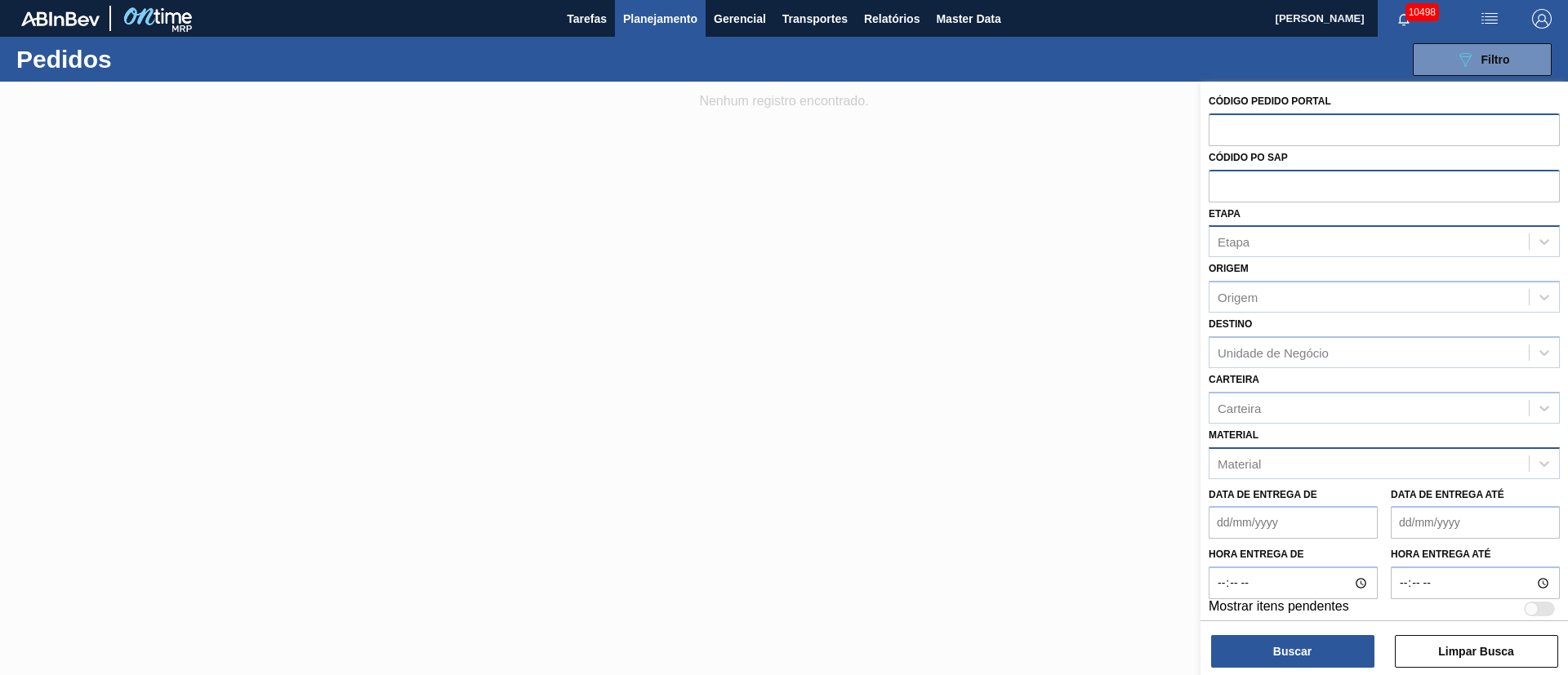
click at [1220, 129] on input "text" at bounding box center [1384, 129] width 351 height 31
click at [1220, 128] on input "text" at bounding box center [1384, 129] width 351 height 31
click at [1241, 191] on input "text" at bounding box center [1384, 185] width 351 height 31
paste input "text"
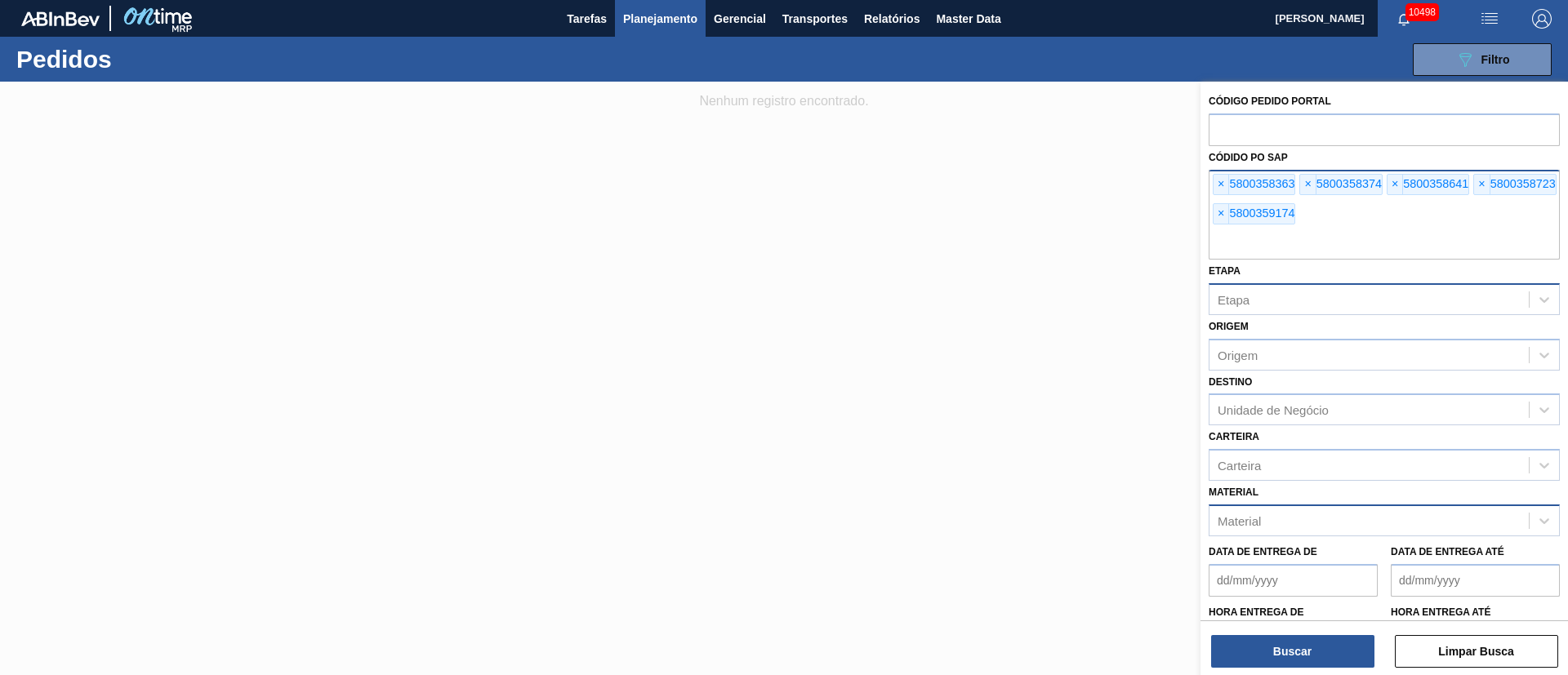
click at [1241, 191] on div "× 5800358363" at bounding box center [1254, 184] width 82 height 21
click at [1313, 651] on button "Buscar" at bounding box center [1293, 652] width 163 height 33
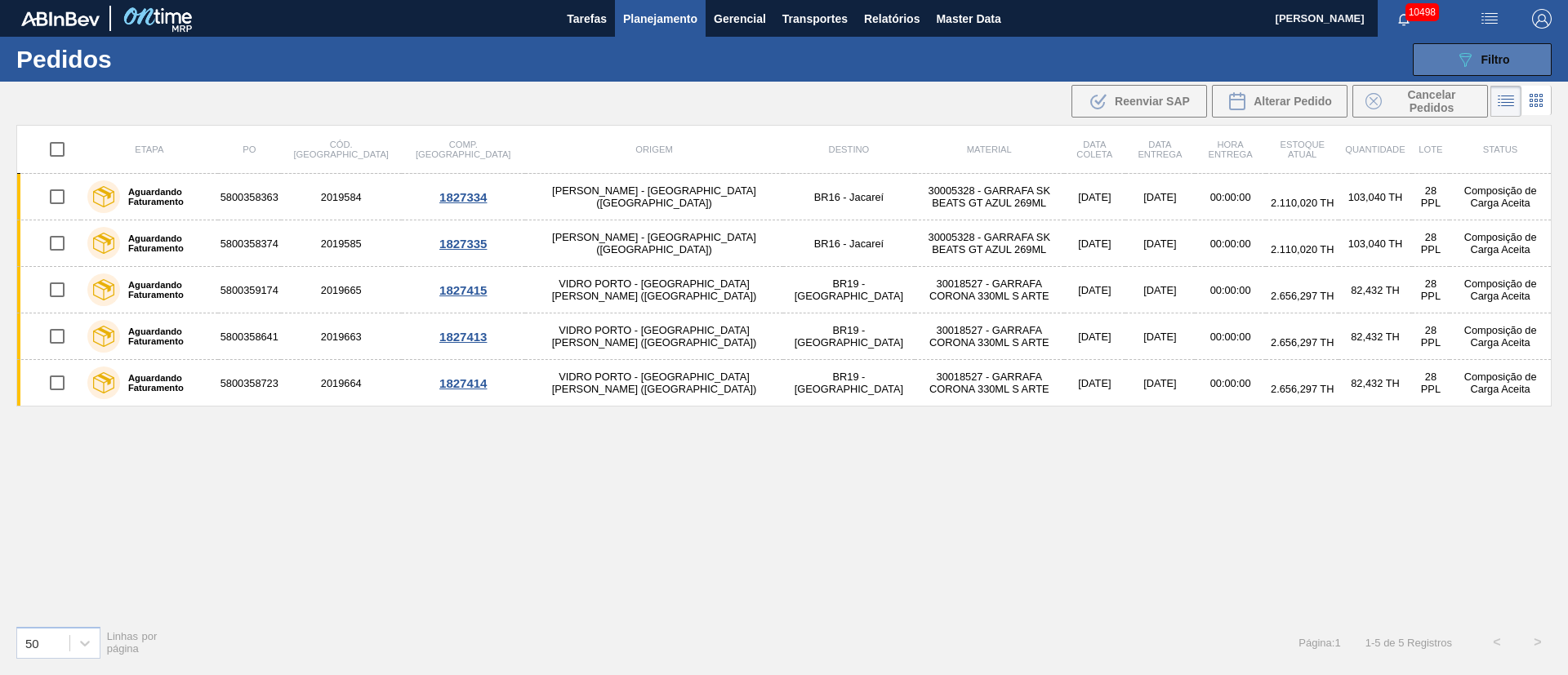
click at [1464, 58] on icon "089F7B8B-B2A5-4AFE-B5C0-19BA573D28AC" at bounding box center [1464, 59] width 19 height 19
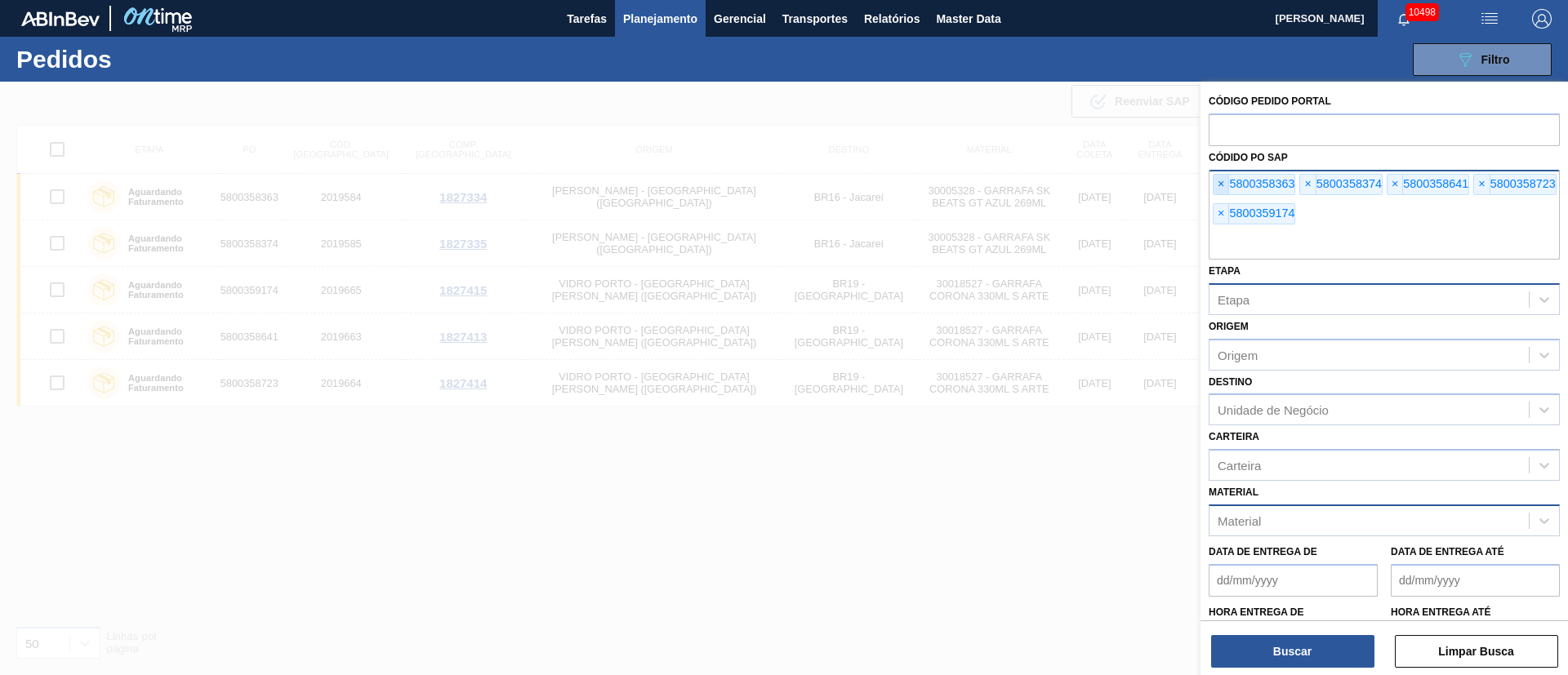
click at [1224, 183] on span "×" at bounding box center [1220, 184] width 16 height 19
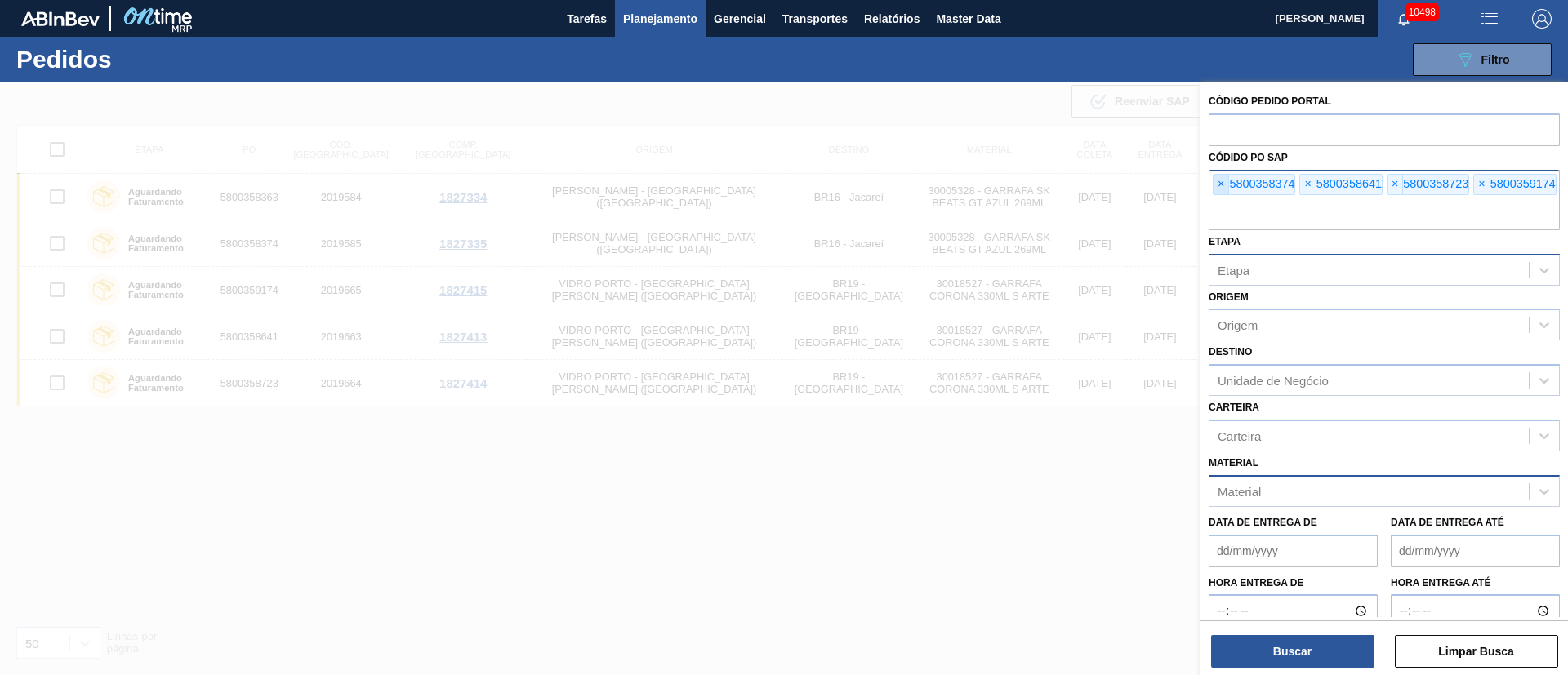
click at [1223, 183] on span "×" at bounding box center [1220, 184] width 16 height 19
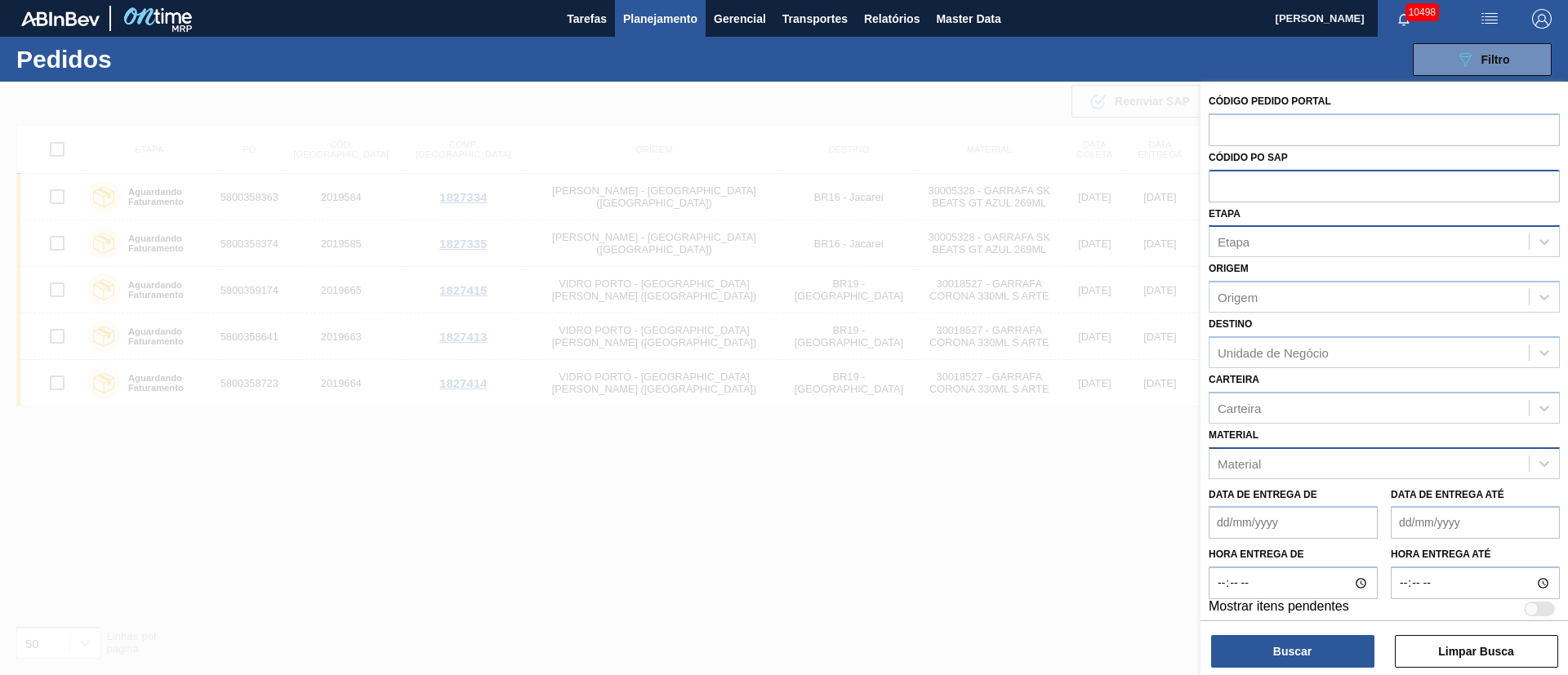
click at [1223, 183] on input "text" at bounding box center [1384, 185] width 351 height 31
paste input "text"
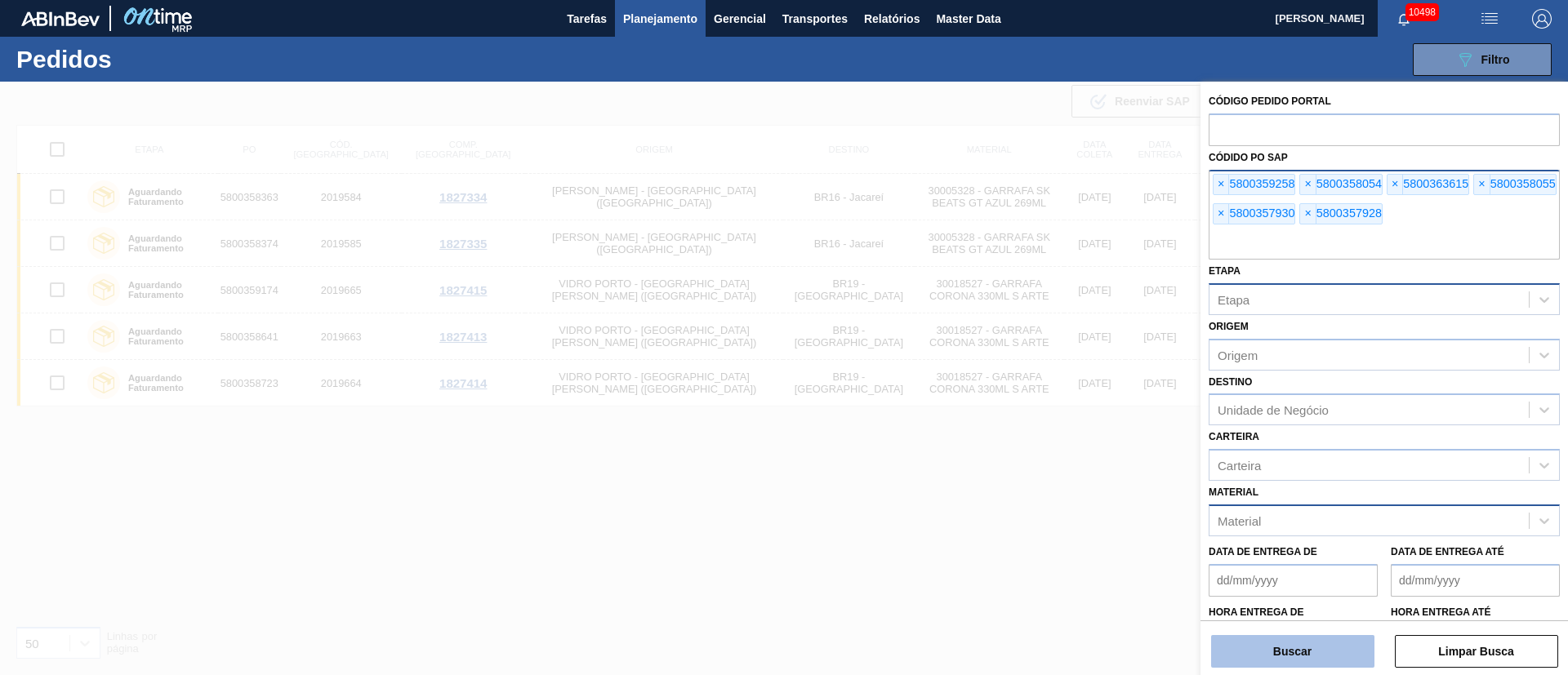
click at [1265, 665] on button "Buscar" at bounding box center [1293, 652] width 163 height 33
